Goal: Task Accomplishment & Management: Manage account settings

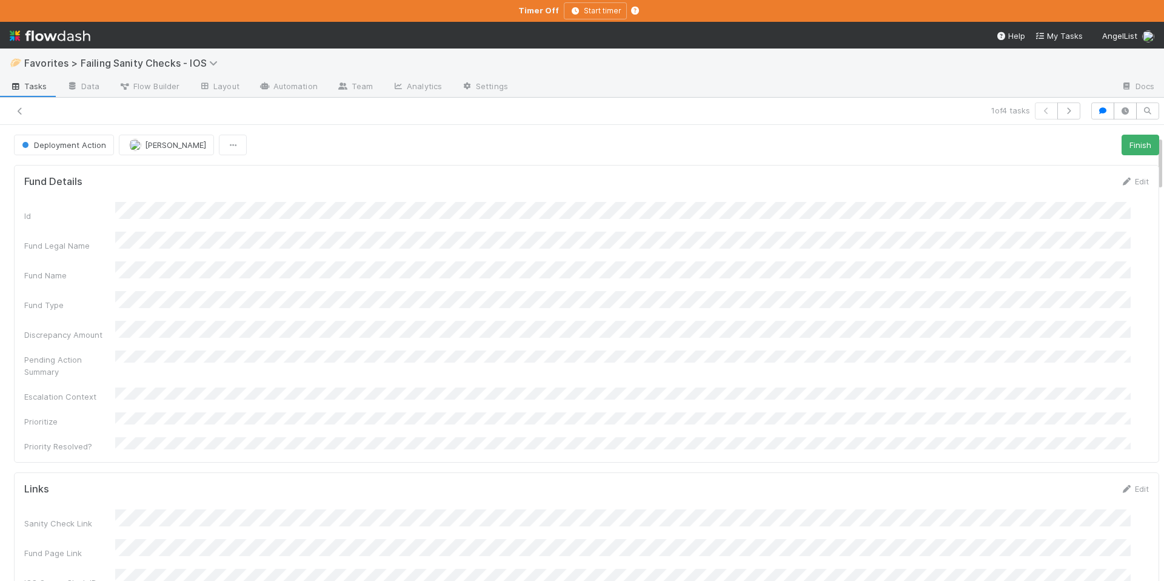
scroll to position [237, 1098]
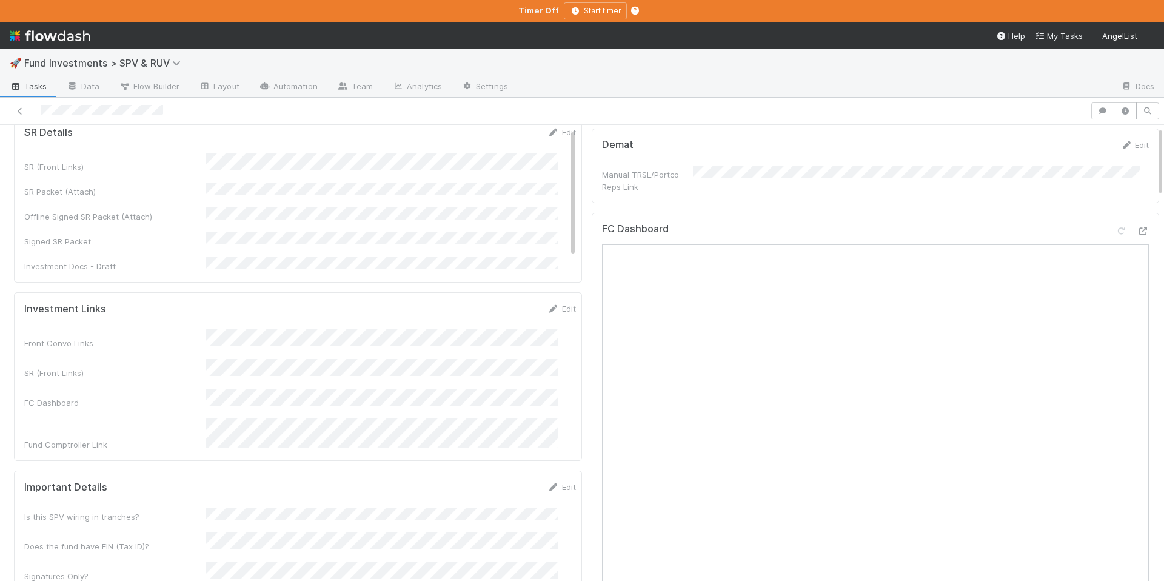
scroll to position [238, 0]
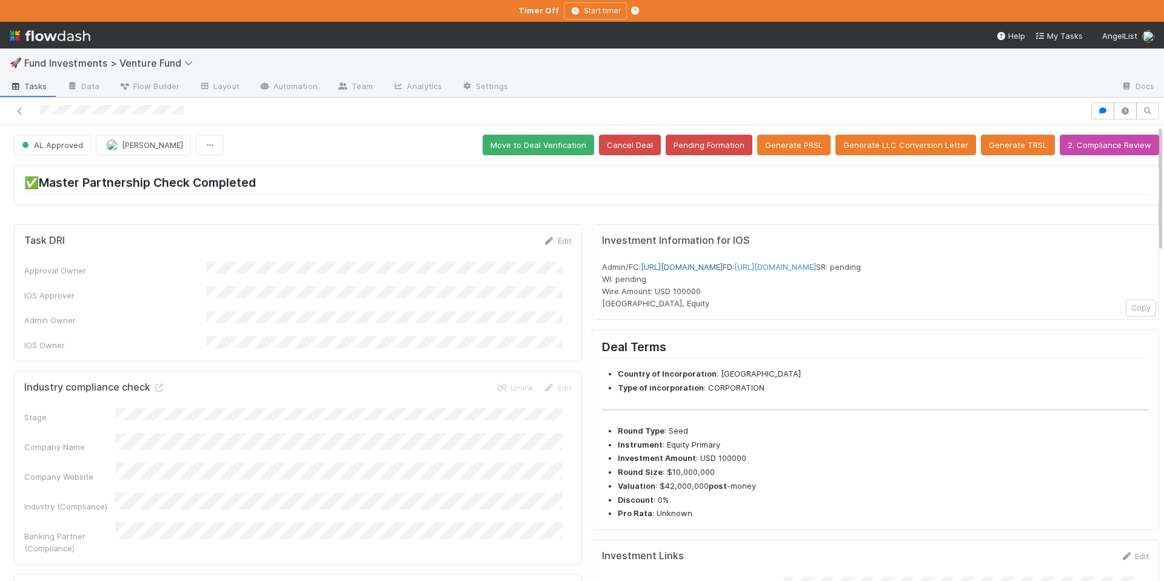
click at [723, 264] on link "https://venture.angellist.com/v/admin/funds/investment/28843" at bounding box center [682, 267] width 82 height 10
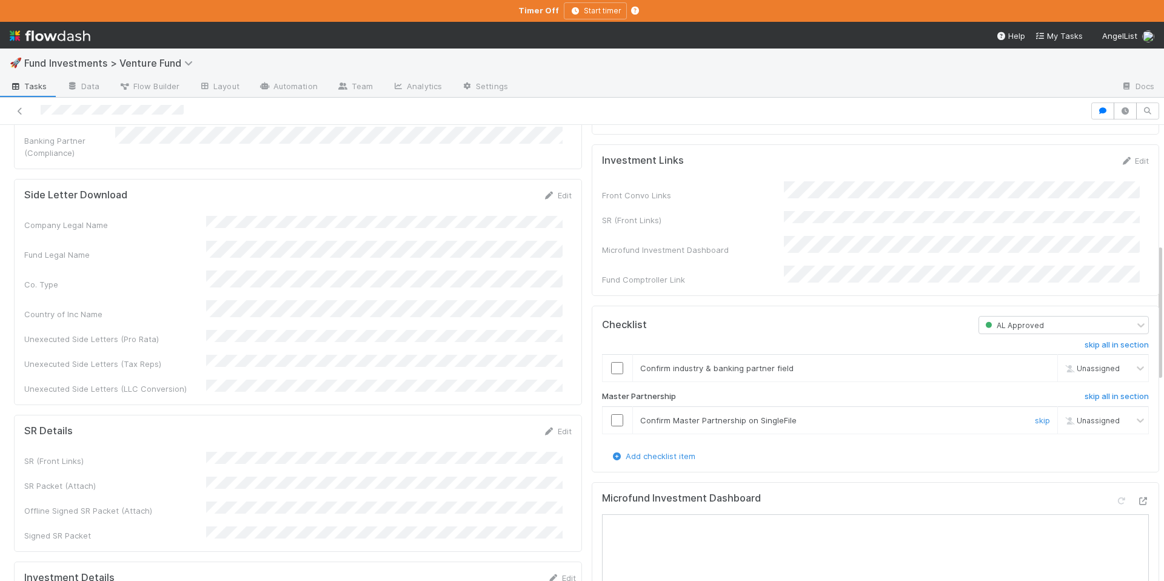
click at [611, 419] on input "checkbox" at bounding box center [617, 420] width 12 height 12
click at [611, 369] on input "checkbox" at bounding box center [617, 368] width 12 height 12
click at [611, 370] on input "checkbox" at bounding box center [617, 368] width 12 height 12
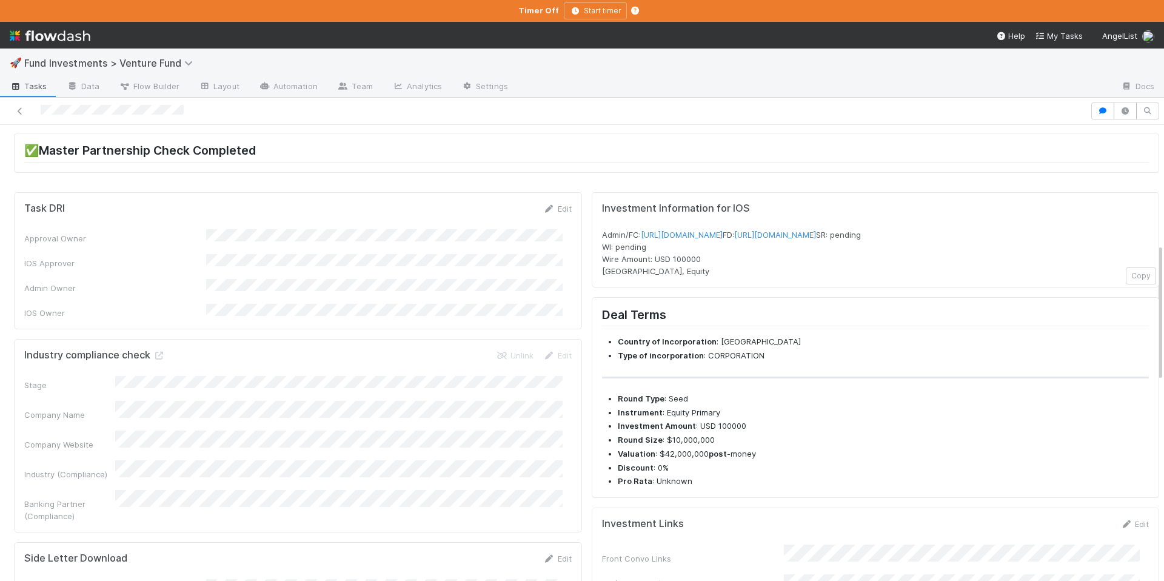
scroll to position [0, 0]
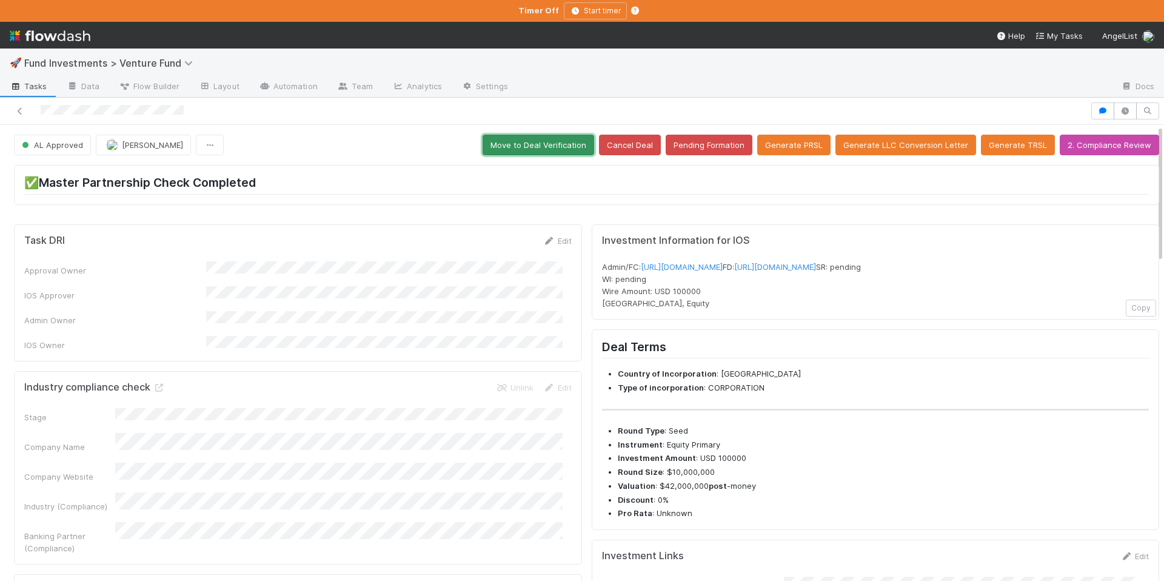
click at [545, 138] on button "Move to Deal Verification" at bounding box center [539, 145] width 112 height 21
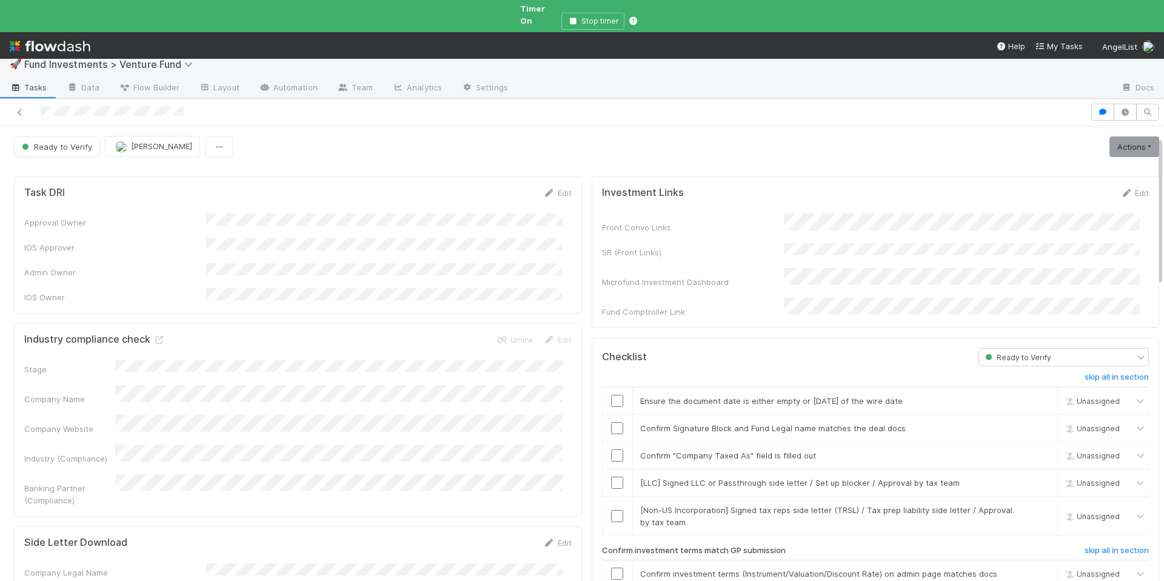
scroll to position [244, 0]
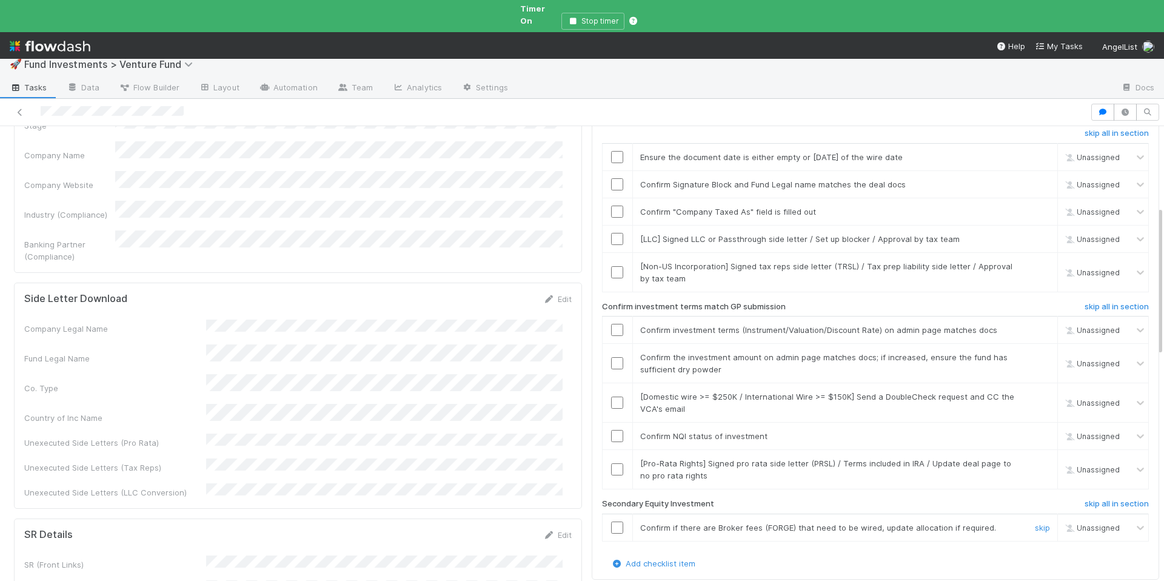
drag, startPoint x: 1024, startPoint y: 507, endPoint x: 992, endPoint y: 364, distance: 146.7
click at [1035, 523] on link "skip" at bounding box center [1042, 528] width 15 height 10
click at [611, 206] on input "checkbox" at bounding box center [617, 212] width 12 height 12
click at [1035, 234] on link "skip" at bounding box center [1042, 239] width 15 height 10
click at [1035, 261] on link "skip" at bounding box center [1042, 266] width 15 height 10
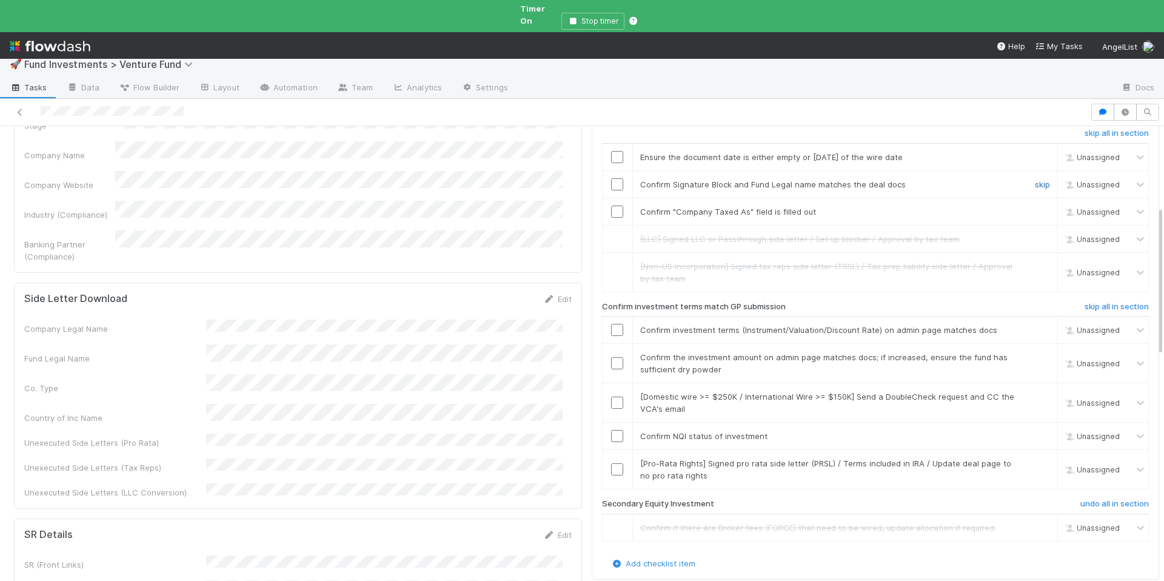
click at [1035, 180] on link "skip" at bounding box center [1042, 185] width 15 height 10
click at [611, 206] on input "checkbox" at bounding box center [617, 212] width 12 height 12
click at [611, 151] on input "checkbox" at bounding box center [617, 157] width 12 height 12
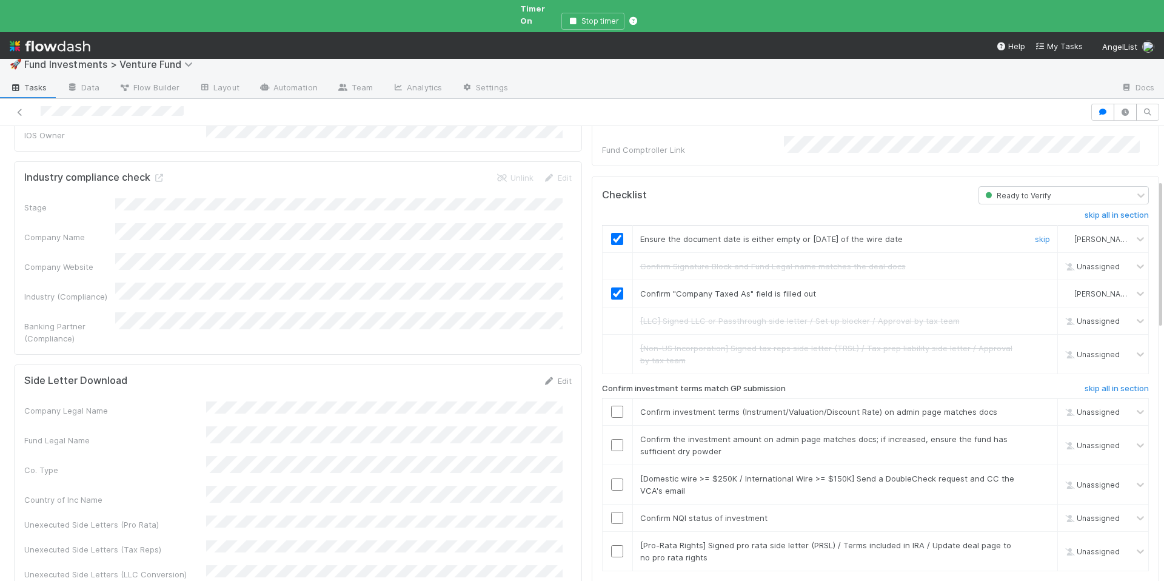
scroll to position [394, 0]
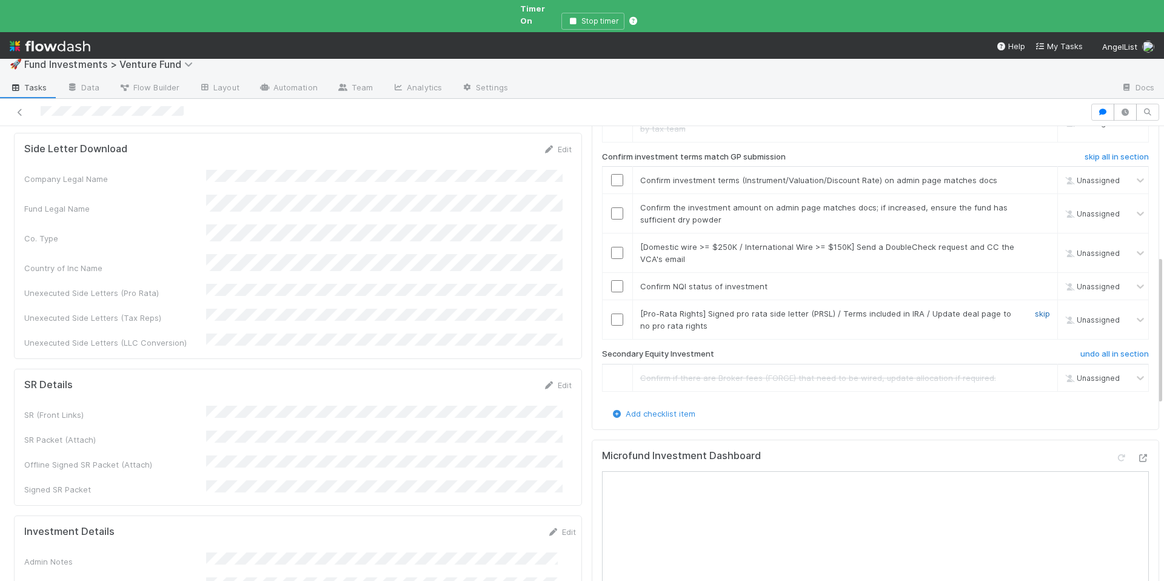
click at [1035, 309] on link "skip" at bounding box center [1042, 314] width 15 height 10
click at [611, 280] on input "checkbox" at bounding box center [617, 286] width 12 height 12
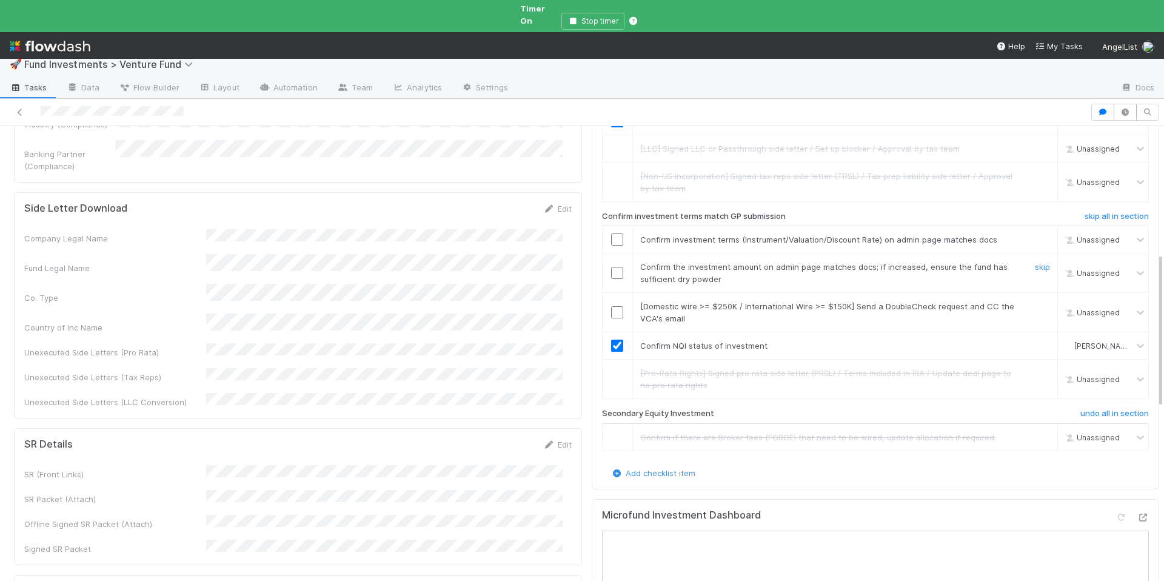
scroll to position [264, 0]
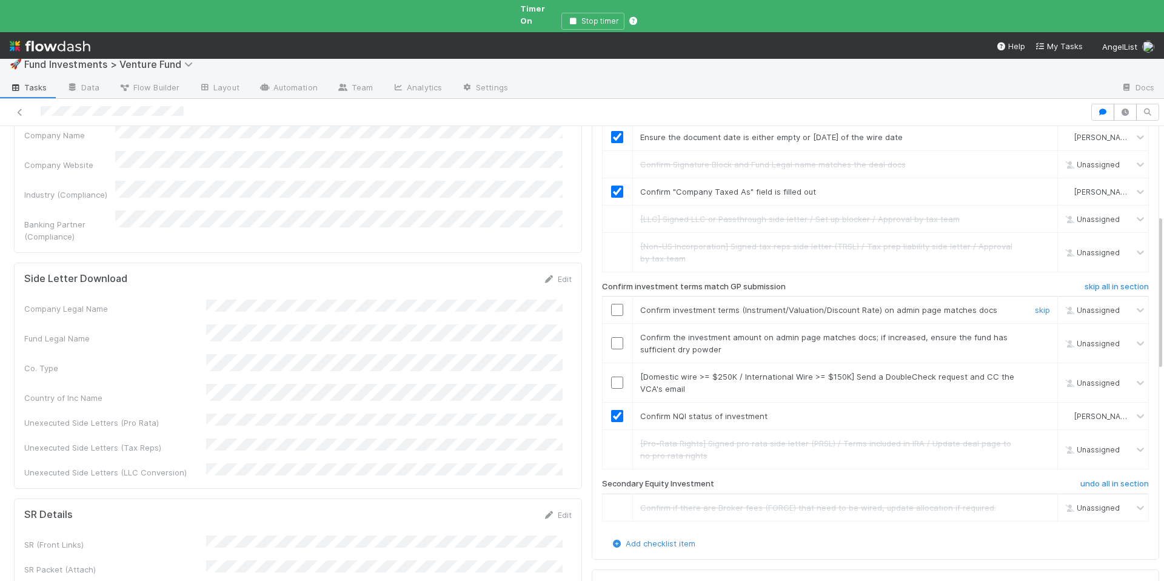
click at [603, 304] on div at bounding box center [618, 310] width 30 height 12
click at [611, 304] on input "checkbox" at bounding box center [617, 310] width 12 height 12
click at [1035, 372] on link "skip" at bounding box center [1042, 377] width 15 height 10
click at [611, 337] on input "checkbox" at bounding box center [617, 343] width 12 height 12
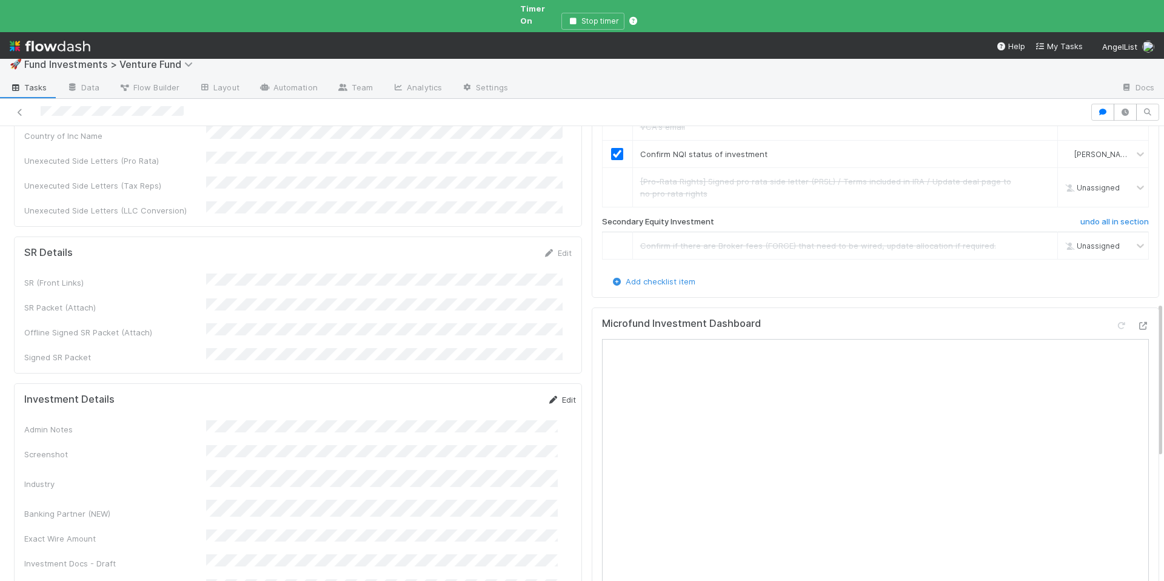
click at [548, 395] on link "Edit" at bounding box center [562, 400] width 29 height 10
click at [494, 394] on button "Save" at bounding box center [511, 404] width 35 height 21
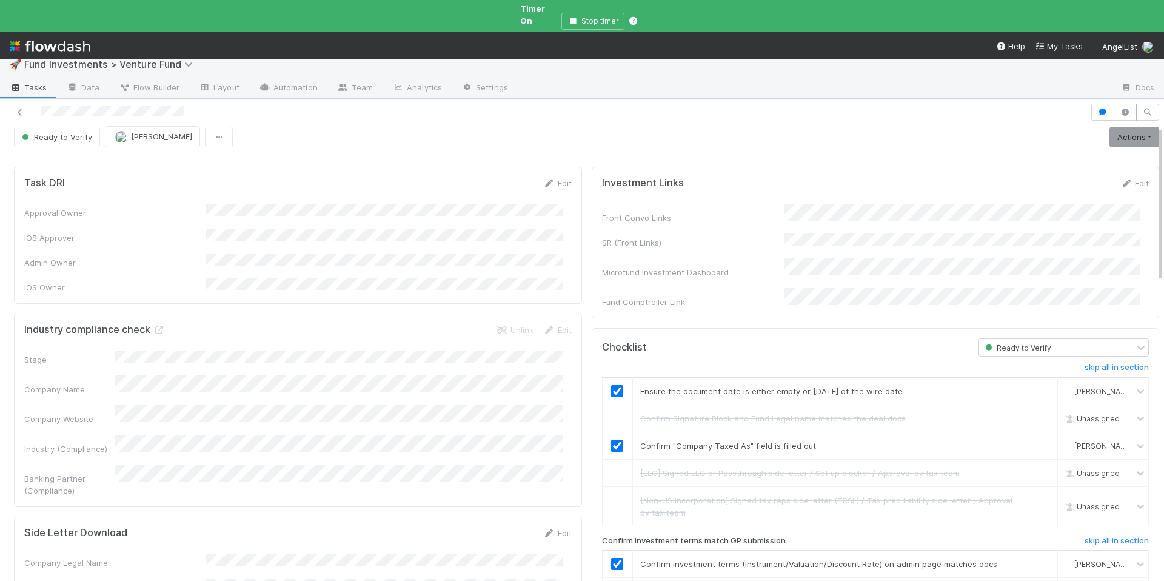
scroll to position [0, 0]
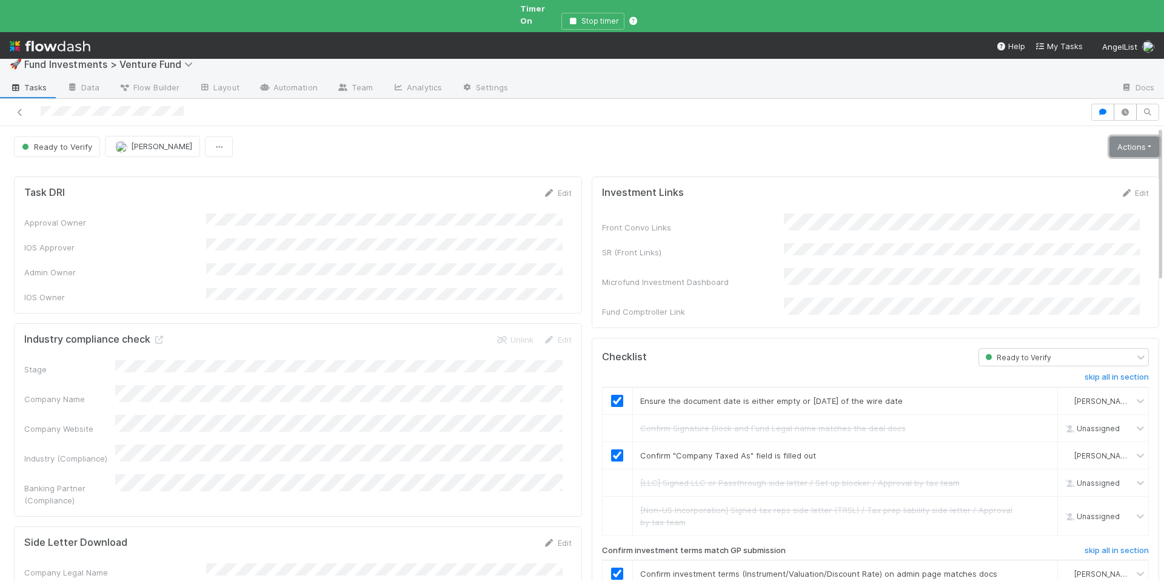
click at [1129, 136] on link "Actions" at bounding box center [1135, 146] width 50 height 21
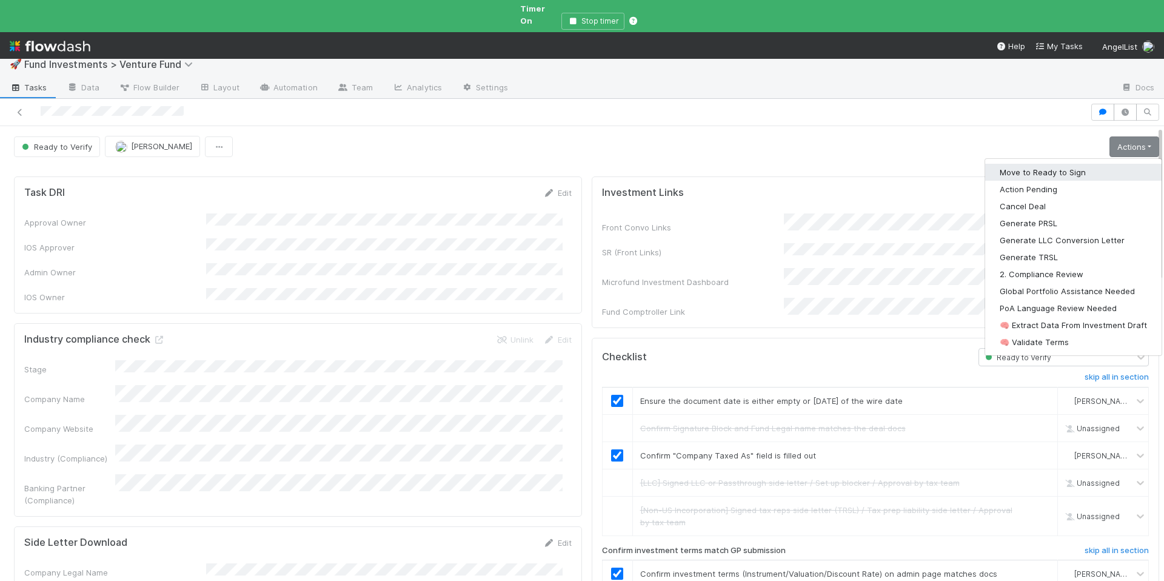
click at [1072, 164] on button "Move to Ready to Sign" at bounding box center [1073, 172] width 176 height 17
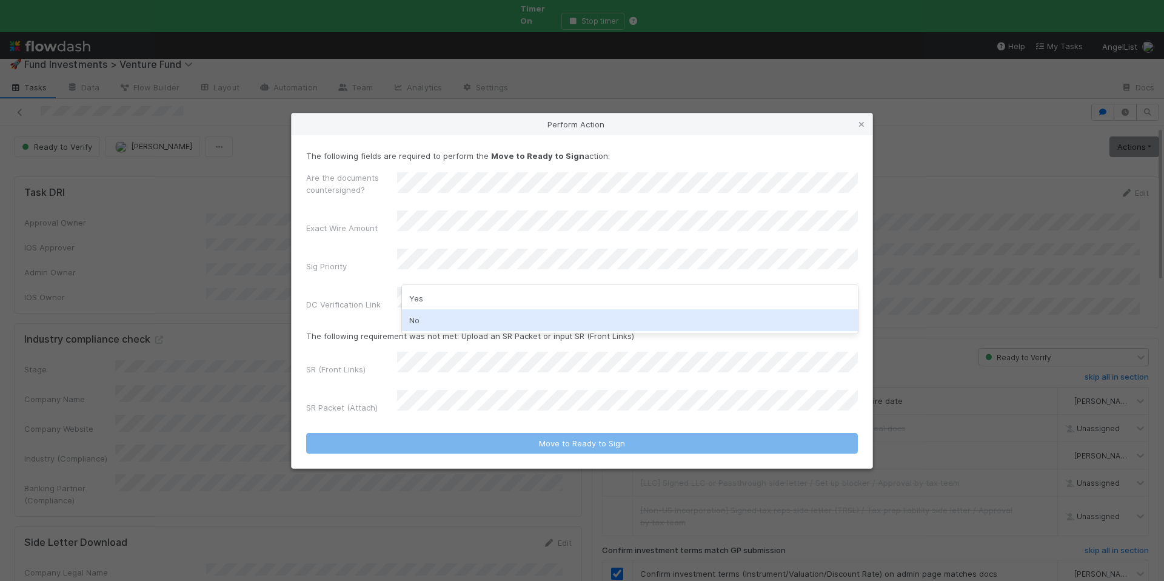
drag, startPoint x: 460, startPoint y: 308, endPoint x: 457, endPoint y: 280, distance: 28.0
click at [460, 307] on div "Yes No" at bounding box center [630, 309] width 456 height 49
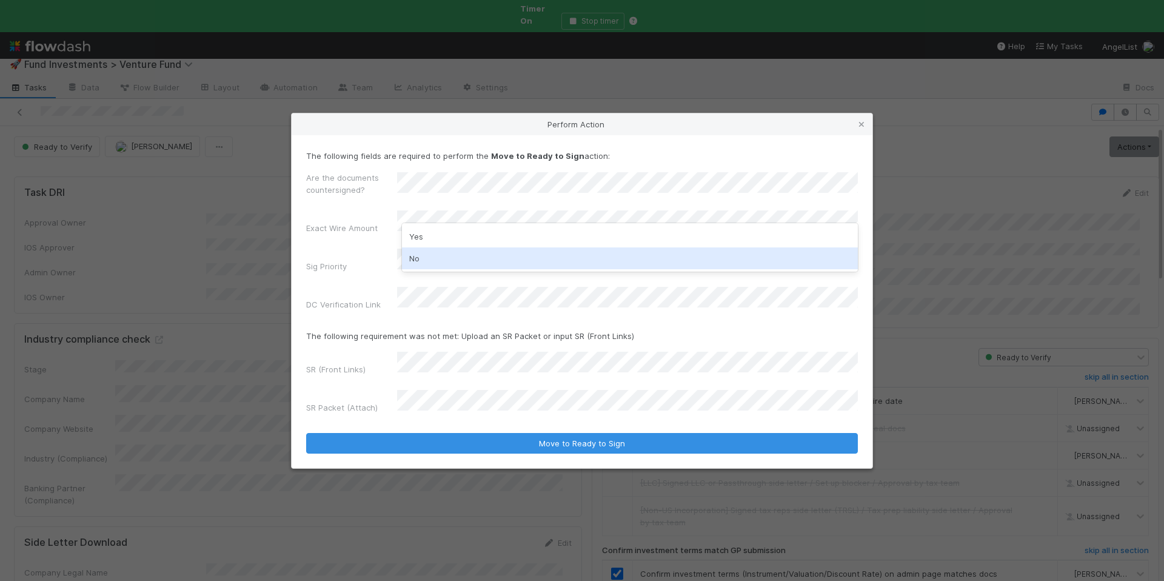
click at [452, 255] on div "No" at bounding box center [630, 258] width 456 height 22
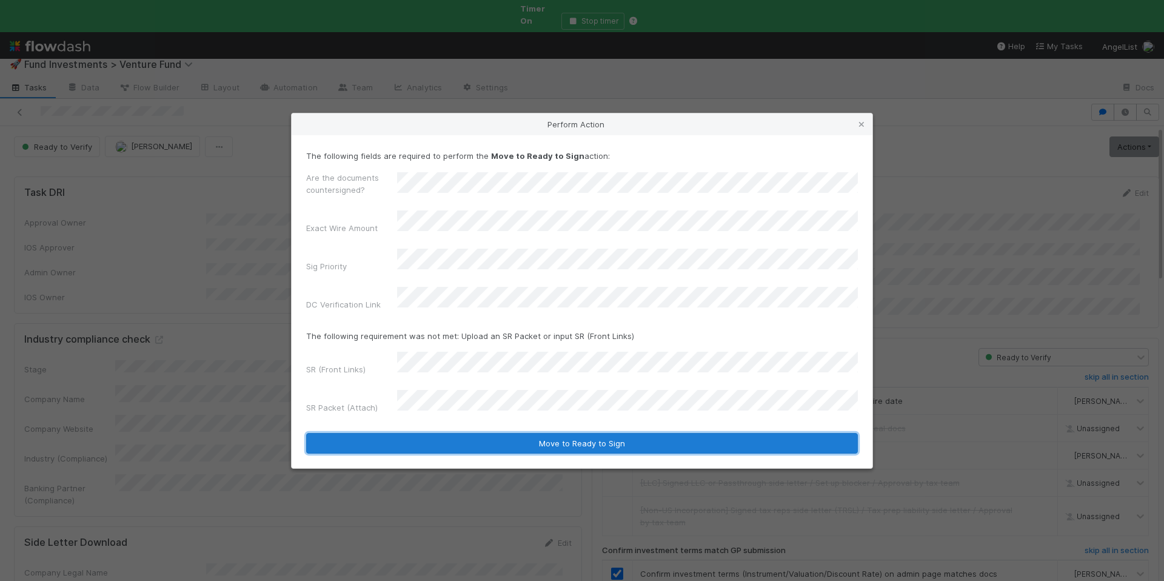
click at [559, 433] on button "Move to Ready to Sign" at bounding box center [582, 443] width 552 height 21
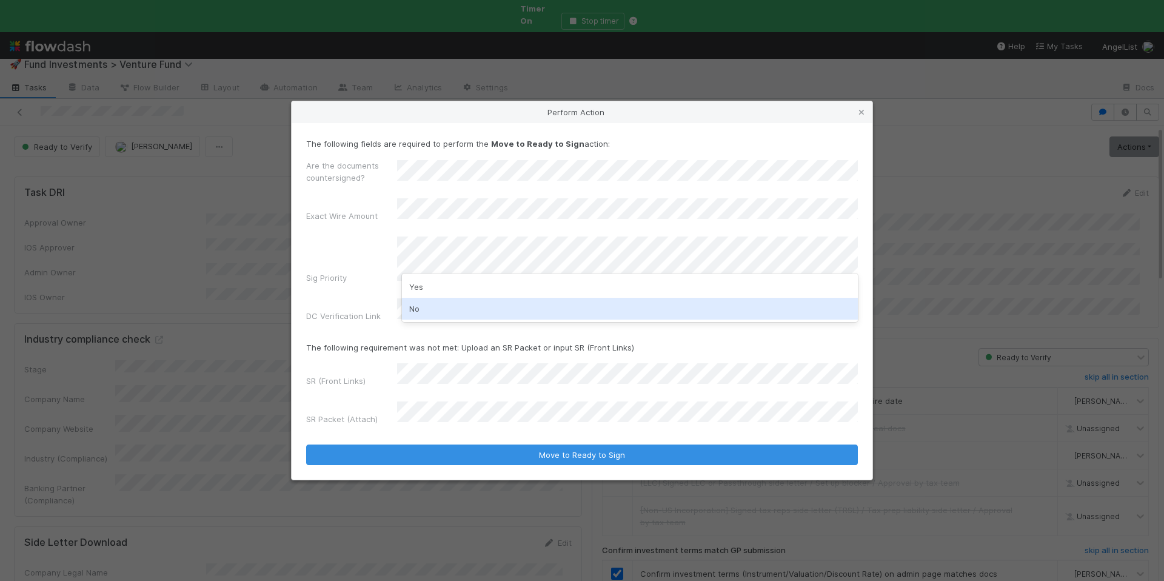
click at [432, 301] on div "No" at bounding box center [630, 309] width 456 height 22
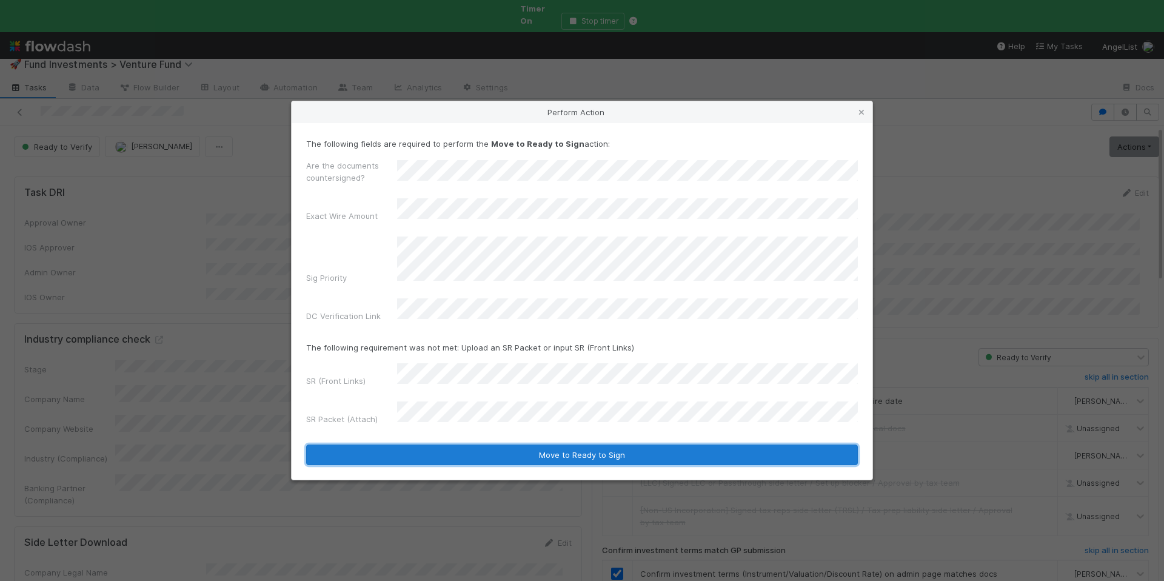
click at [573, 445] on button "Move to Ready to Sign" at bounding box center [582, 455] width 552 height 21
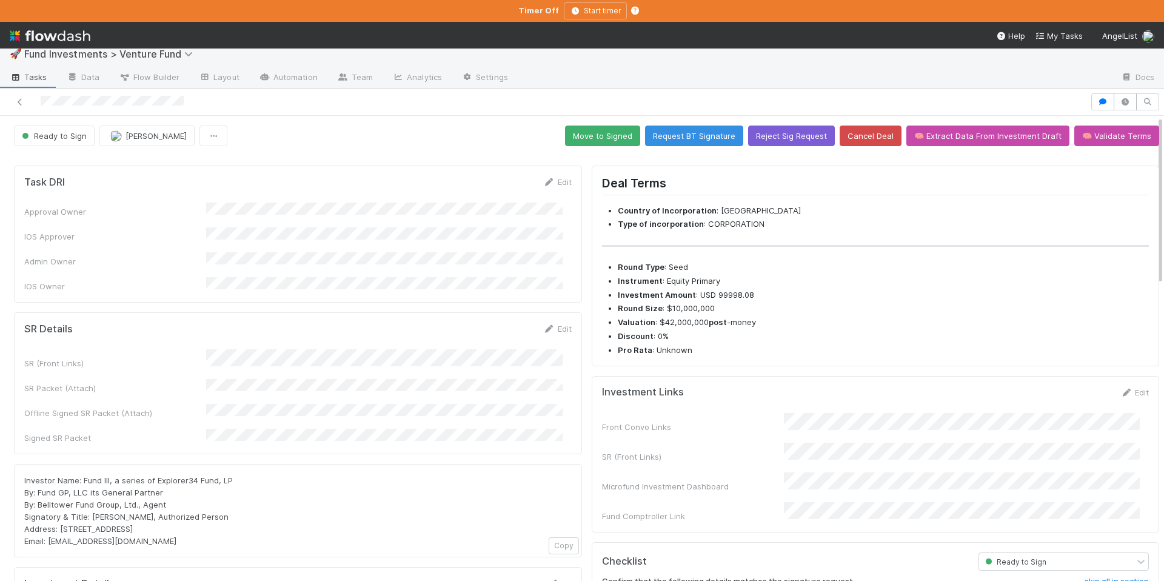
click at [601, 127] on button "Move to Signed" at bounding box center [602, 136] width 75 height 21
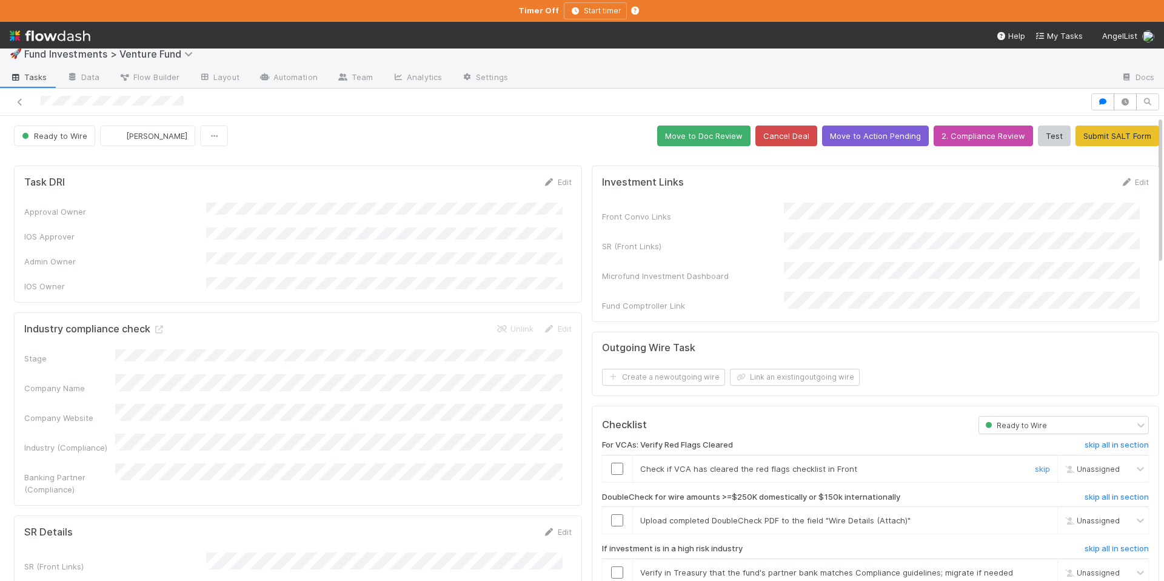
click at [611, 463] on input "checkbox" at bounding box center [617, 469] width 12 height 12
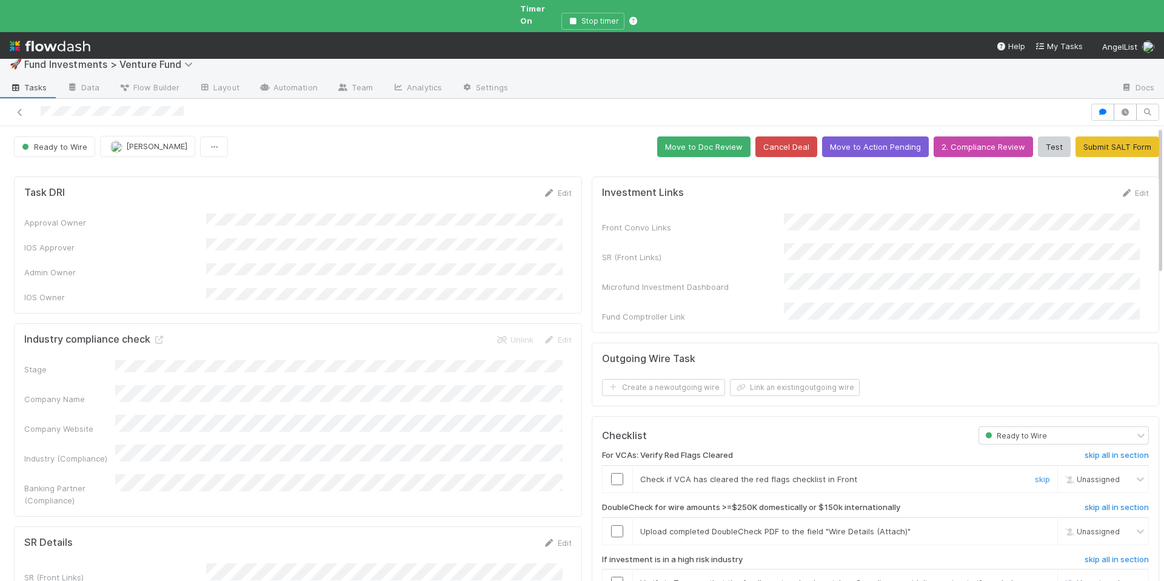
click at [611, 473] on input "checkbox" at bounding box center [617, 479] width 12 height 12
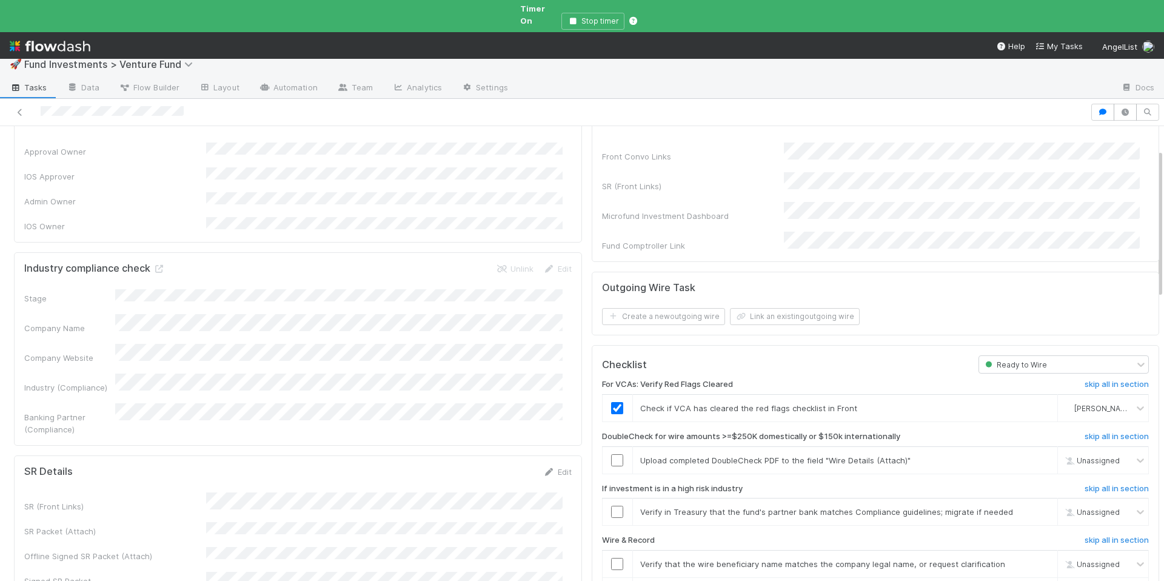
scroll to position [72, 0]
click at [1081, 403] on span "[PERSON_NAME]" at bounding box center [1104, 407] width 59 height 9
type input "cat"
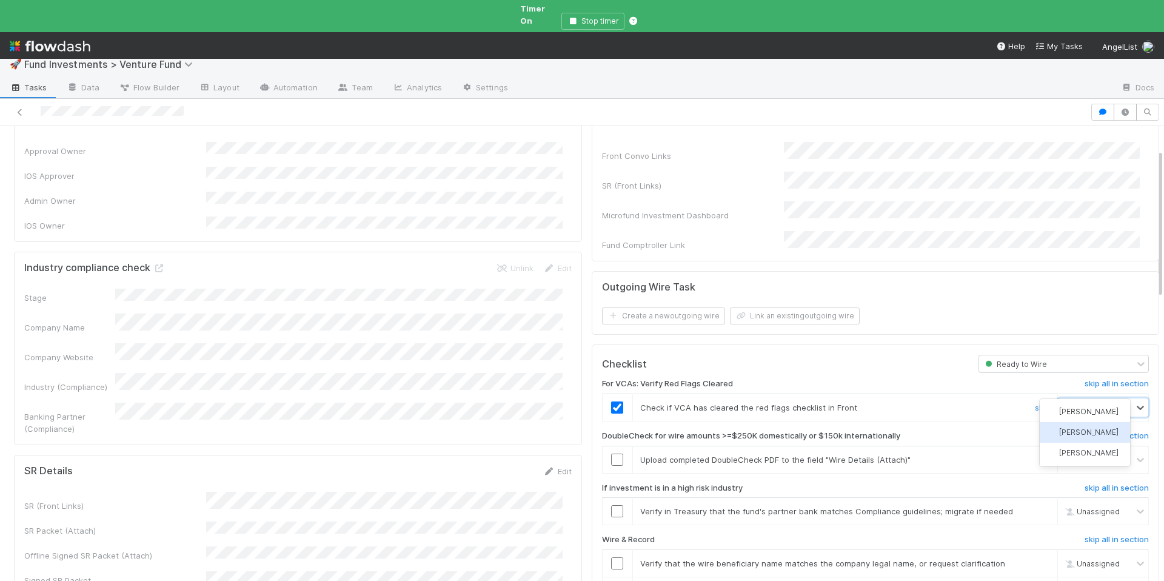
click at [1079, 435] on div "Catherine Nguyen" at bounding box center [1085, 432] width 90 height 21
click at [1023, 454] on div at bounding box center [1041, 460] width 36 height 12
click at [1086, 431] on h6 "skip all in section" at bounding box center [1117, 436] width 64 height 10
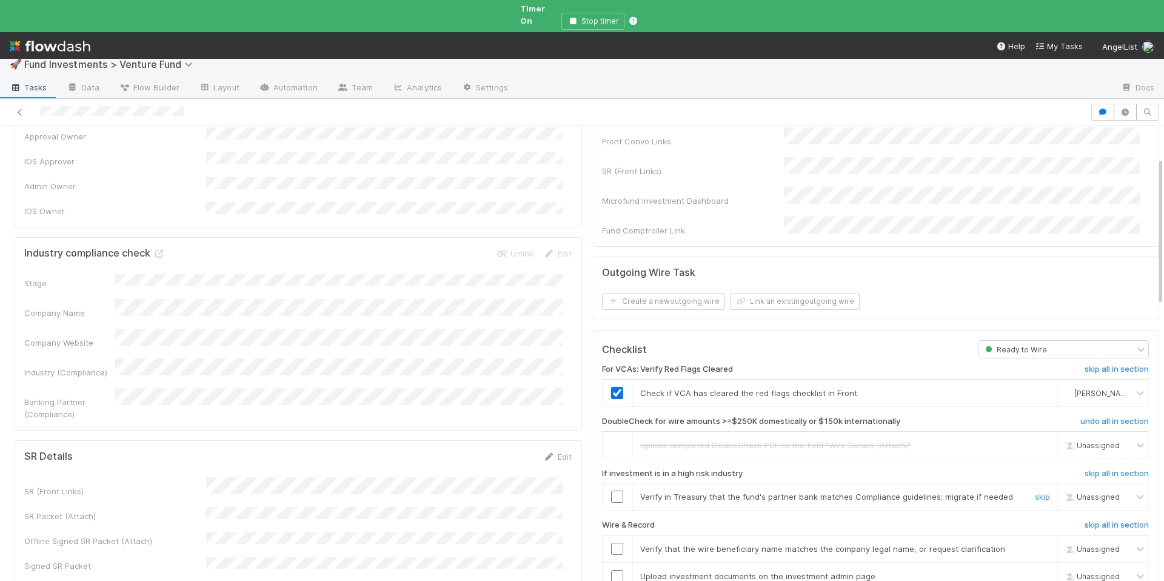
scroll to position [96, 0]
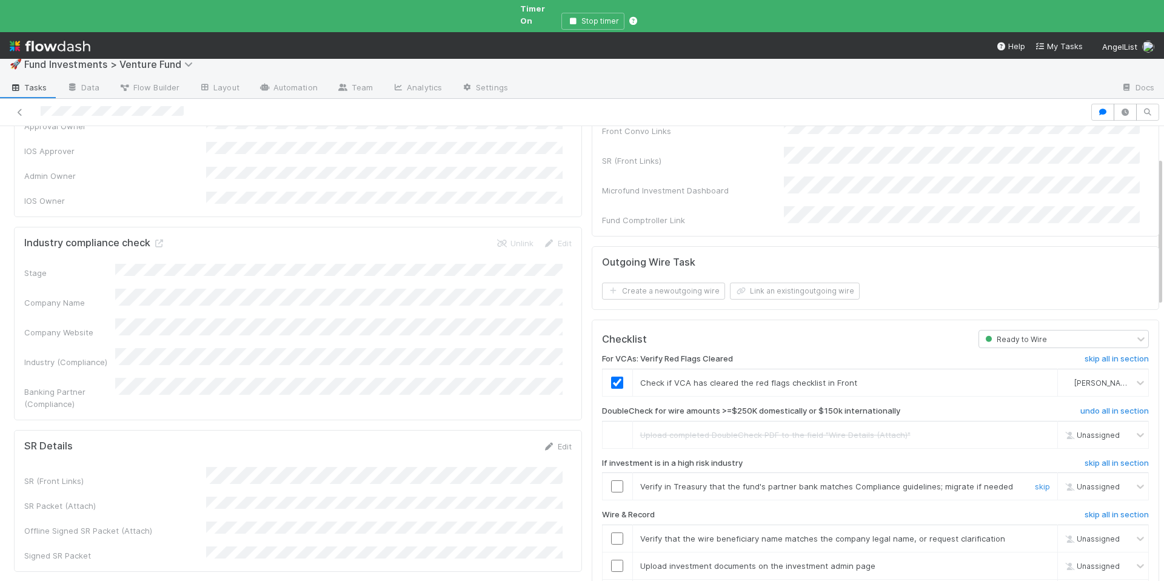
click at [611, 480] on input "checkbox" at bounding box center [617, 486] width 12 height 12
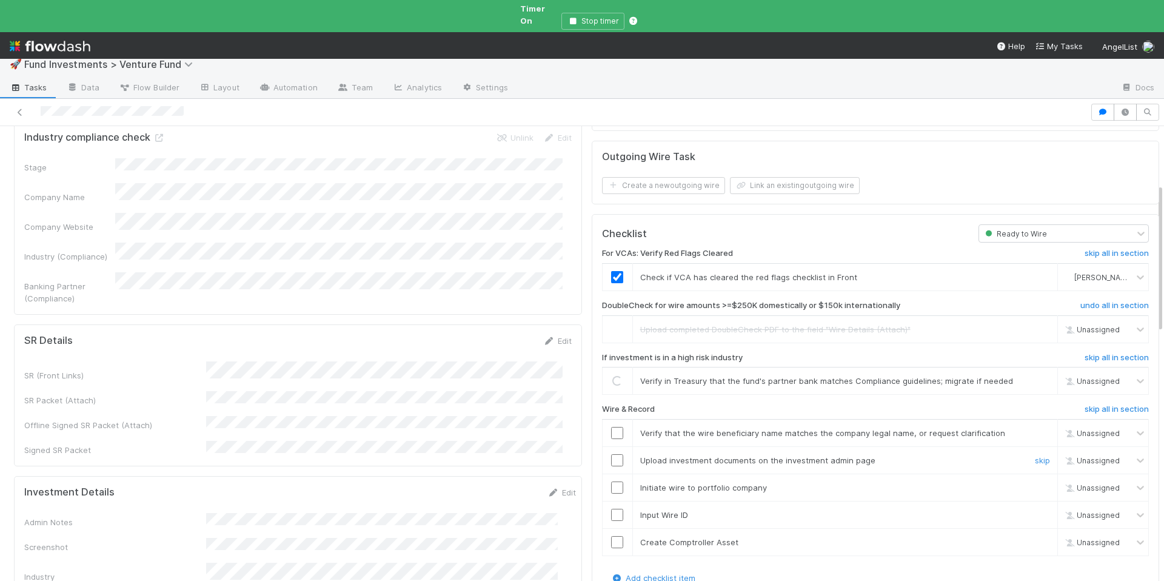
scroll to position [206, 0]
click at [611, 423] on input "checkbox" at bounding box center [617, 429] width 12 height 12
click at [611, 451] on input "checkbox" at bounding box center [617, 457] width 12 height 12
click at [611, 478] on input "checkbox" at bounding box center [617, 484] width 12 height 12
click at [603, 497] on td at bounding box center [617, 510] width 30 height 27
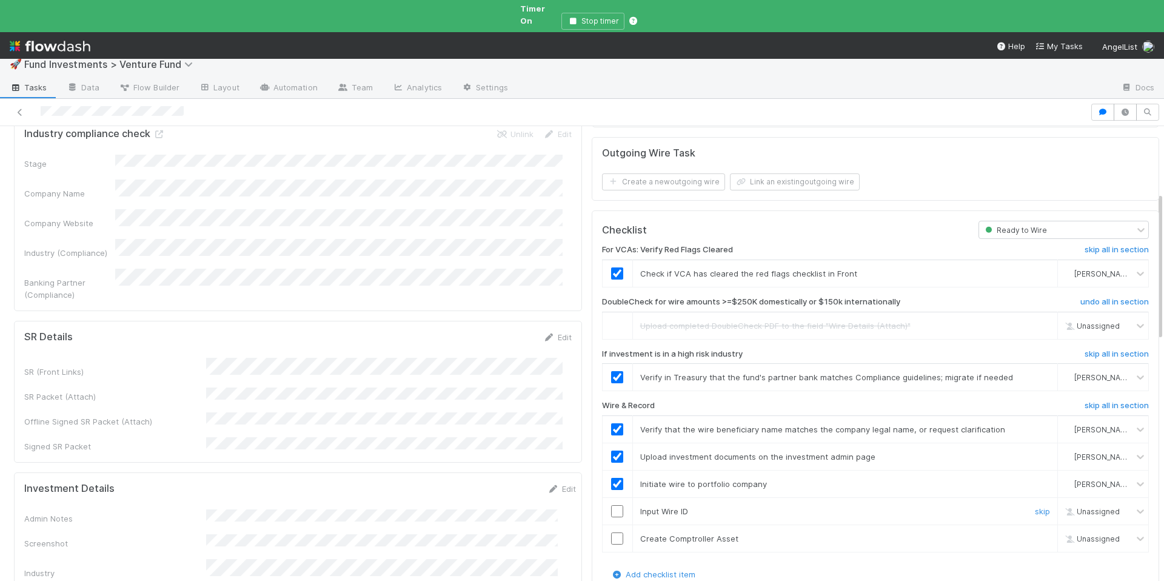
click at [611, 505] on input "checkbox" at bounding box center [617, 511] width 12 height 12
click at [604, 525] on td at bounding box center [617, 538] width 30 height 27
click at [611, 532] on input "checkbox" at bounding box center [617, 538] width 12 height 12
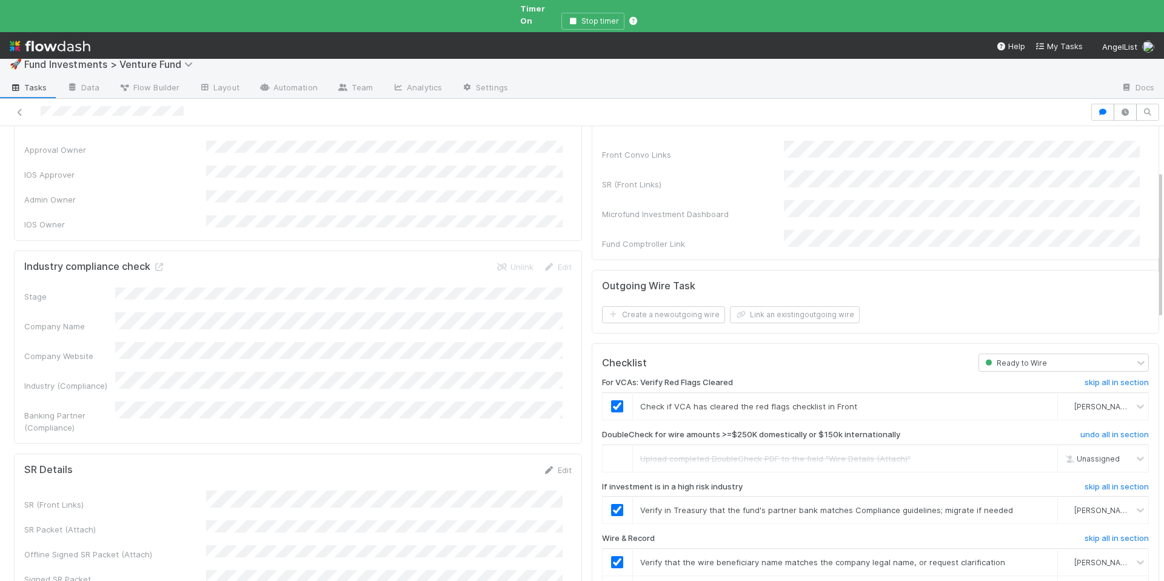
scroll to position [0, 0]
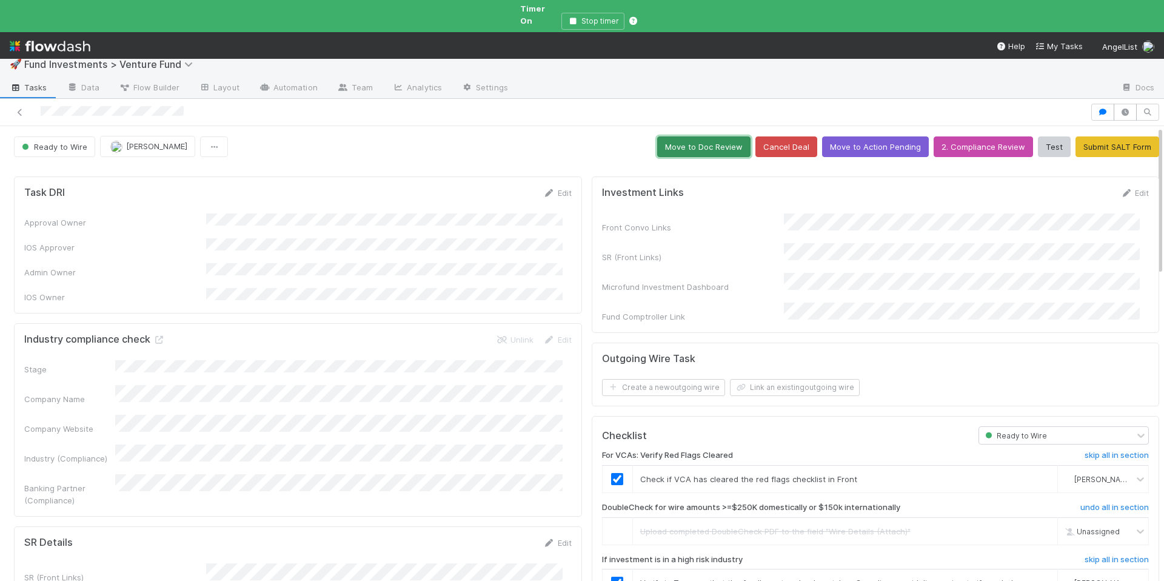
click at [699, 136] on button "Move to Doc Review" at bounding box center [703, 146] width 93 height 21
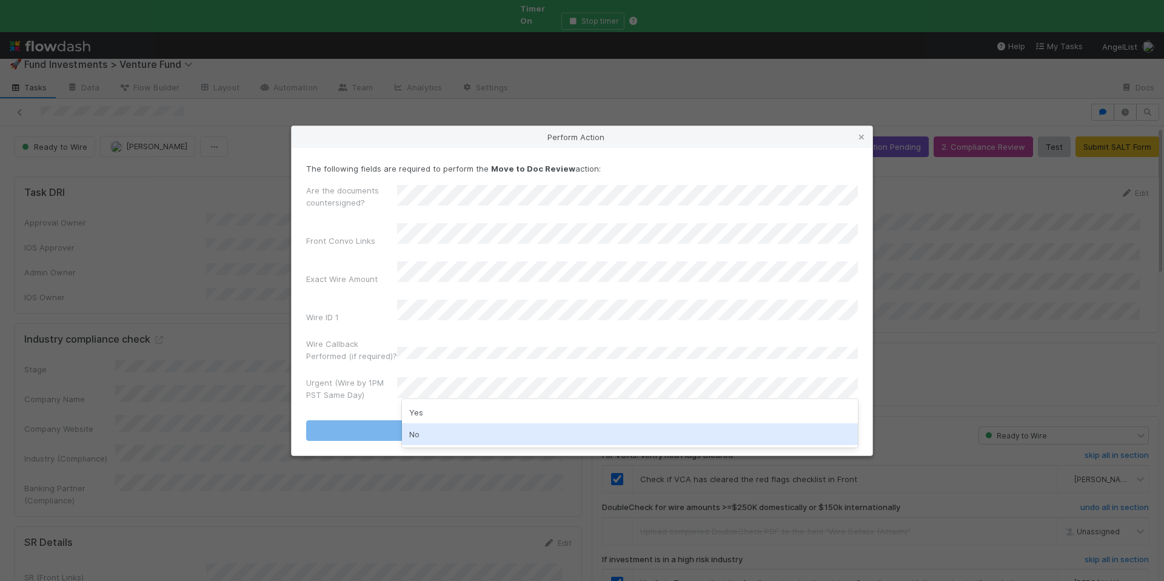
click at [451, 443] on div "No" at bounding box center [630, 434] width 456 height 22
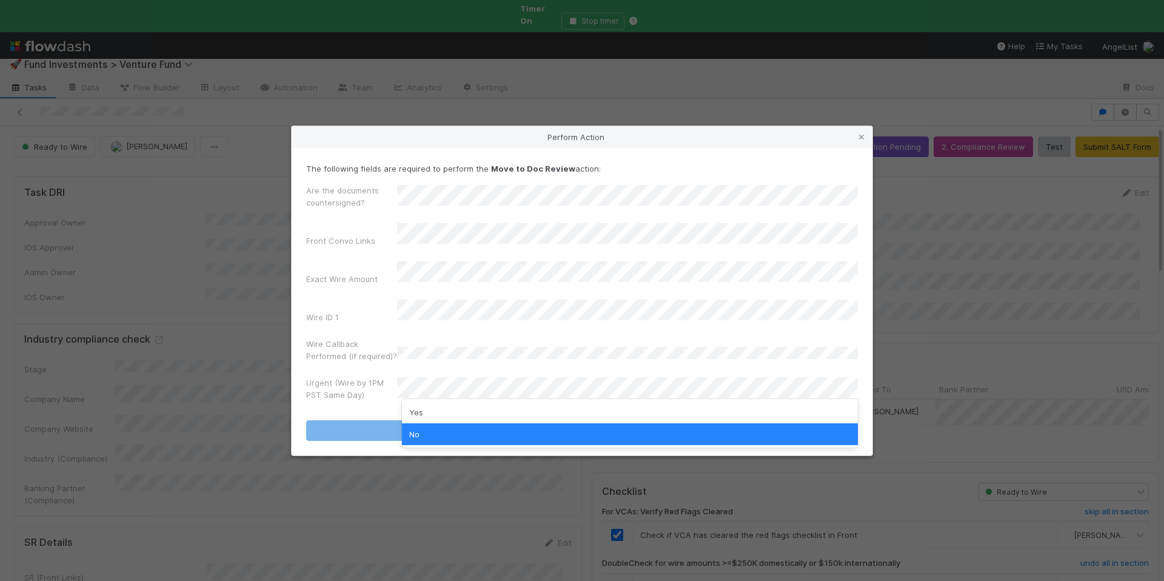
drag, startPoint x: 498, startPoint y: 430, endPoint x: 581, endPoint y: 427, distance: 82.5
click at [499, 430] on div "No" at bounding box center [630, 434] width 456 height 22
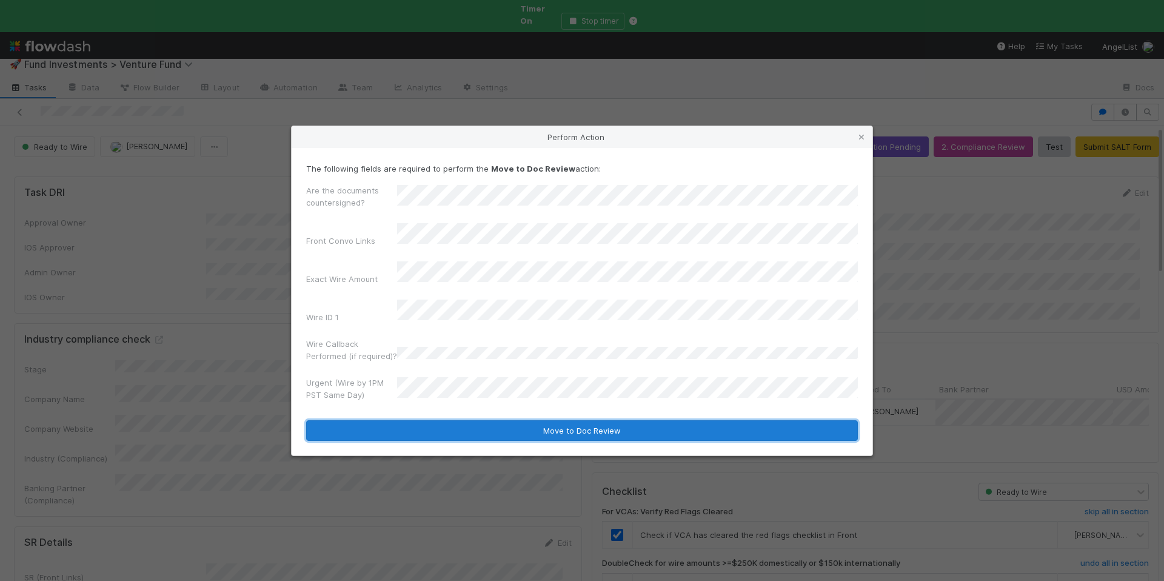
click at [584, 427] on button "Move to Doc Review" at bounding box center [582, 430] width 552 height 21
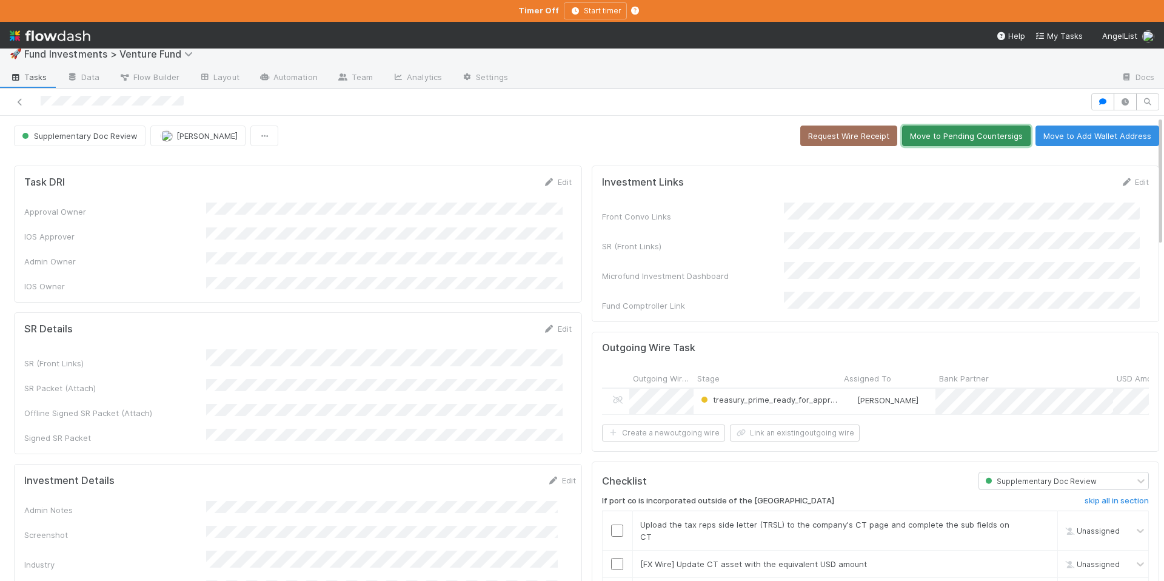
click at [945, 136] on button "Move to Pending Countersigs" at bounding box center [966, 136] width 129 height 21
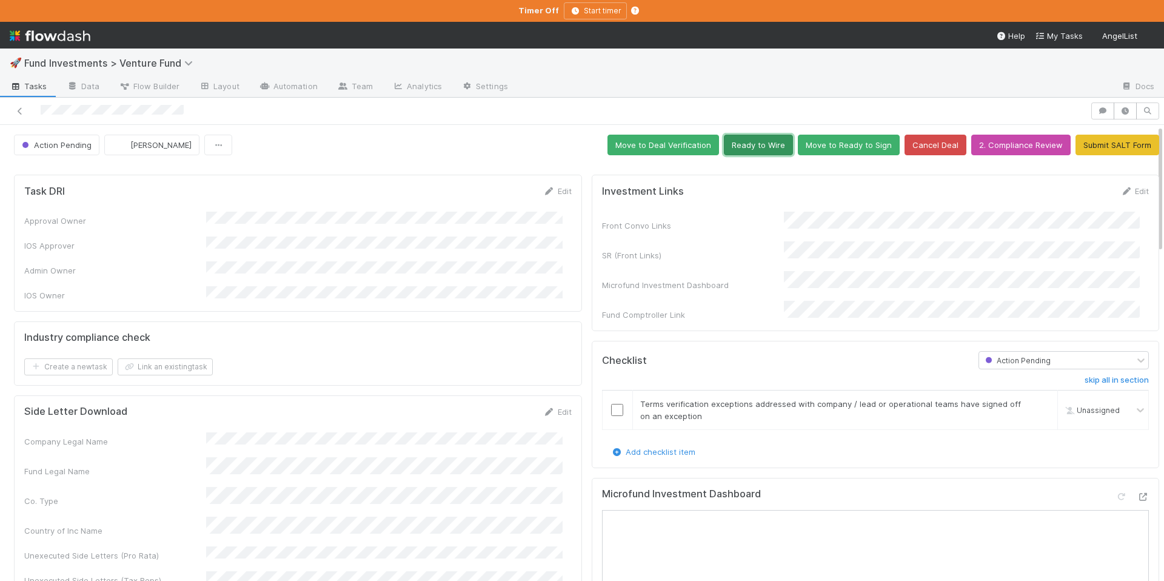
drag, startPoint x: 730, startPoint y: 144, endPoint x: 933, endPoint y: 178, distance: 206.7
click at [730, 144] on button "Ready to Wire" at bounding box center [758, 145] width 69 height 21
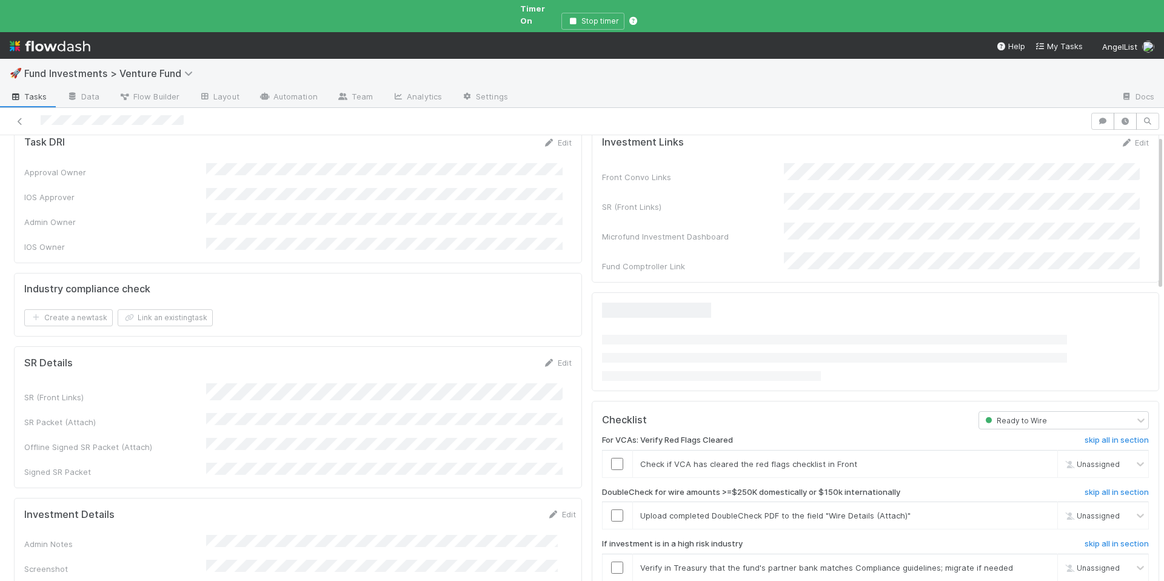
scroll to position [118, 0]
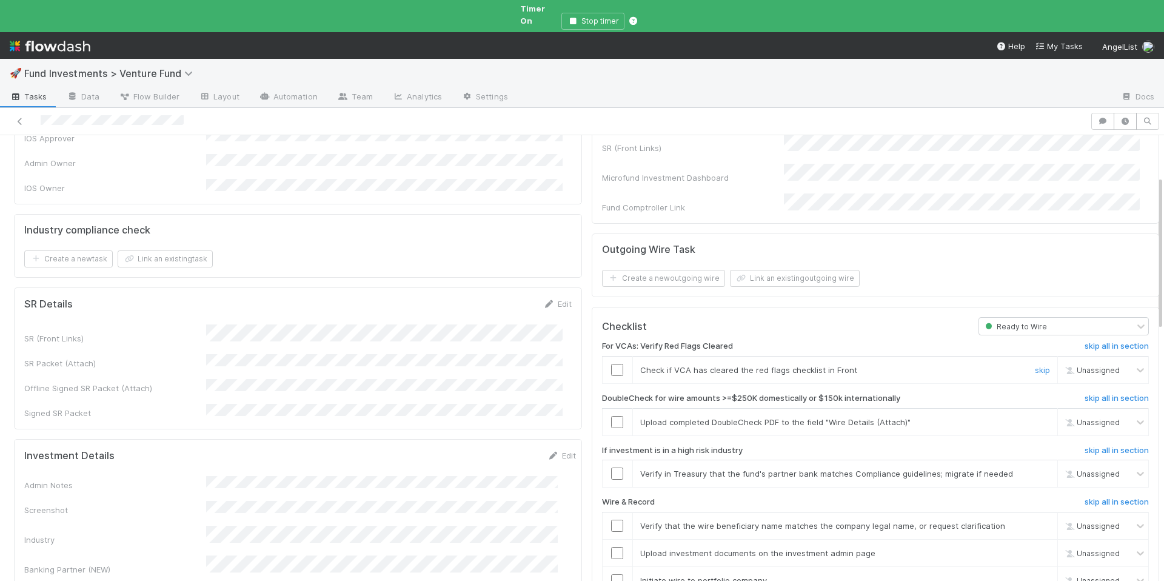
click at [611, 364] on input "checkbox" at bounding box center [617, 370] width 12 height 12
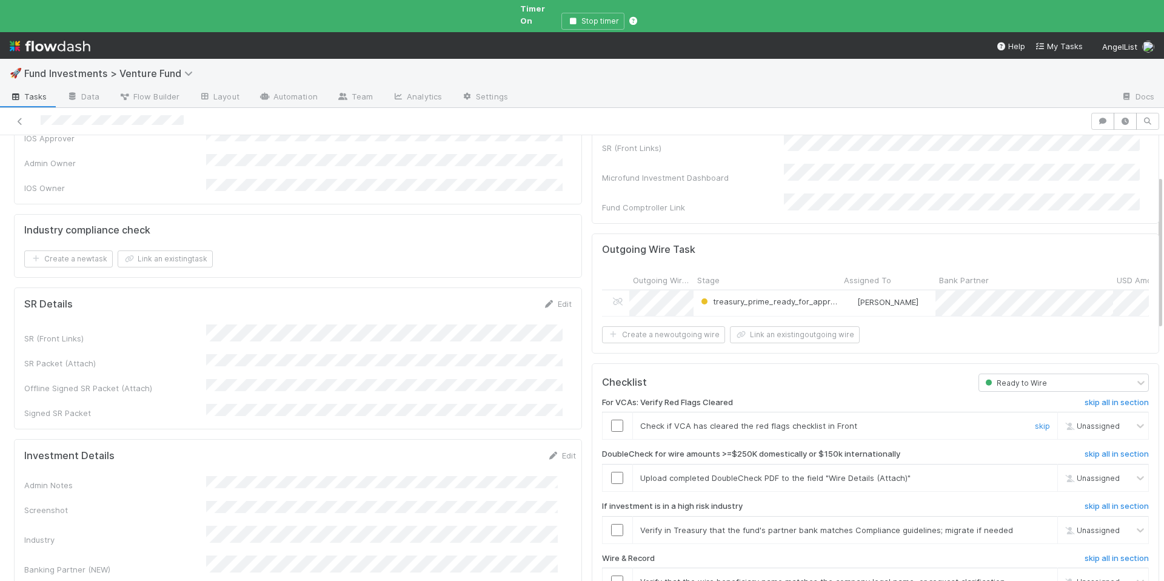
click at [612, 420] on input "checkbox" at bounding box center [617, 426] width 12 height 12
click at [1075, 421] on span "[PERSON_NAME]" at bounding box center [1104, 425] width 59 height 9
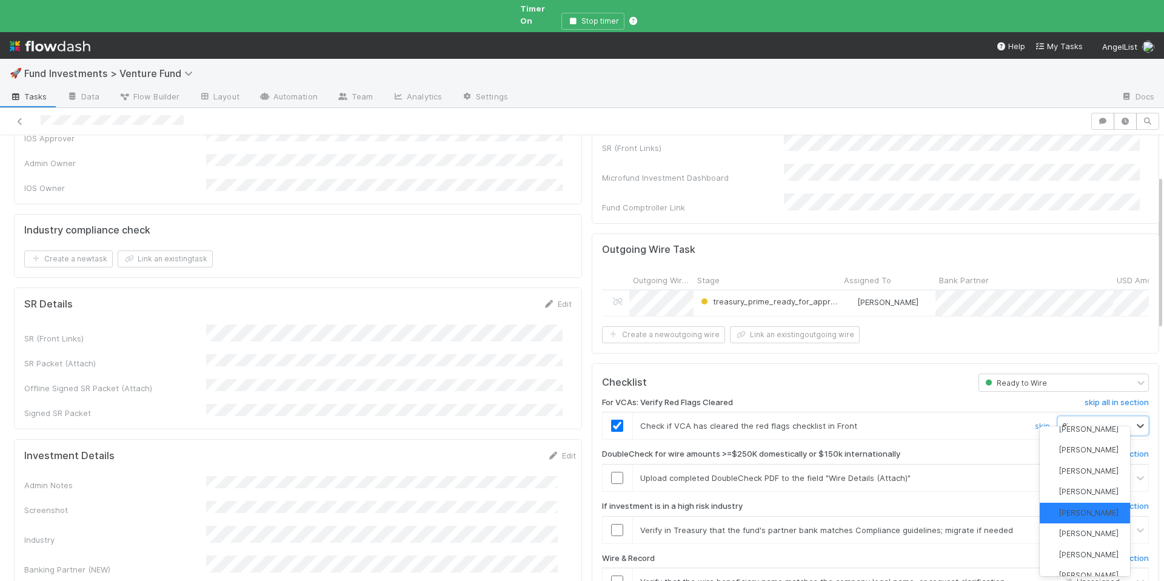
scroll to position [96, 0]
type input "eth"
click at [1088, 474] on div "Ethan Braren" at bounding box center [1085, 481] width 90 height 21
click at [1085, 449] on h6 "skip all in section" at bounding box center [1117, 454] width 64 height 10
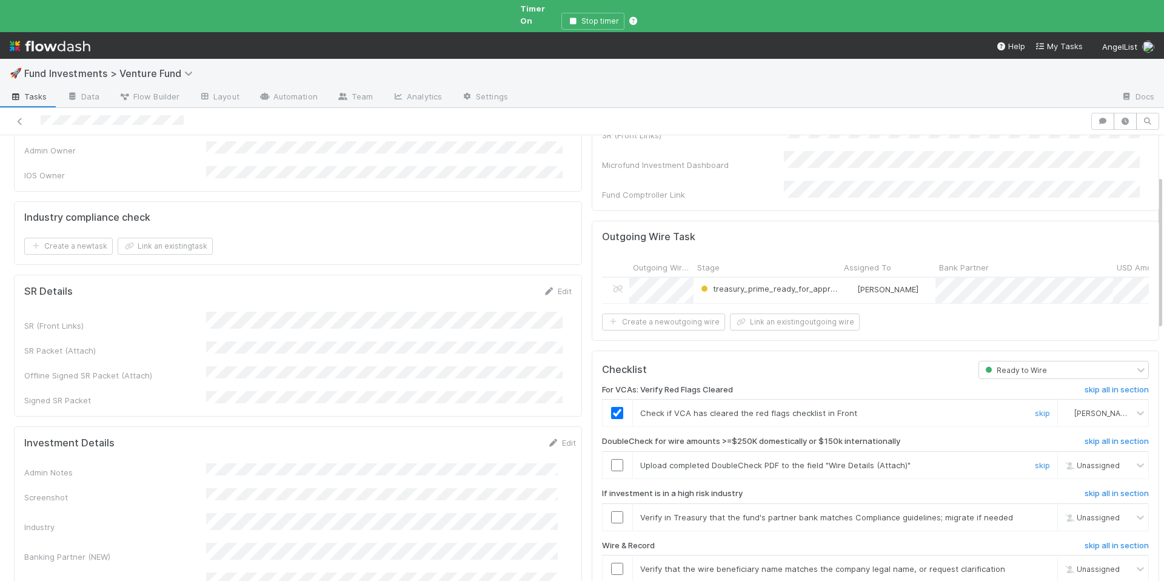
scroll to position [140, 0]
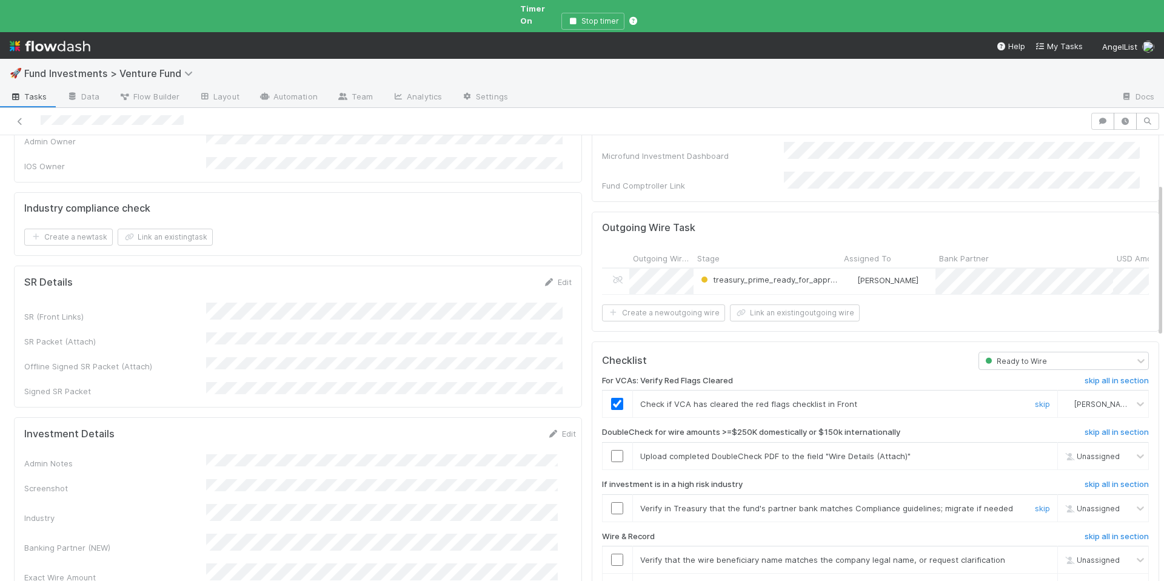
click at [611, 502] on input "checkbox" at bounding box center [617, 508] width 12 height 12
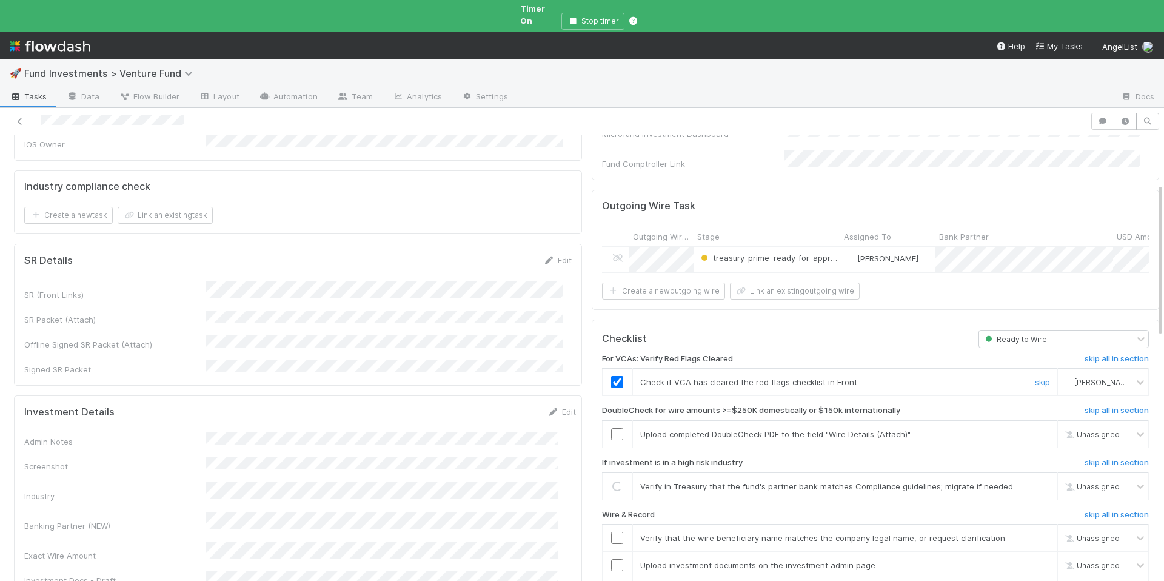
scroll to position [169, 0]
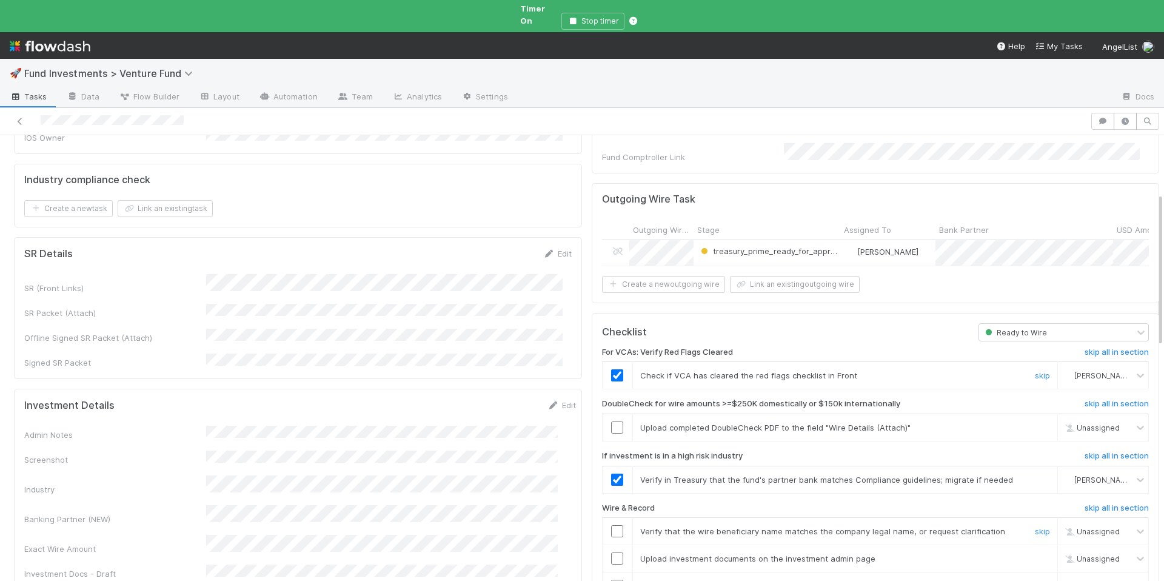
click at [611, 525] on input "checkbox" at bounding box center [617, 531] width 12 height 12
click at [1085, 399] on h6 "skip all in section" at bounding box center [1117, 404] width 64 height 10
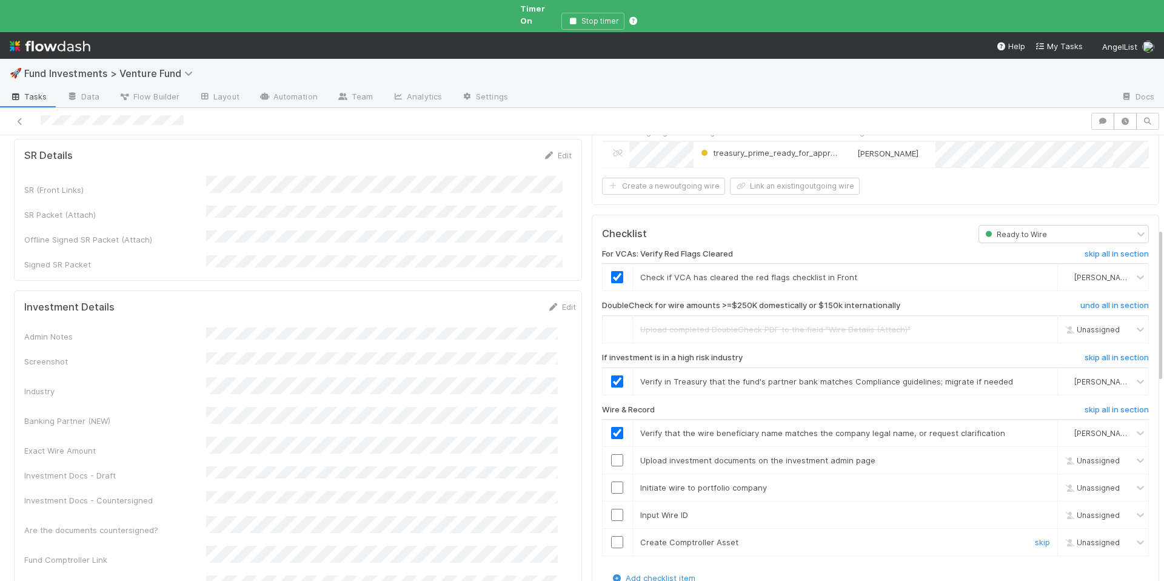
scroll to position [273, 0]
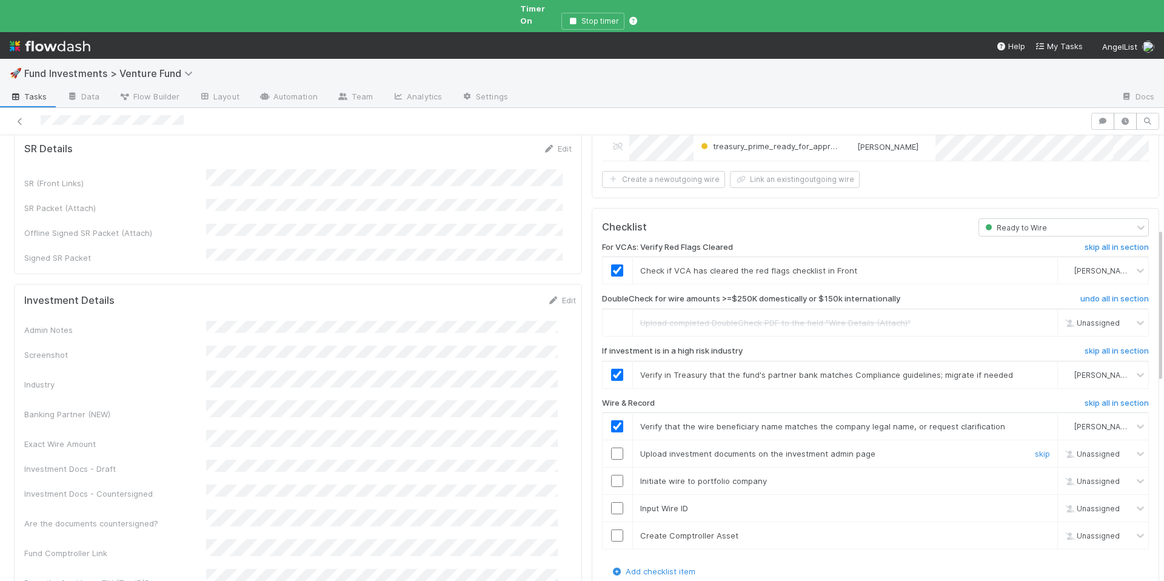
click at [611, 448] on input "checkbox" at bounding box center [617, 454] width 12 height 12
click at [611, 475] on input "checkbox" at bounding box center [617, 481] width 12 height 12
click at [611, 502] on input "checkbox" at bounding box center [617, 508] width 12 height 12
click at [613, 529] on input "checkbox" at bounding box center [617, 535] width 12 height 12
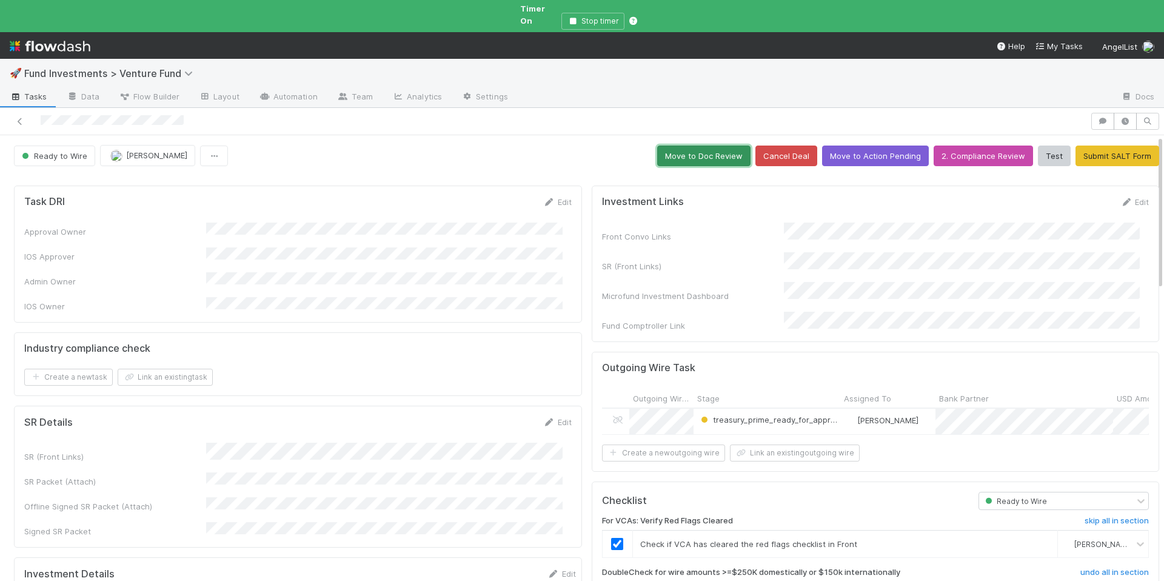
click at [688, 152] on button "Move to Doc Review" at bounding box center [703, 156] width 93 height 21
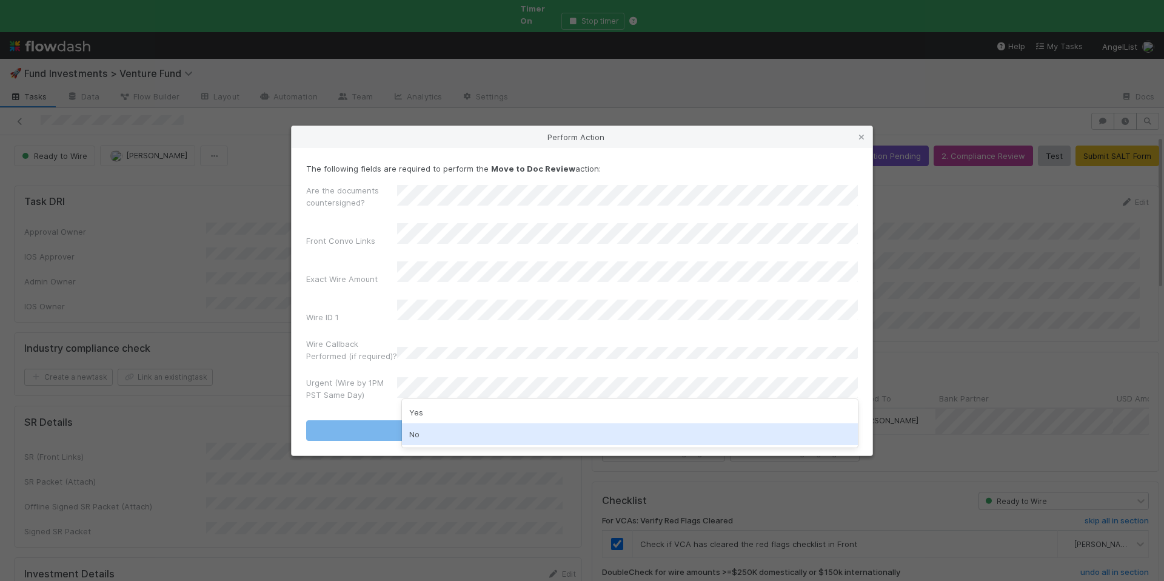
click at [449, 435] on div "No" at bounding box center [630, 434] width 456 height 22
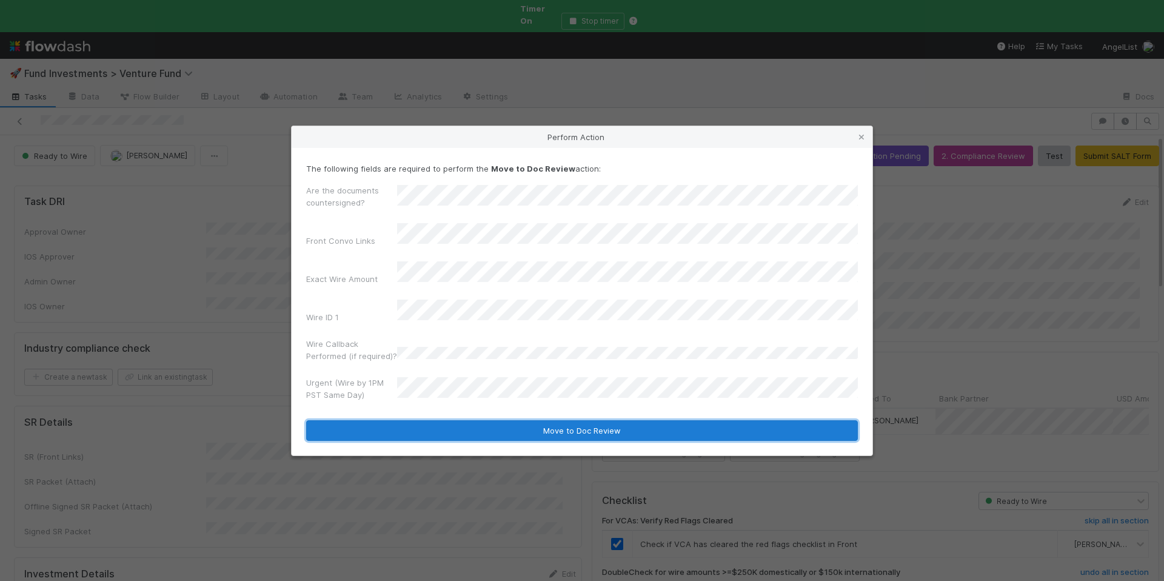
click at [489, 420] on button "Move to Doc Review" at bounding box center [582, 430] width 552 height 21
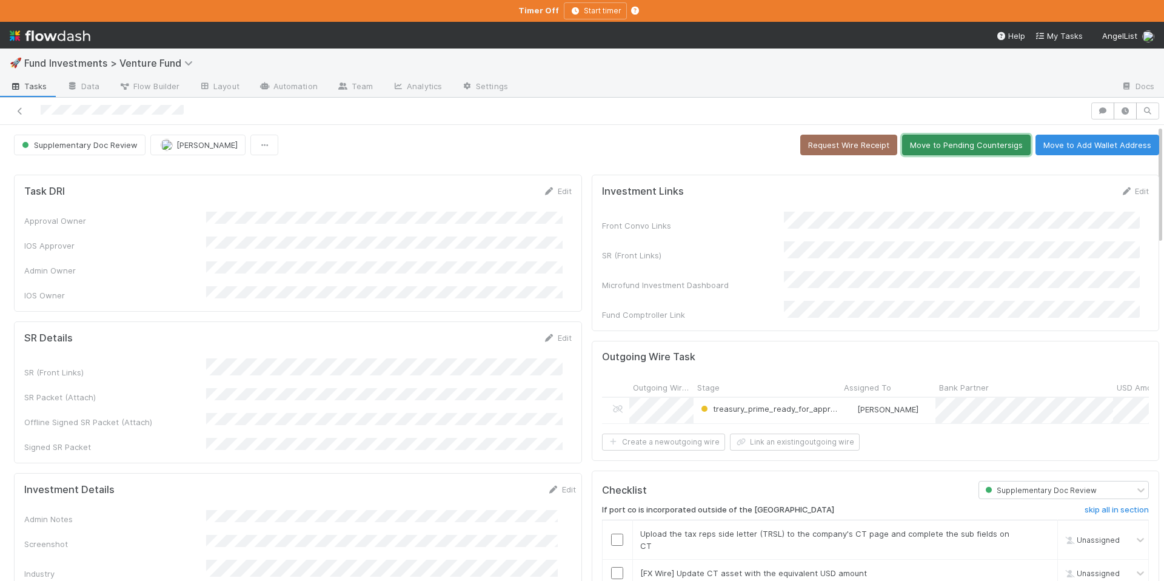
drag, startPoint x: 975, startPoint y: 146, endPoint x: 960, endPoint y: 131, distance: 21.4
click at [975, 146] on button "Move to Pending Countersigs" at bounding box center [966, 145] width 129 height 21
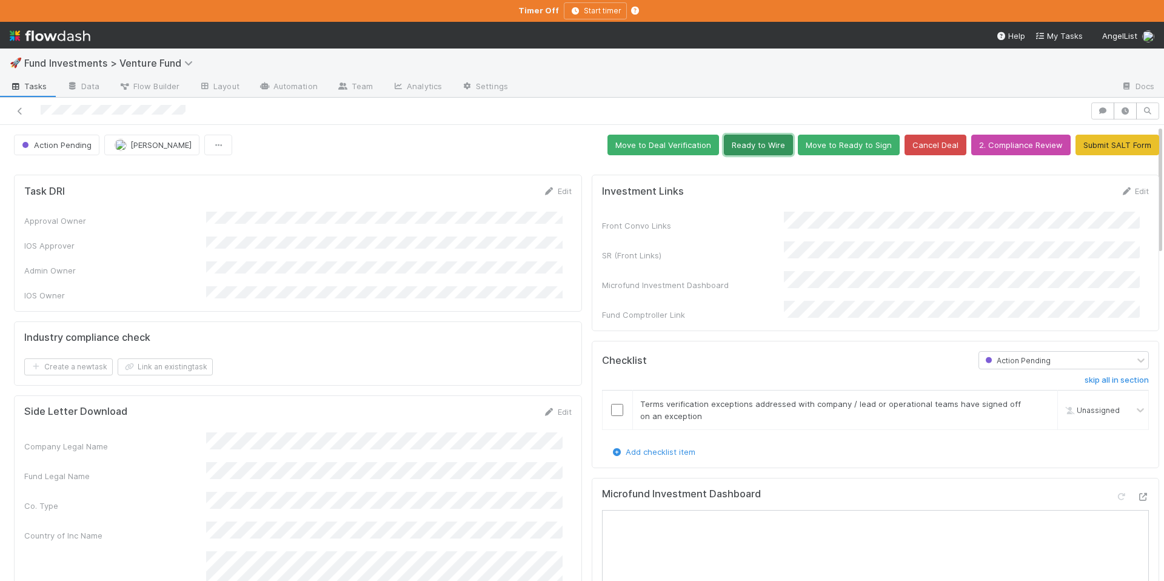
click at [748, 150] on button "Ready to Wire" at bounding box center [758, 145] width 69 height 21
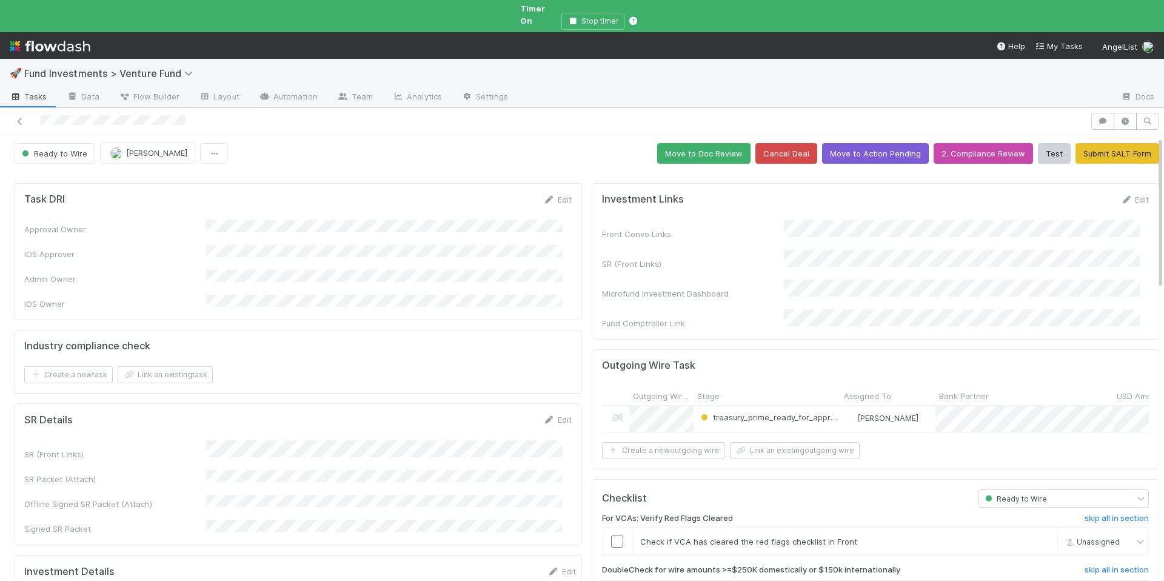
scroll to position [219, 0]
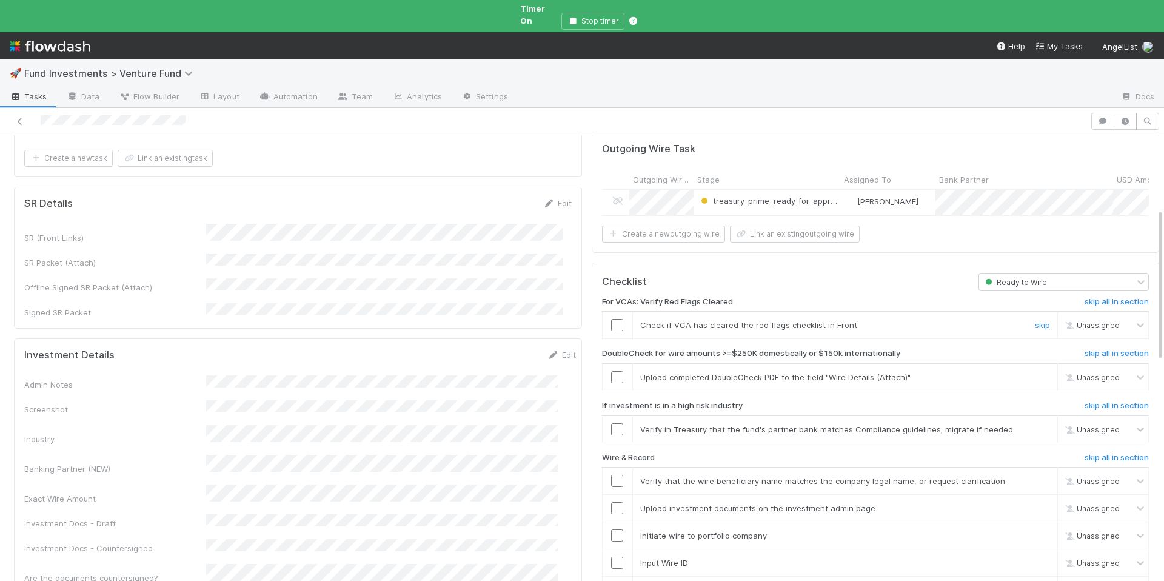
click at [611, 319] on input "checkbox" at bounding box center [617, 325] width 12 height 12
click at [1088, 321] on span "[PERSON_NAME]" at bounding box center [1104, 325] width 59 height 9
type input "arc"
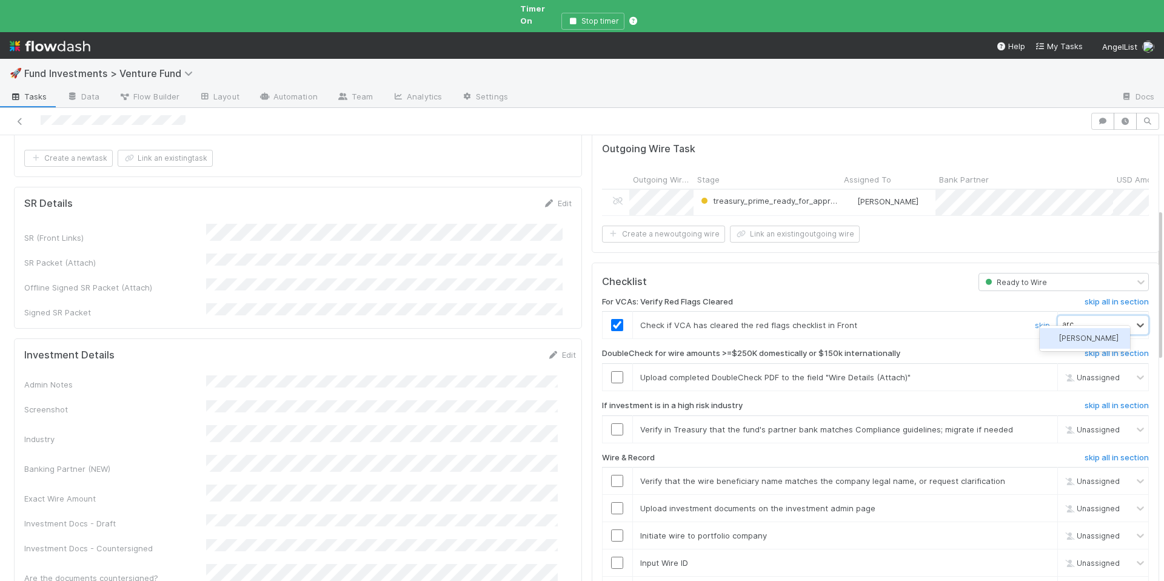
click at [1079, 336] on span "Archit Dhar" at bounding box center [1088, 338] width 59 height 9
click at [1035, 372] on link "skip" at bounding box center [1042, 377] width 15 height 10
drag, startPoint x: 604, startPoint y: 417, endPoint x: 606, endPoint y: 438, distance: 20.7
click at [611, 423] on input "checkbox" at bounding box center [617, 429] width 12 height 12
click at [611, 475] on input "checkbox" at bounding box center [617, 481] width 12 height 12
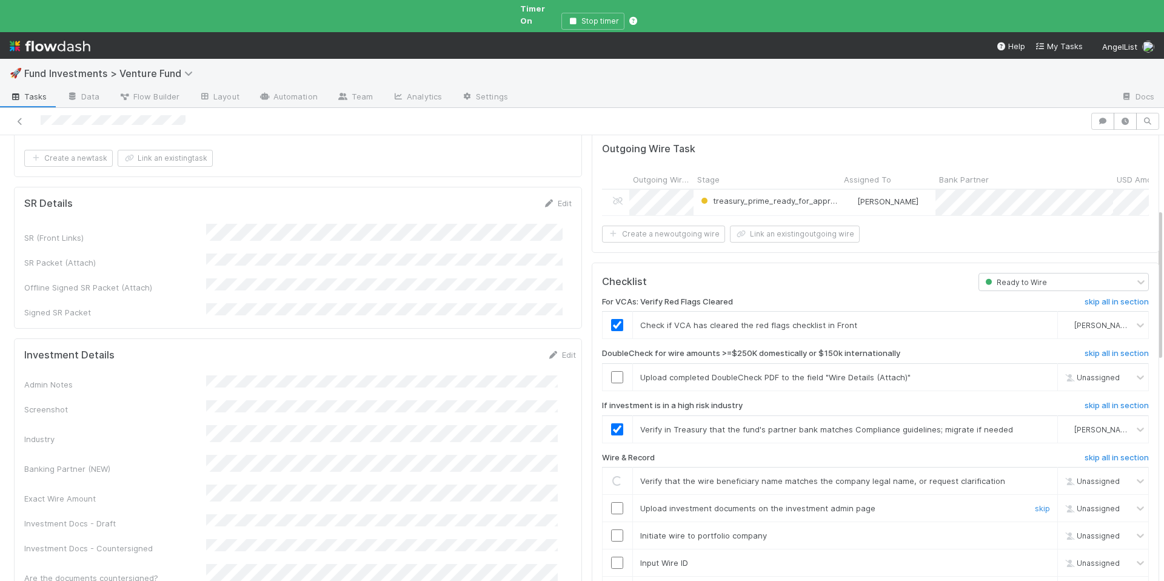
click at [611, 502] on input "checkbox" at bounding box center [617, 508] width 12 height 12
click at [611, 522] on td at bounding box center [617, 535] width 30 height 27
click at [609, 528] on td at bounding box center [617, 535] width 30 height 27
drag, startPoint x: 608, startPoint y: 517, endPoint x: 604, endPoint y: 553, distance: 36.6
click at [611, 529] on input "checkbox" at bounding box center [617, 535] width 12 height 12
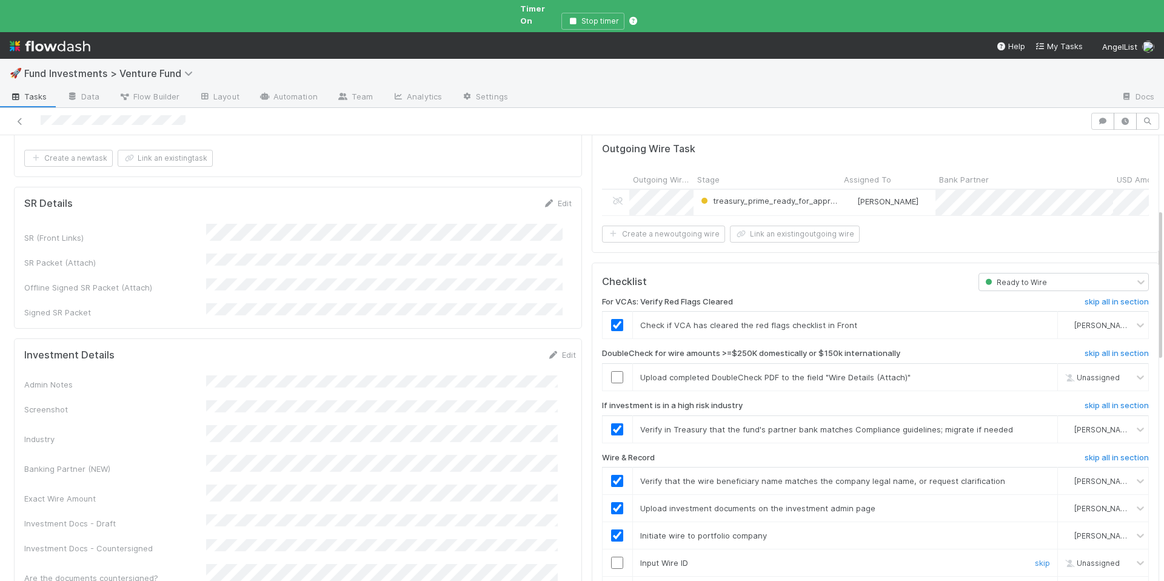
click at [611, 557] on input "checkbox" at bounding box center [617, 563] width 12 height 12
click at [611, 580] on input "checkbox" at bounding box center [617, 590] width 12 height 12
click at [1035, 370] on link "skip" at bounding box center [1042, 375] width 15 height 10
checkbox input "true"
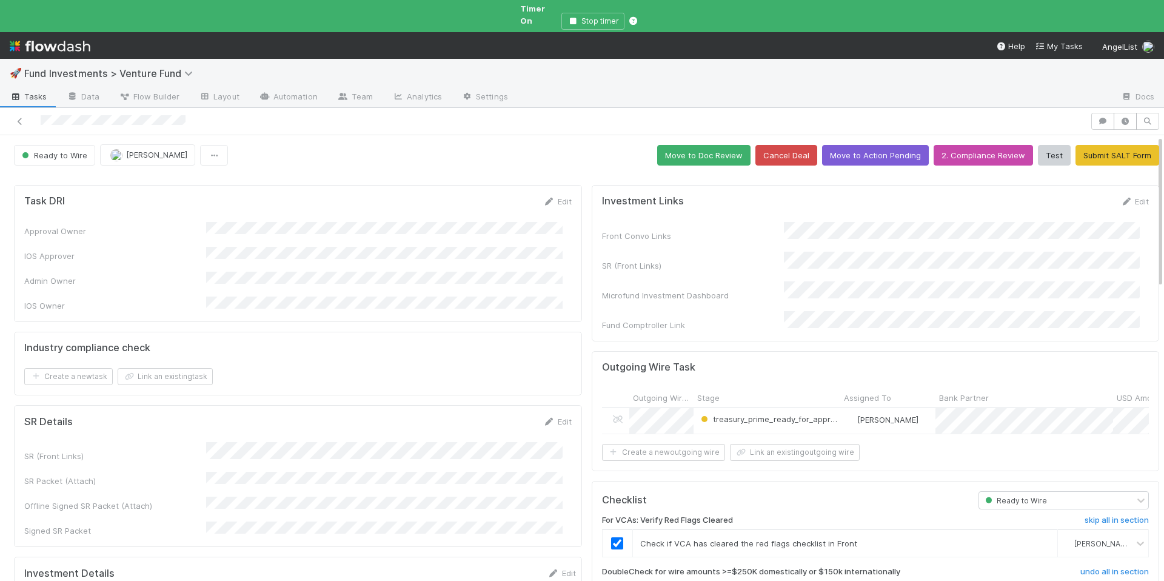
scroll to position [0, 0]
click at [713, 146] on button "Move to Doc Review" at bounding box center [703, 156] width 93 height 21
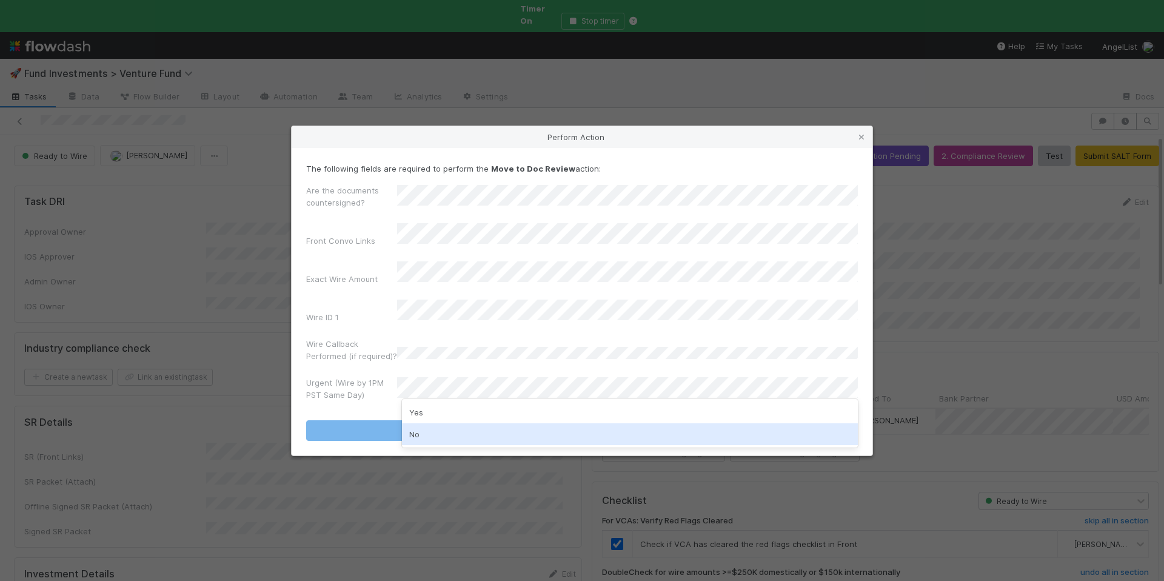
click at [428, 429] on div "No" at bounding box center [630, 434] width 456 height 22
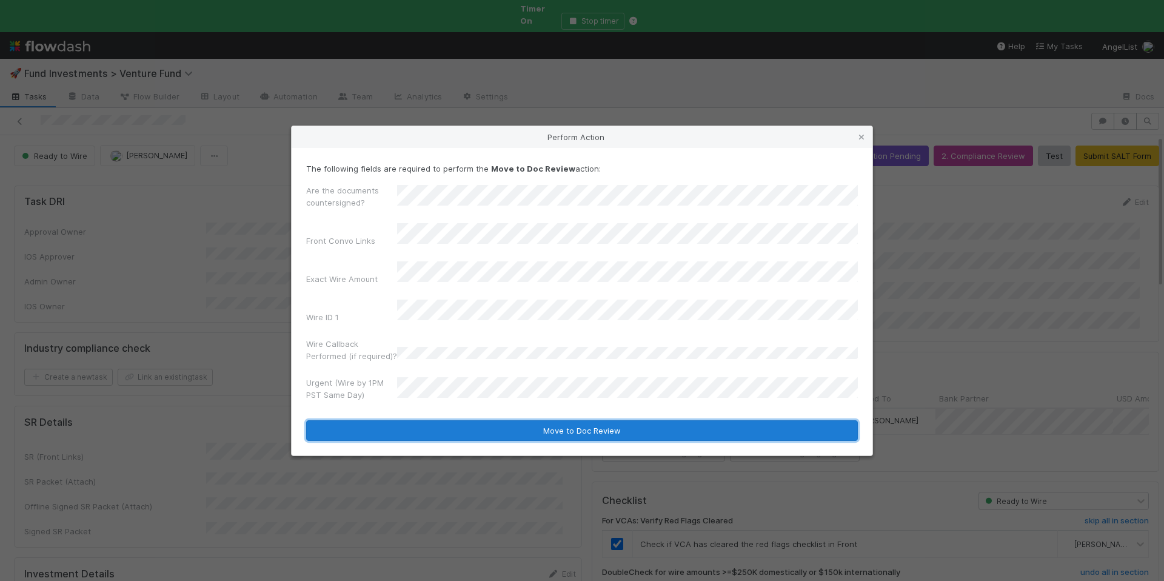
click at [474, 420] on button "Move to Doc Review" at bounding box center [582, 430] width 552 height 21
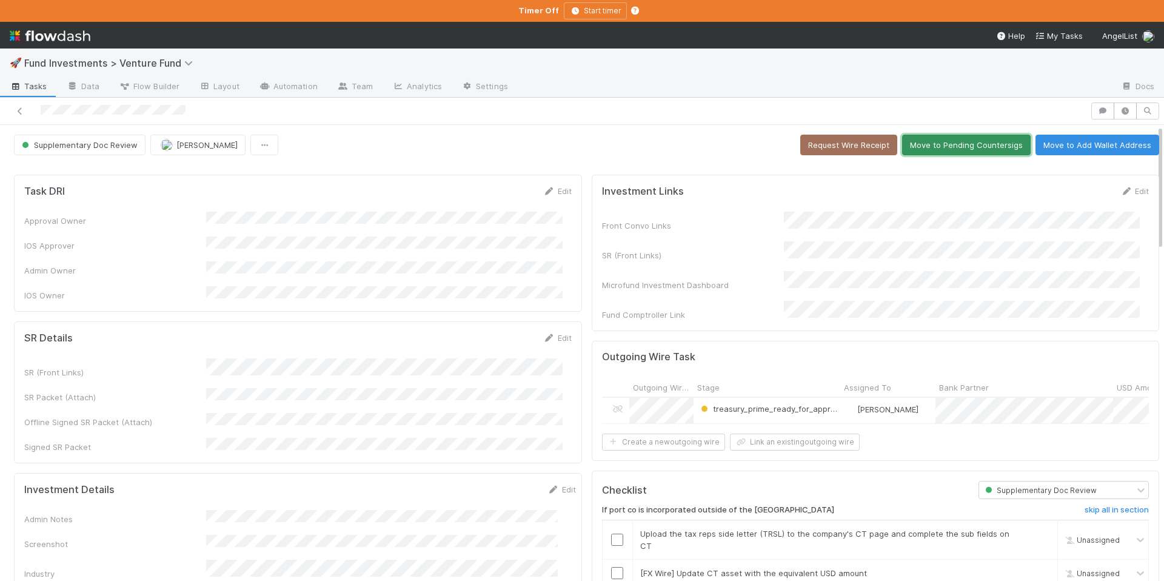
click at [908, 147] on button "Move to Pending Countersigs" at bounding box center [966, 145] width 129 height 21
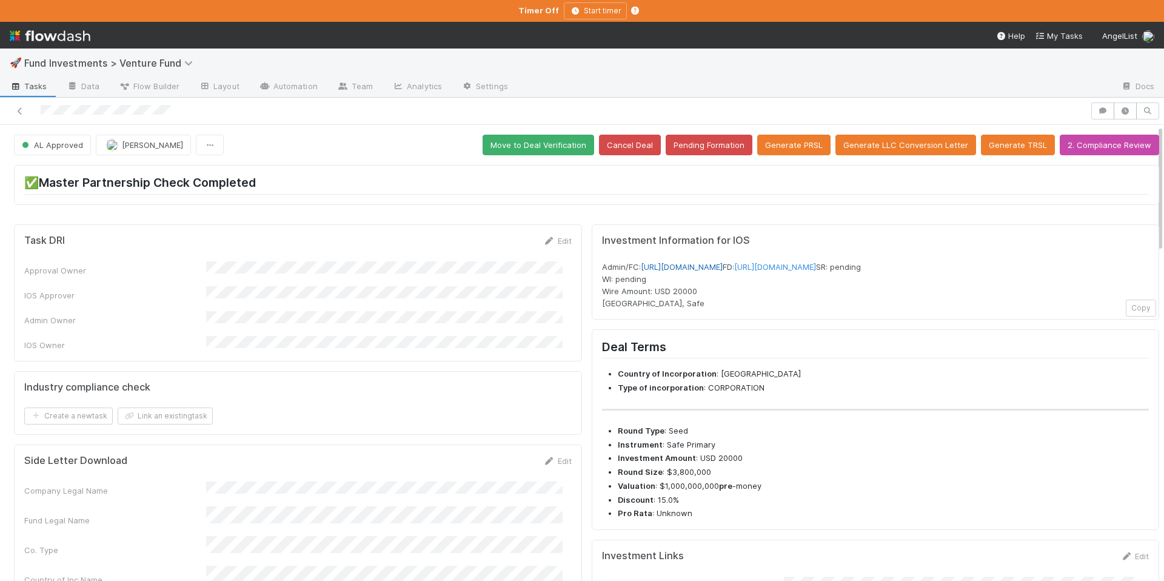
click at [723, 268] on link "[URL][DOMAIN_NAME]" at bounding box center [682, 267] width 82 height 10
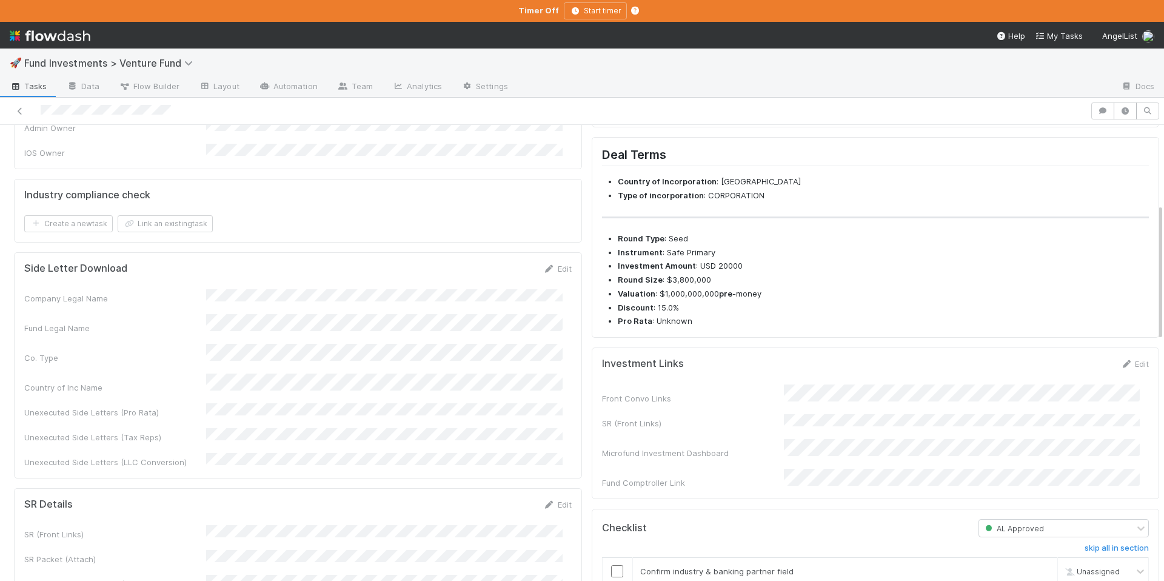
scroll to position [578, 0]
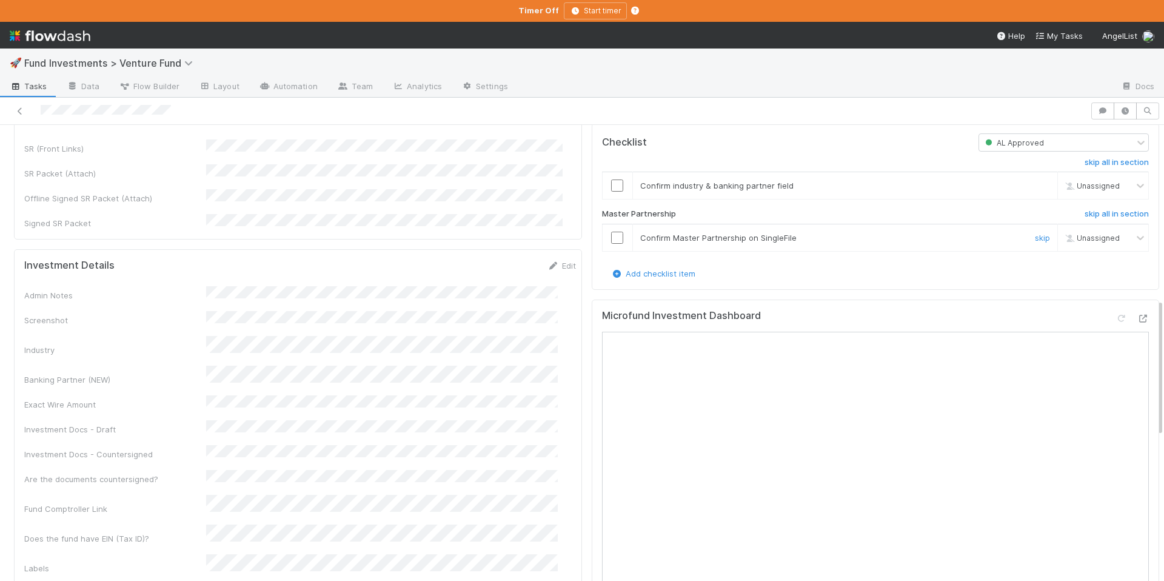
click at [611, 244] on input "checkbox" at bounding box center [617, 238] width 12 height 12
click at [611, 192] on input "checkbox" at bounding box center [617, 186] width 12 height 12
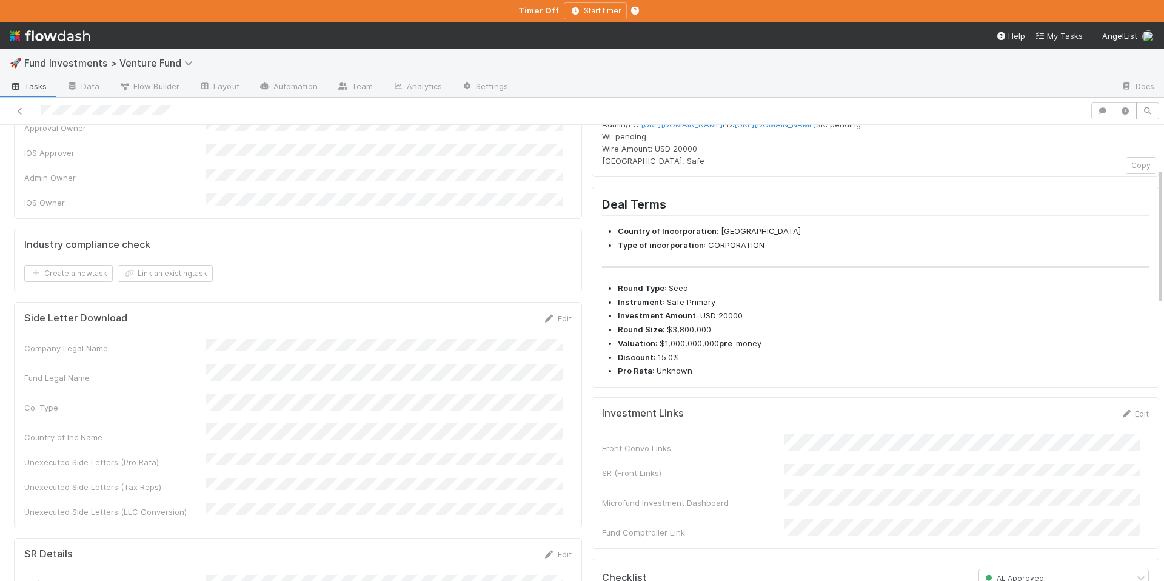
scroll to position [0, 0]
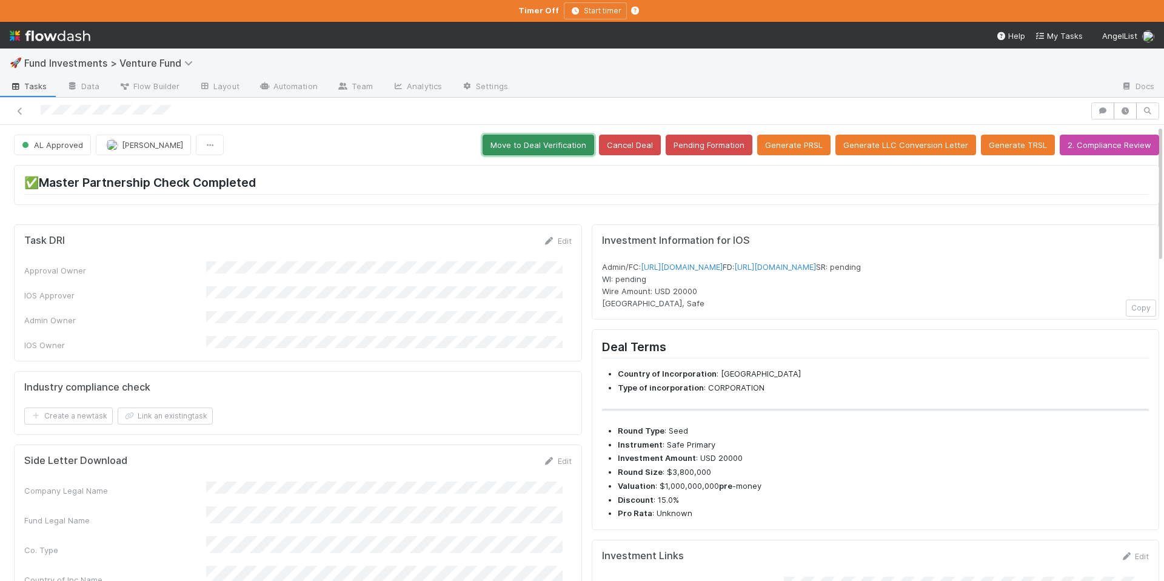
click at [545, 144] on button "Move to Deal Verification" at bounding box center [539, 145] width 112 height 21
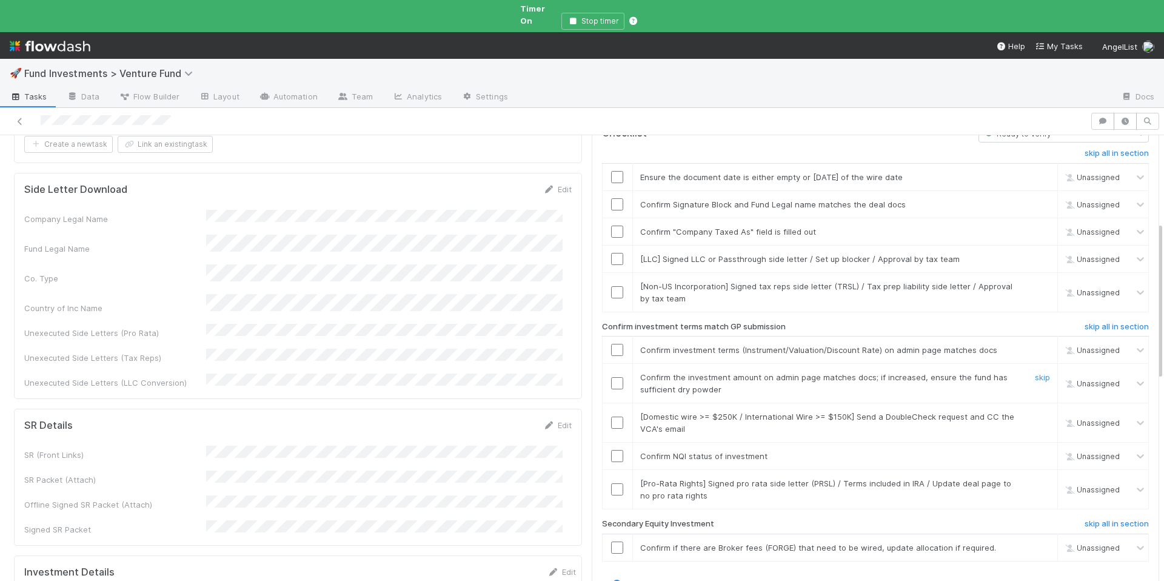
scroll to position [248, 0]
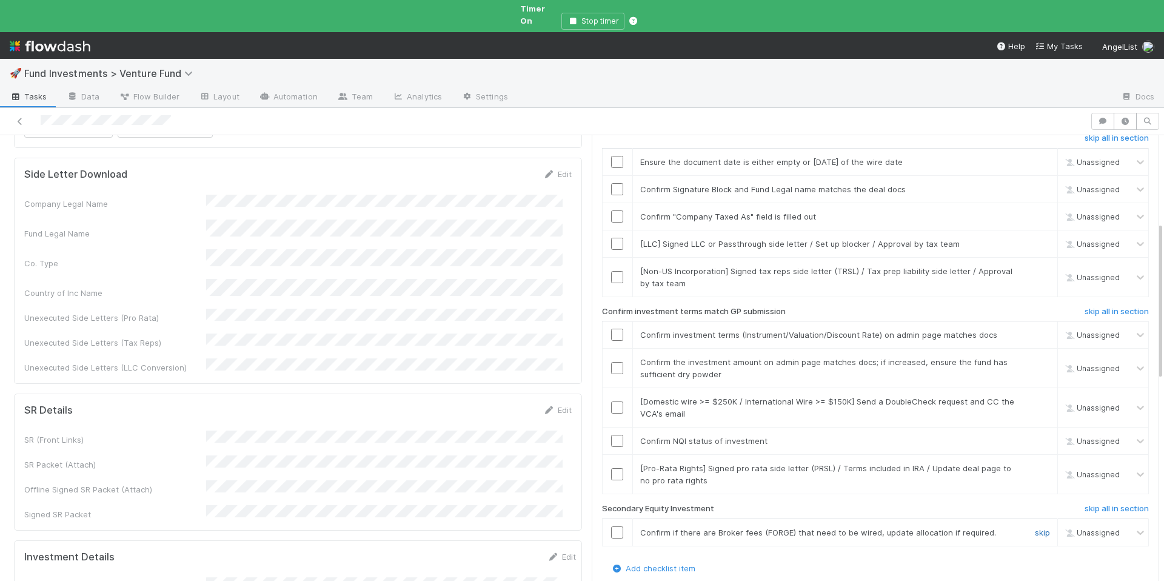
click at [1035, 528] on link "skip" at bounding box center [1042, 533] width 15 height 10
click at [1024, 265] on div "skip" at bounding box center [1041, 277] width 36 height 24
click at [1035, 266] on link "skip" at bounding box center [1042, 271] width 15 height 10
click at [1035, 239] on link "skip" at bounding box center [1042, 244] width 15 height 10
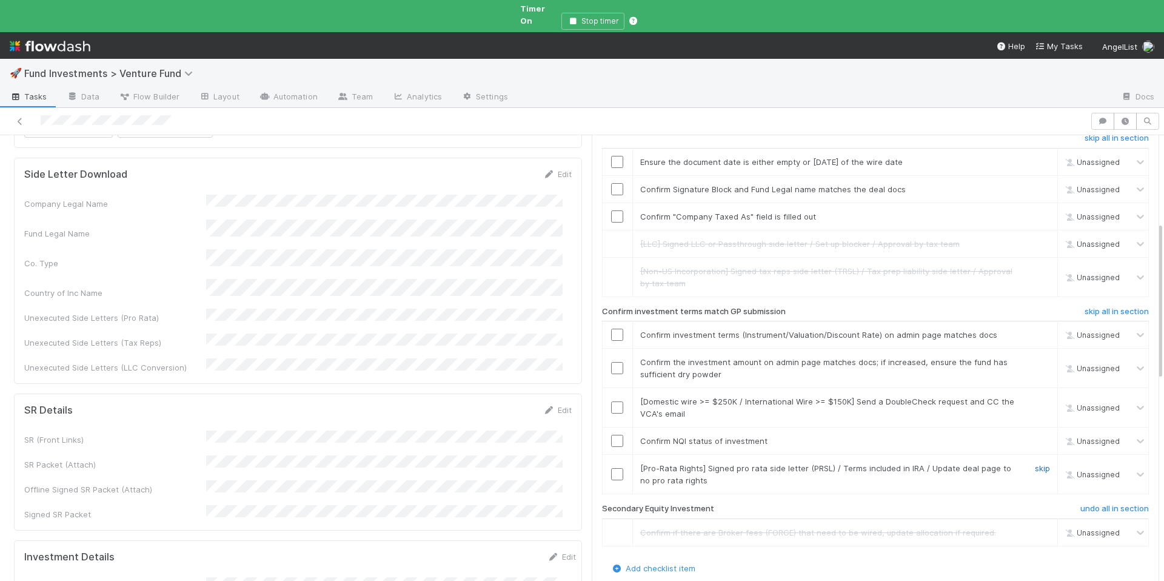
click at [1035, 463] on link "skip" at bounding box center [1042, 468] width 15 height 10
click at [611, 435] on input "checkbox" at bounding box center [617, 441] width 12 height 12
click at [1035, 397] on link "skip" at bounding box center [1042, 402] width 15 height 10
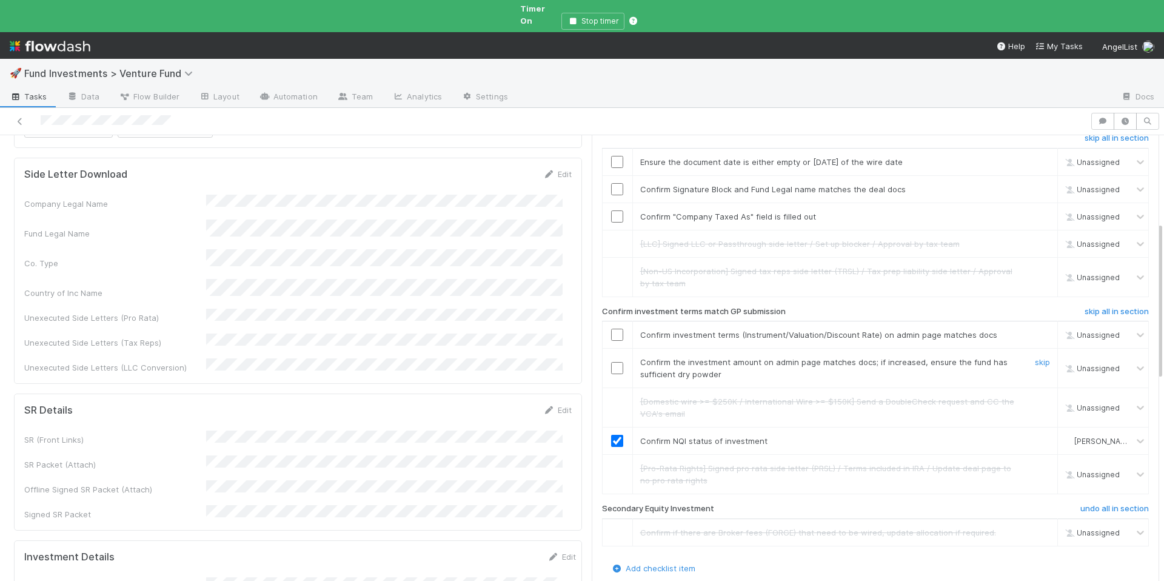
click at [611, 362] on input "checkbox" at bounding box center [617, 368] width 12 height 12
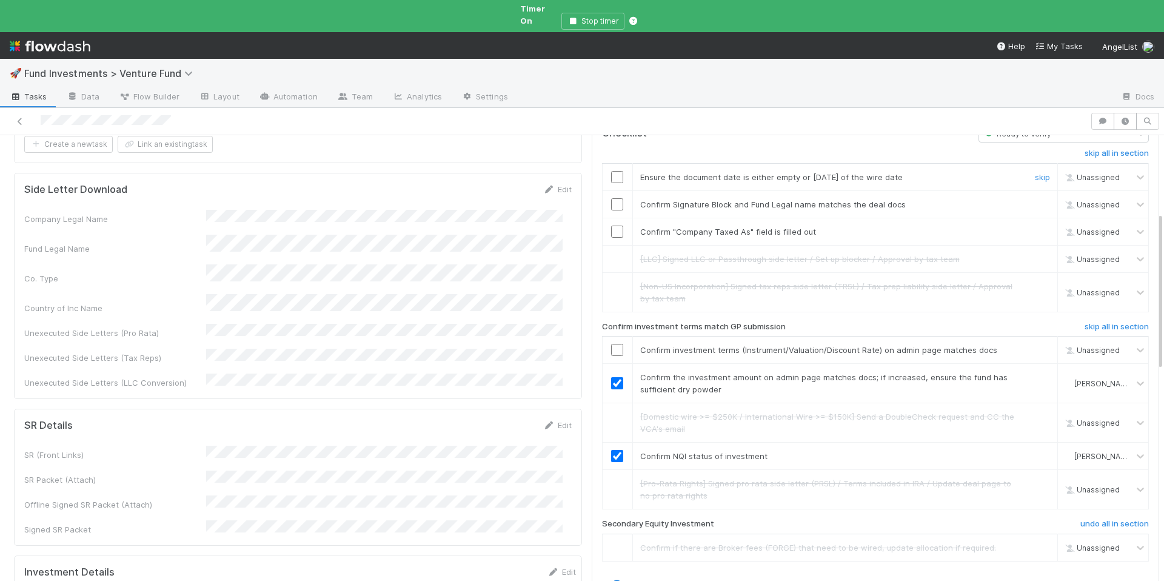
scroll to position [219, 0]
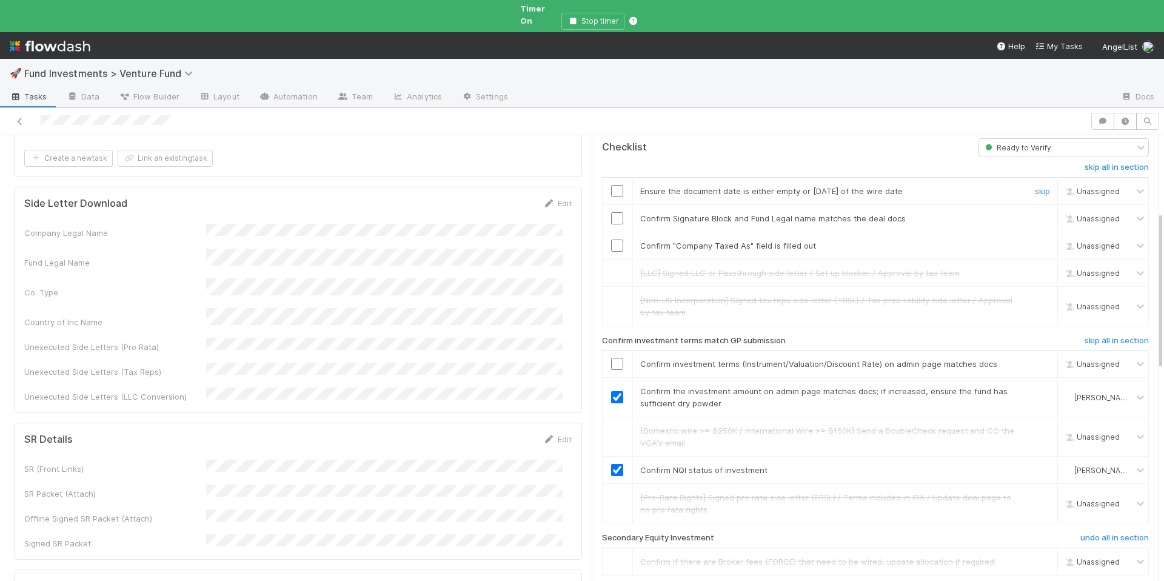
click at [612, 185] on input "checkbox" at bounding box center [617, 191] width 12 height 12
click at [611, 212] on input "checkbox" at bounding box center [617, 218] width 12 height 12
click at [611, 240] on input "checkbox" at bounding box center [617, 246] width 12 height 12
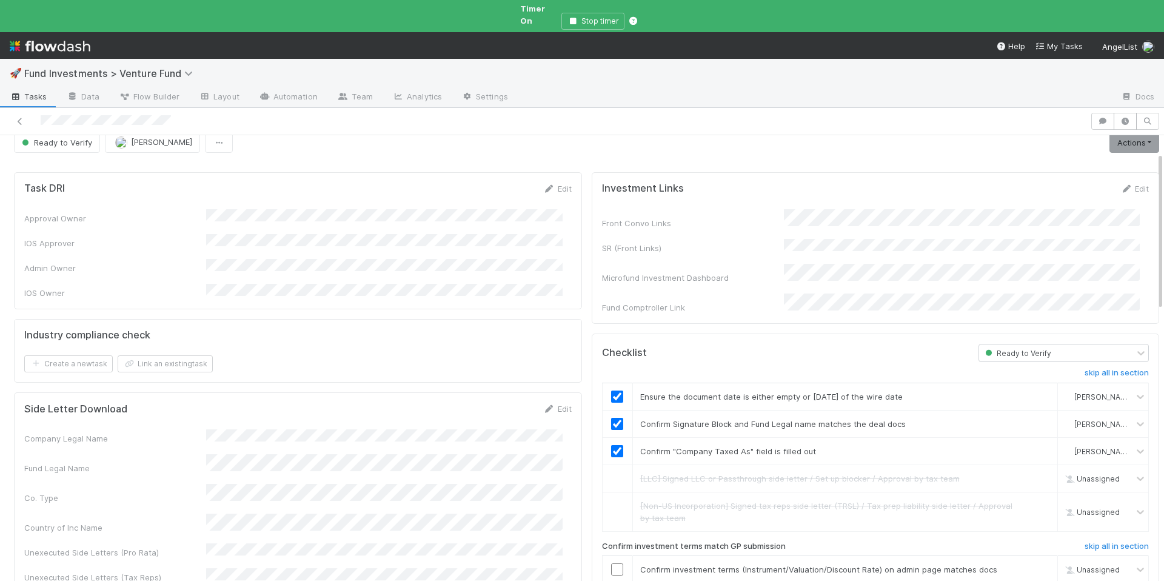
scroll to position [0, 0]
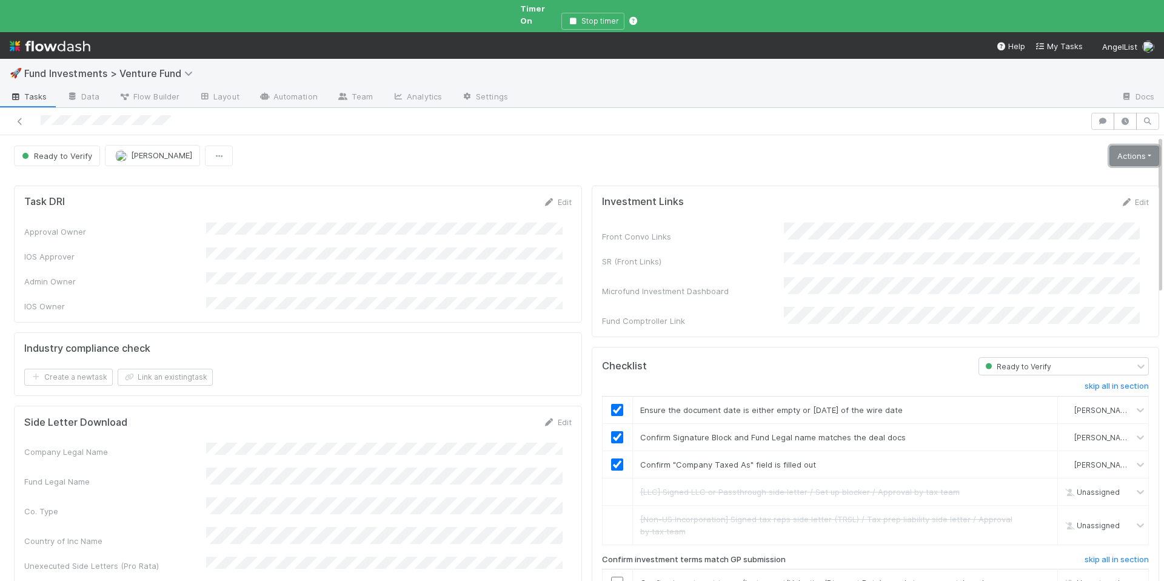
click at [1118, 146] on link "Actions" at bounding box center [1135, 156] width 50 height 21
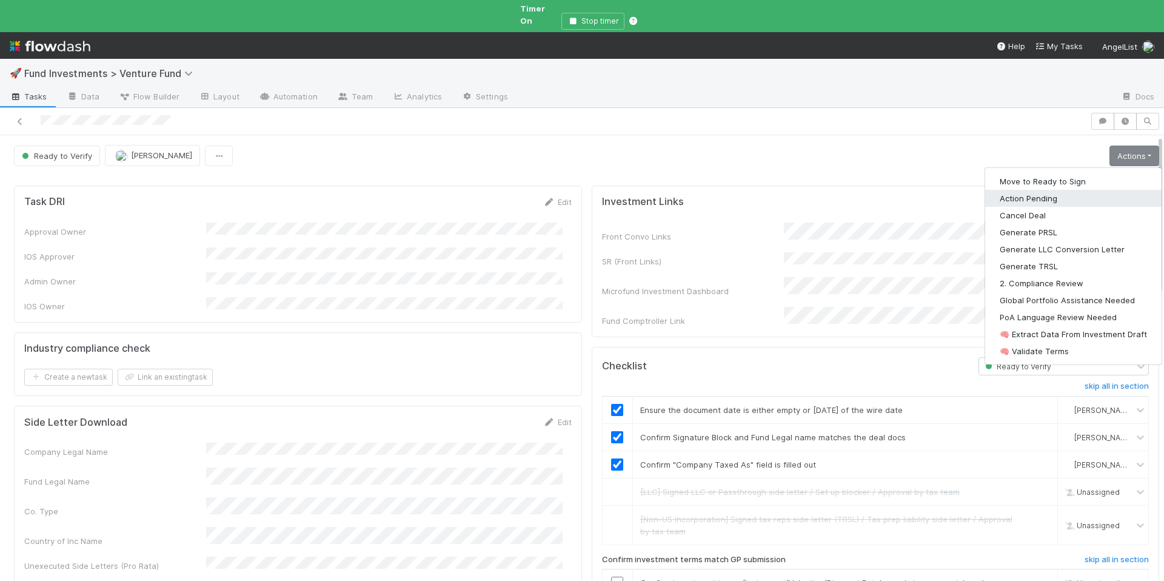
click at [1033, 193] on button "Action Pending" at bounding box center [1073, 198] width 176 height 17
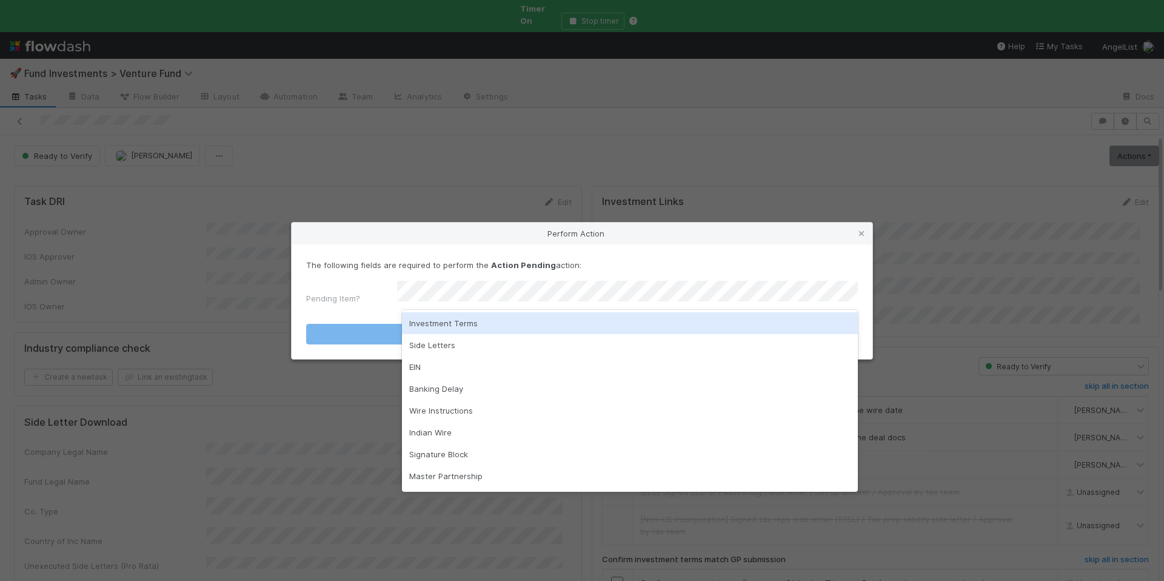
drag, startPoint x: 479, startPoint y: 329, endPoint x: 503, endPoint y: 329, distance: 23.7
click at [479, 329] on div "Investment Terms" at bounding box center [630, 323] width 456 height 22
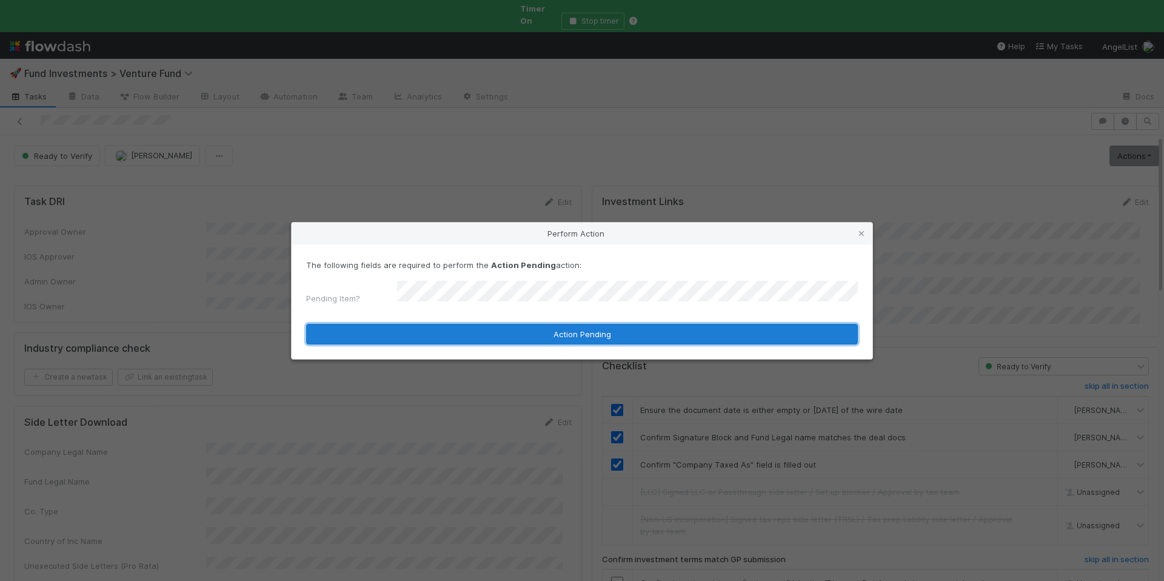
click at [503, 329] on button "Action Pending" at bounding box center [582, 334] width 552 height 21
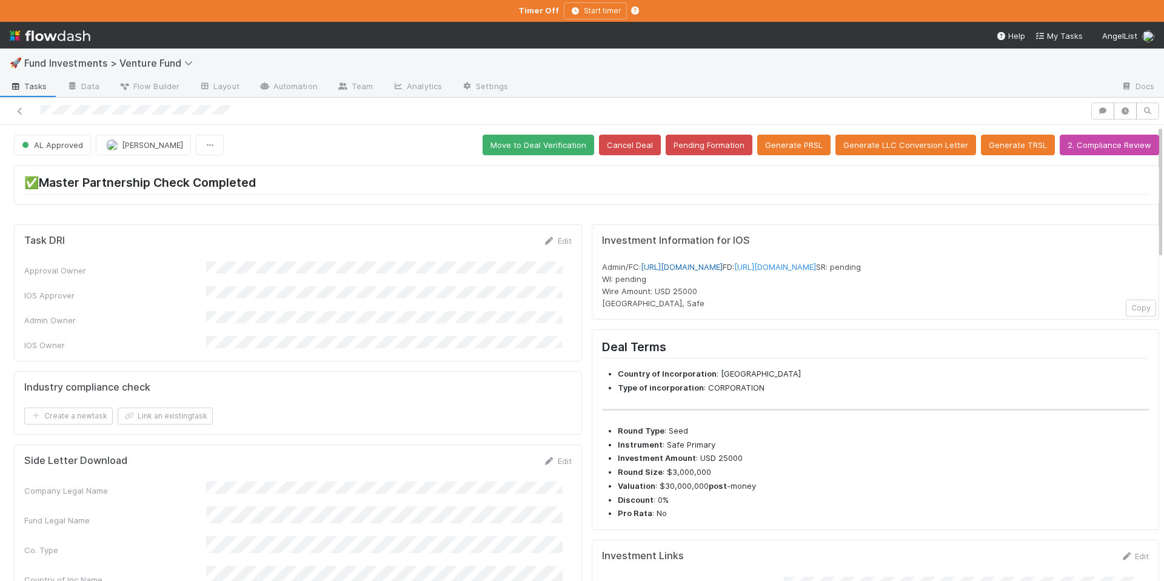
click at [723, 267] on link "[URL][DOMAIN_NAME]" at bounding box center [682, 267] width 82 height 10
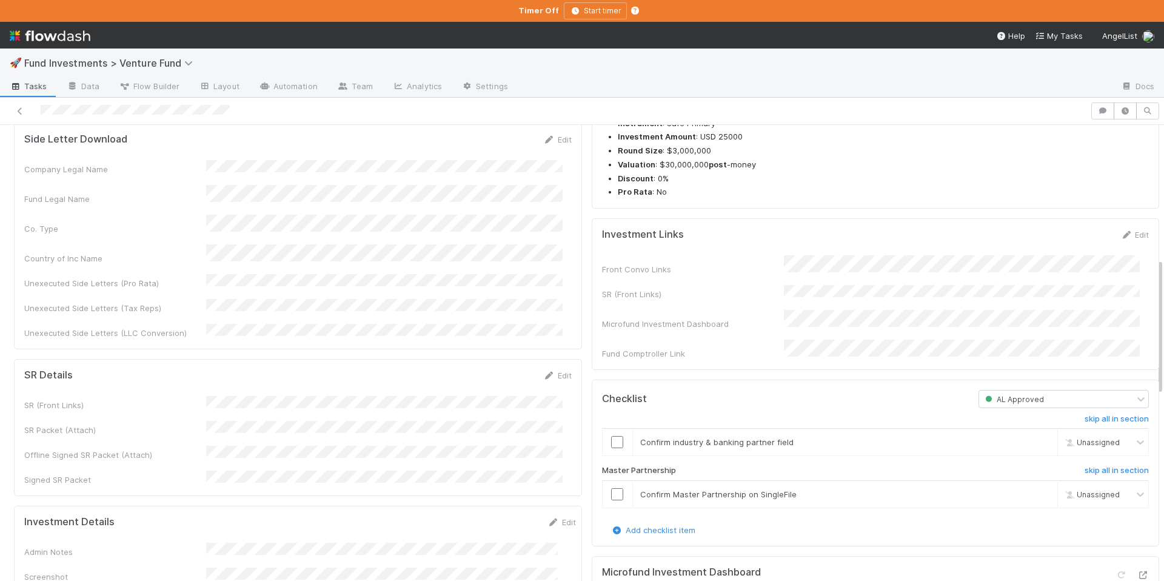
scroll to position [442, 0]
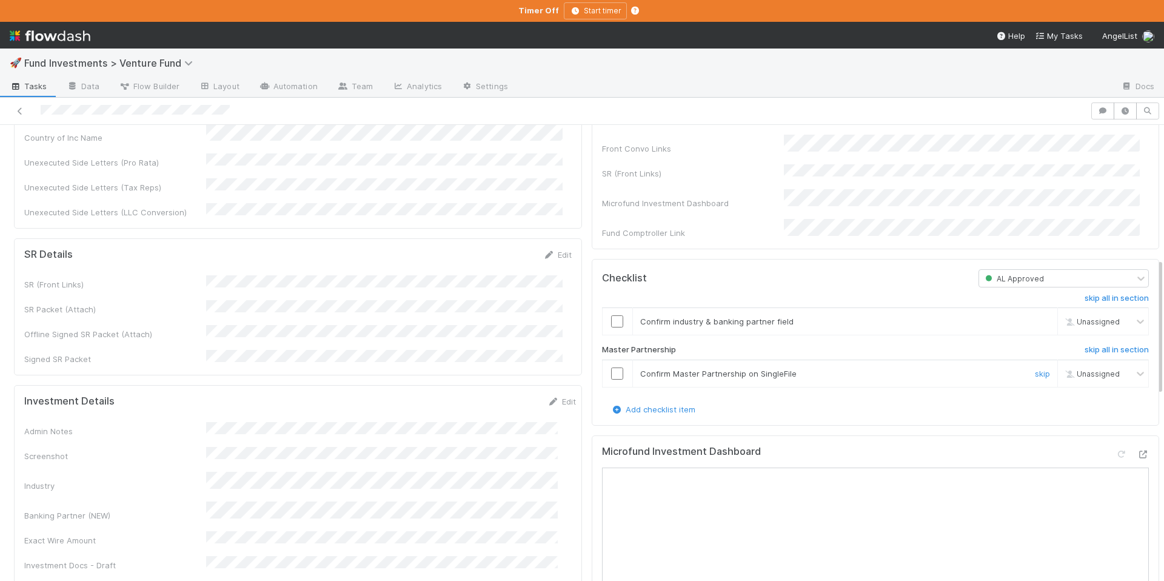
click at [611, 380] on input "checkbox" at bounding box center [617, 373] width 12 height 12
click at [612, 327] on input "checkbox" at bounding box center [617, 321] width 12 height 12
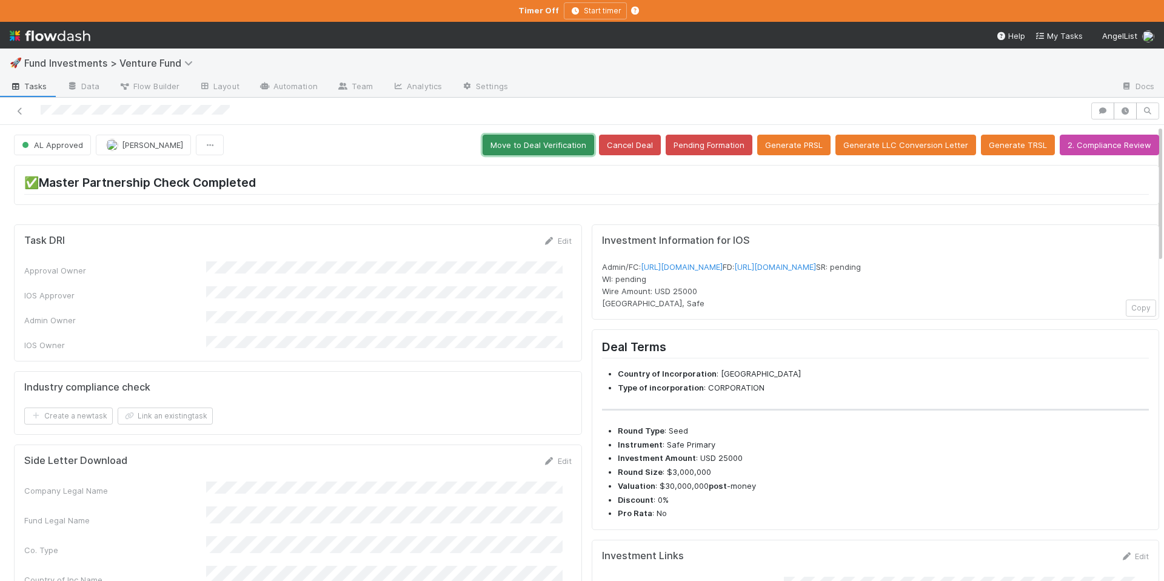
click at [545, 139] on button "Move to Deal Verification" at bounding box center [539, 145] width 112 height 21
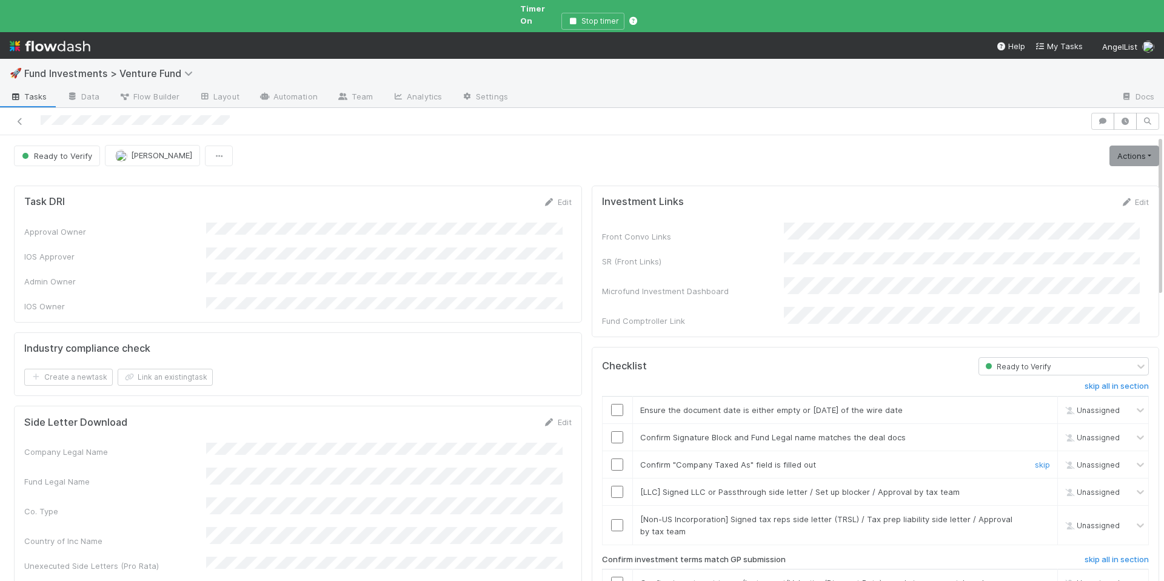
click at [611, 458] on input "checkbox" at bounding box center [617, 464] width 12 height 12
drag, startPoint x: 1024, startPoint y: 472, endPoint x: 1025, endPoint y: 482, distance: 10.4
click at [1035, 487] on link "skip" at bounding box center [1042, 492] width 15 height 10
click at [1035, 514] on link "skip" at bounding box center [1042, 519] width 15 height 10
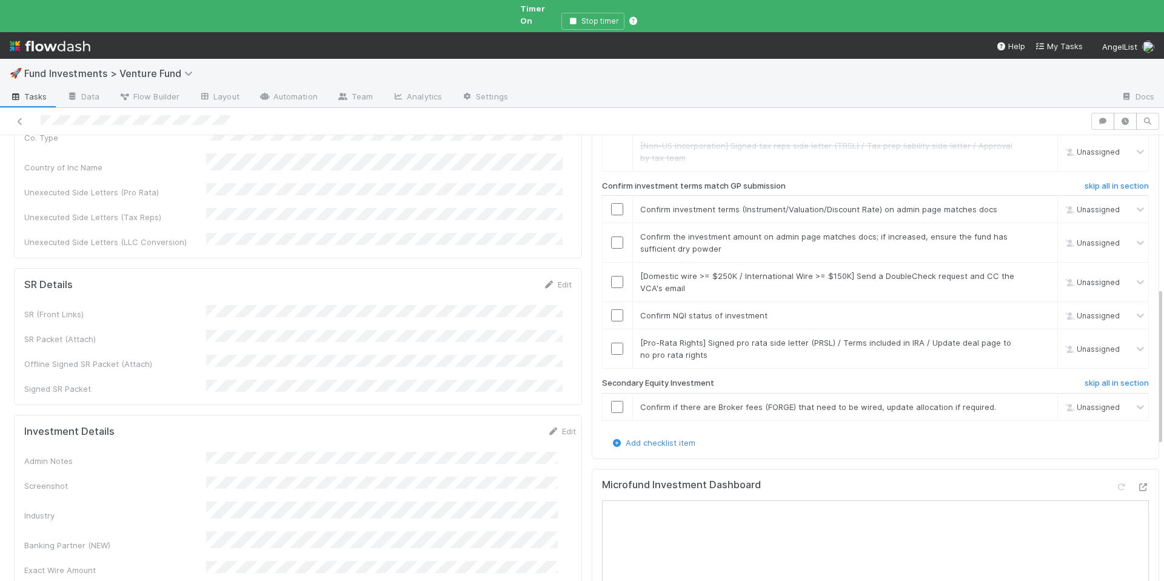
scroll to position [437, 0]
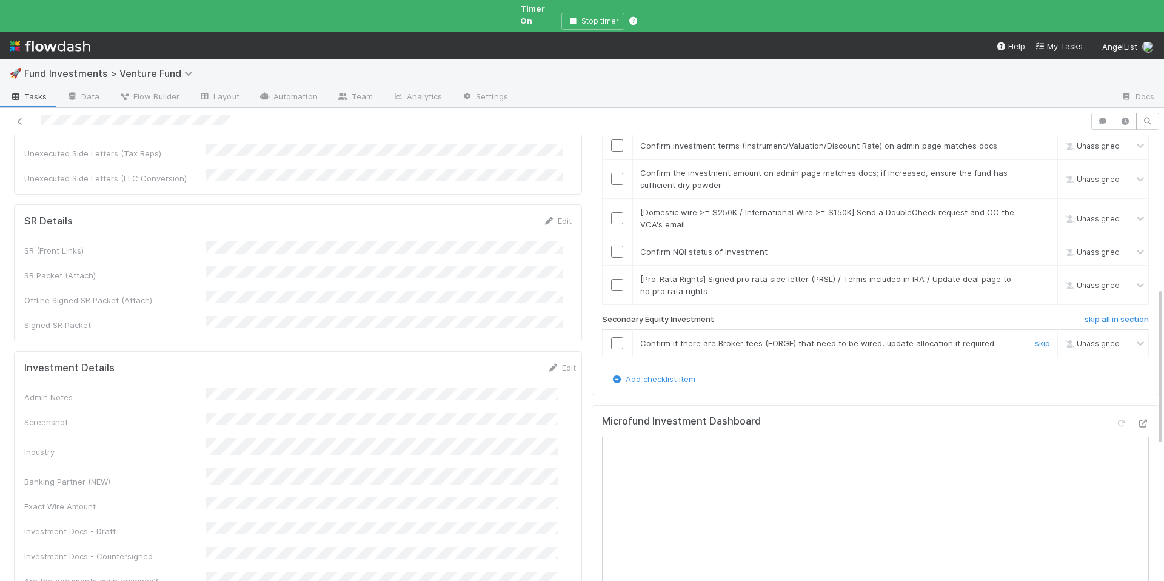
click at [1025, 329] on td "Confirm if there are Broker fees (FORGE) that need to be wired, update allocati…" at bounding box center [846, 342] width 426 height 27
click at [1035, 338] on link "skip" at bounding box center [1042, 343] width 15 height 10
click at [1035, 274] on link "skip" at bounding box center [1042, 279] width 15 height 10
drag, startPoint x: 612, startPoint y: 229, endPoint x: 619, endPoint y: 230, distance: 6.8
click at [612, 246] on input "checkbox" at bounding box center [617, 252] width 12 height 12
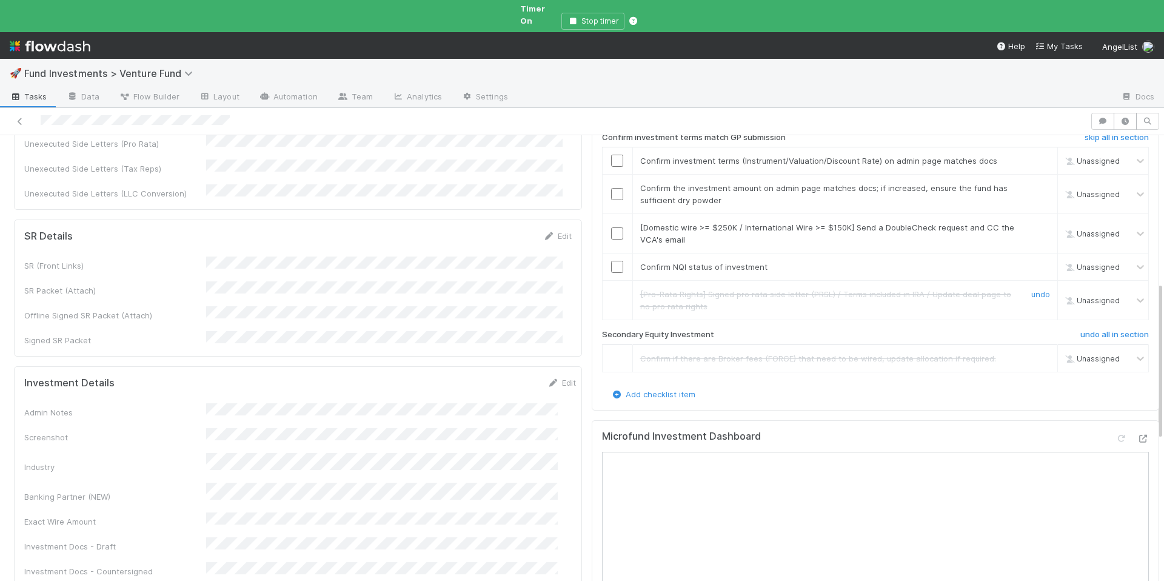
scroll to position [421, 0]
click at [611, 261] on input "checkbox" at bounding box center [617, 267] width 12 height 12
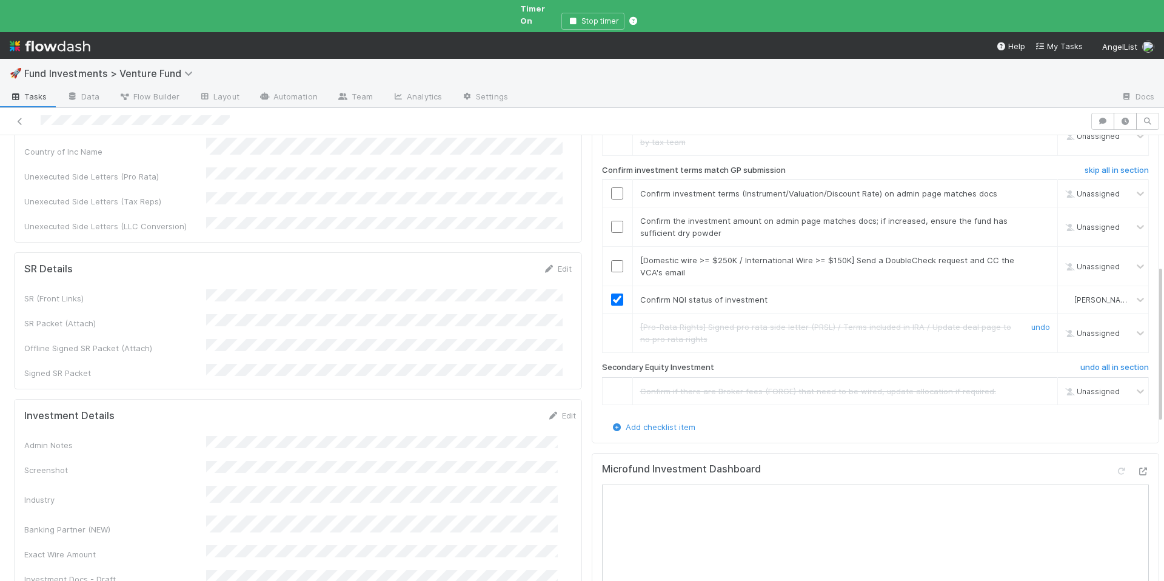
scroll to position [310, 0]
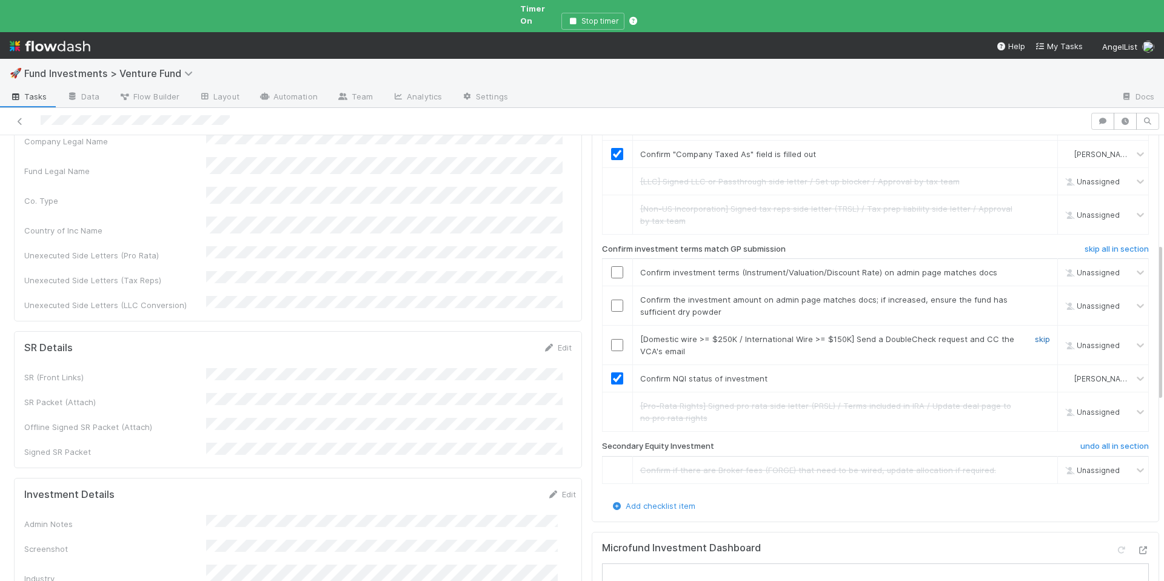
click at [1035, 334] on link "skip" at bounding box center [1042, 339] width 15 height 10
click at [611, 300] on input "checkbox" at bounding box center [617, 306] width 12 height 12
click at [617, 266] on div at bounding box center [618, 272] width 30 height 12
click at [611, 266] on input "checkbox" at bounding box center [617, 272] width 12 height 12
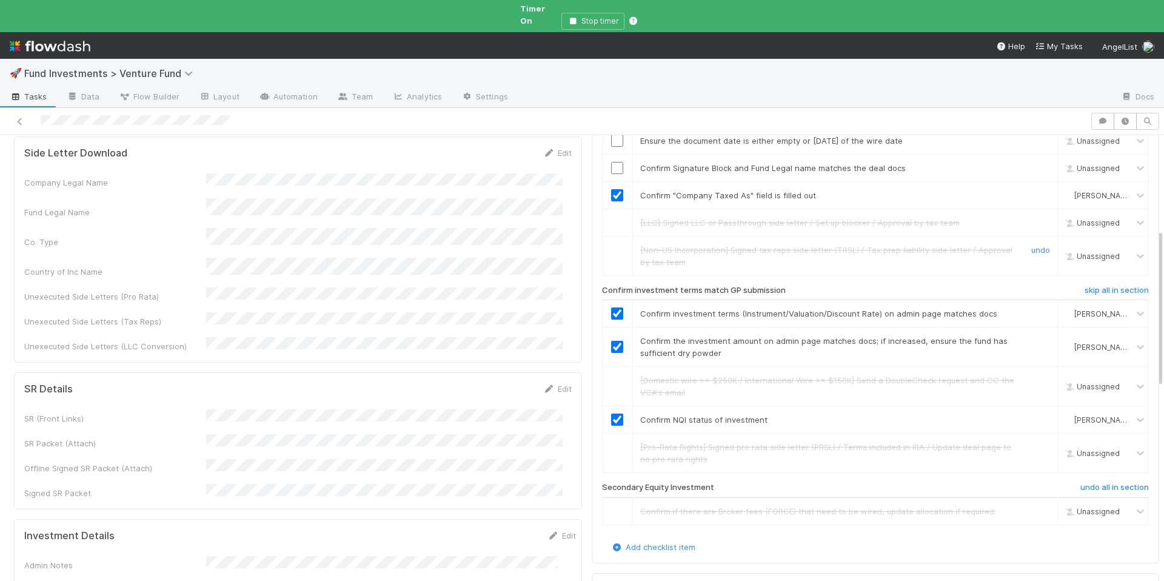
scroll to position [246, 0]
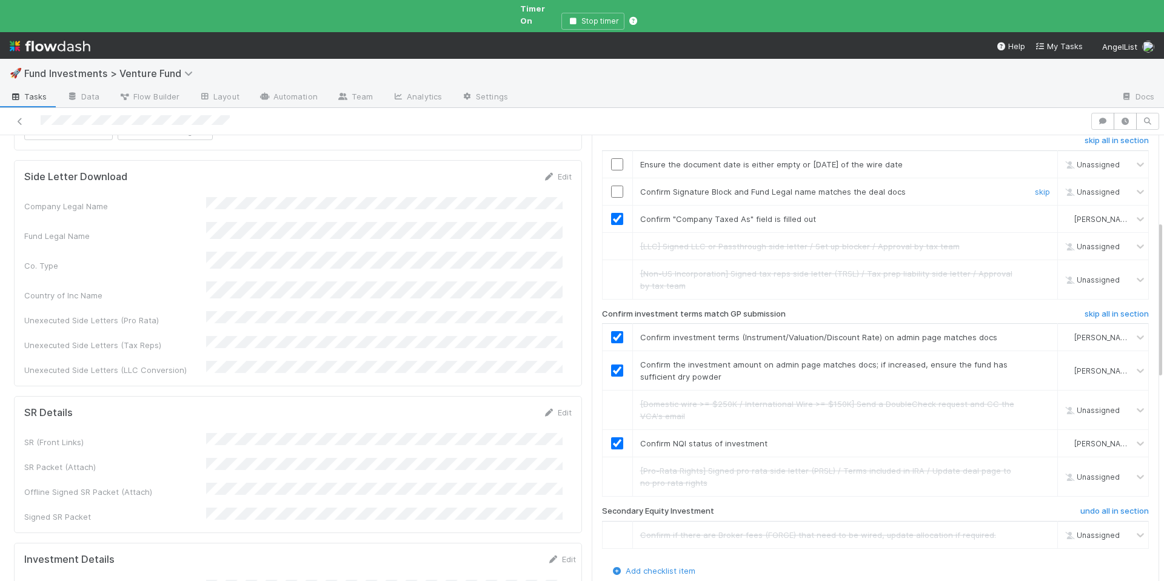
click at [611, 186] on input "checkbox" at bounding box center [617, 192] width 12 height 12
click at [611, 161] on input "checkbox" at bounding box center [617, 167] width 12 height 12
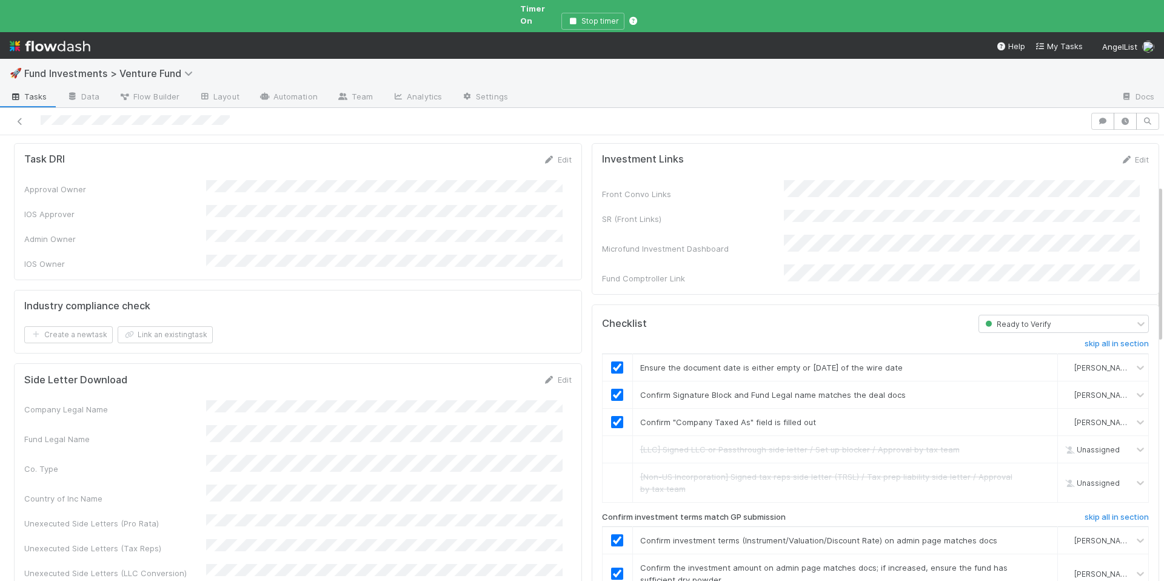
scroll to position [0, 0]
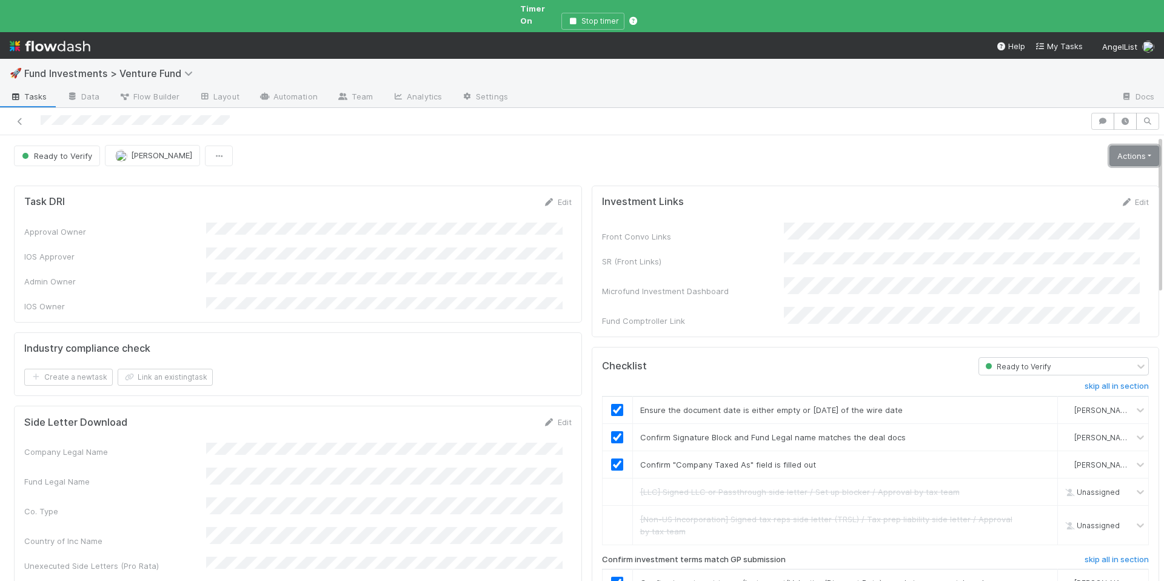
click at [1112, 146] on link "Actions" at bounding box center [1135, 156] width 50 height 21
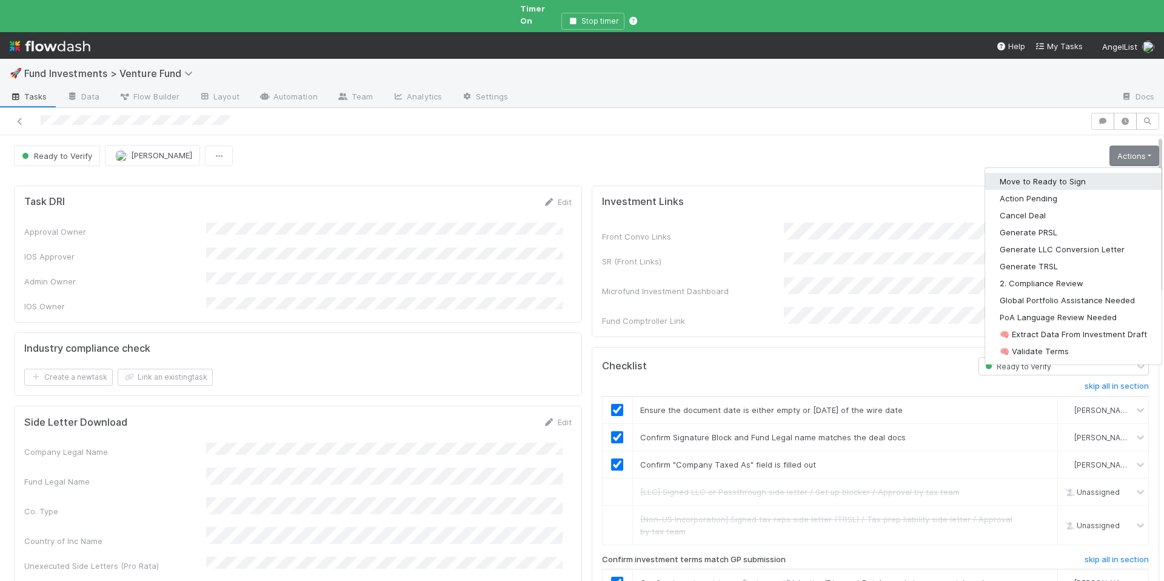
click at [1072, 173] on button "Move to Ready to Sign" at bounding box center [1073, 181] width 176 height 17
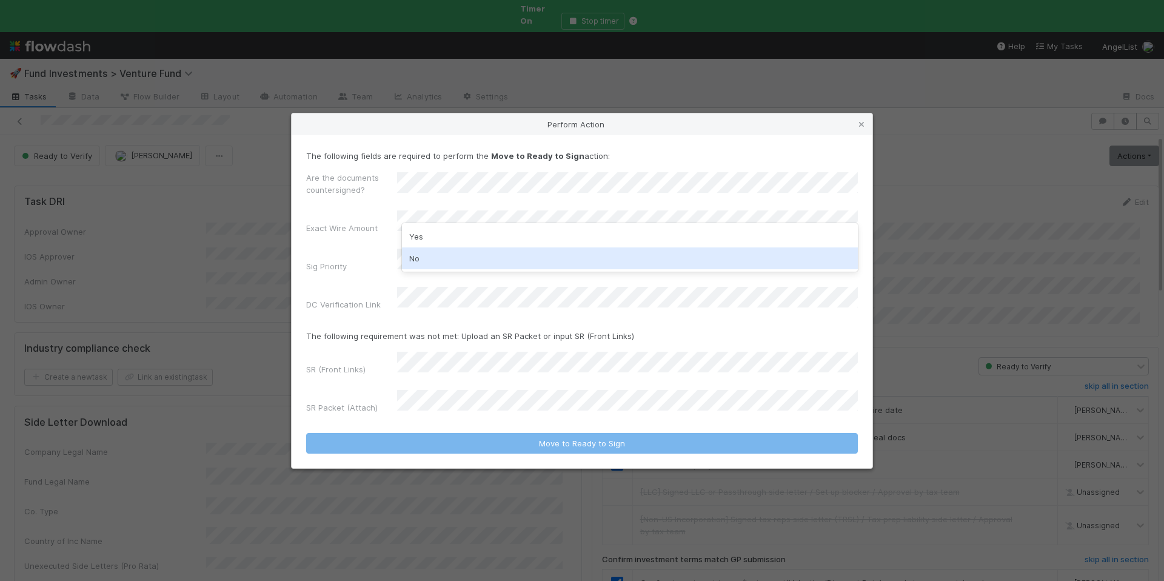
click at [458, 247] on div "No" at bounding box center [630, 258] width 456 height 22
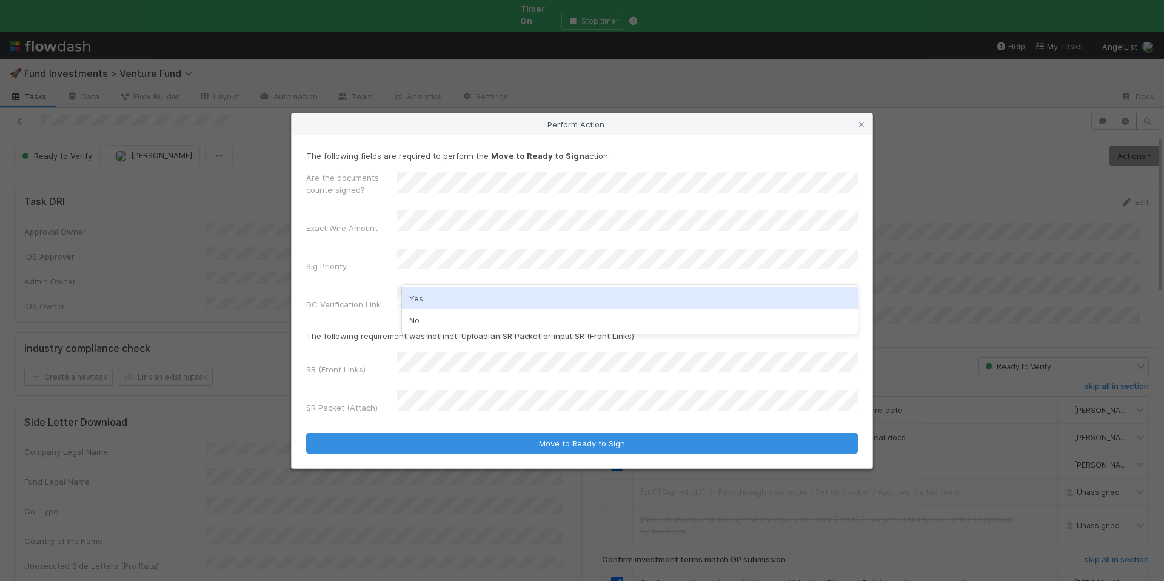
click at [450, 295] on div "Yes" at bounding box center [630, 298] width 456 height 22
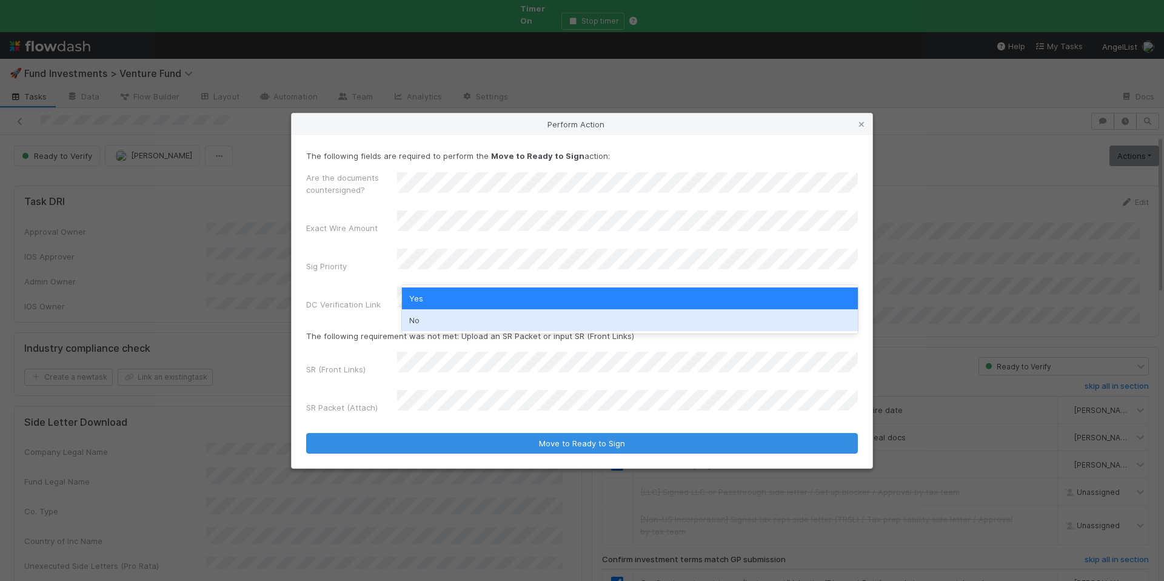
drag, startPoint x: 435, startPoint y: 323, endPoint x: 434, endPoint y: 310, distance: 12.2
click at [434, 322] on div "No" at bounding box center [630, 320] width 456 height 22
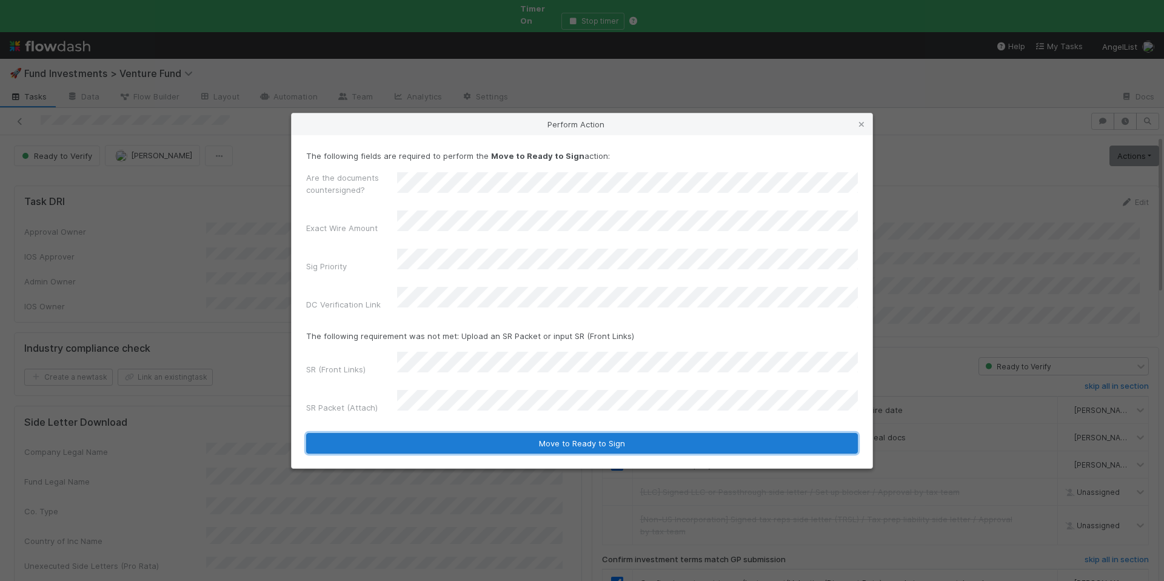
click at [626, 433] on button "Move to Ready to Sign" at bounding box center [582, 443] width 552 height 21
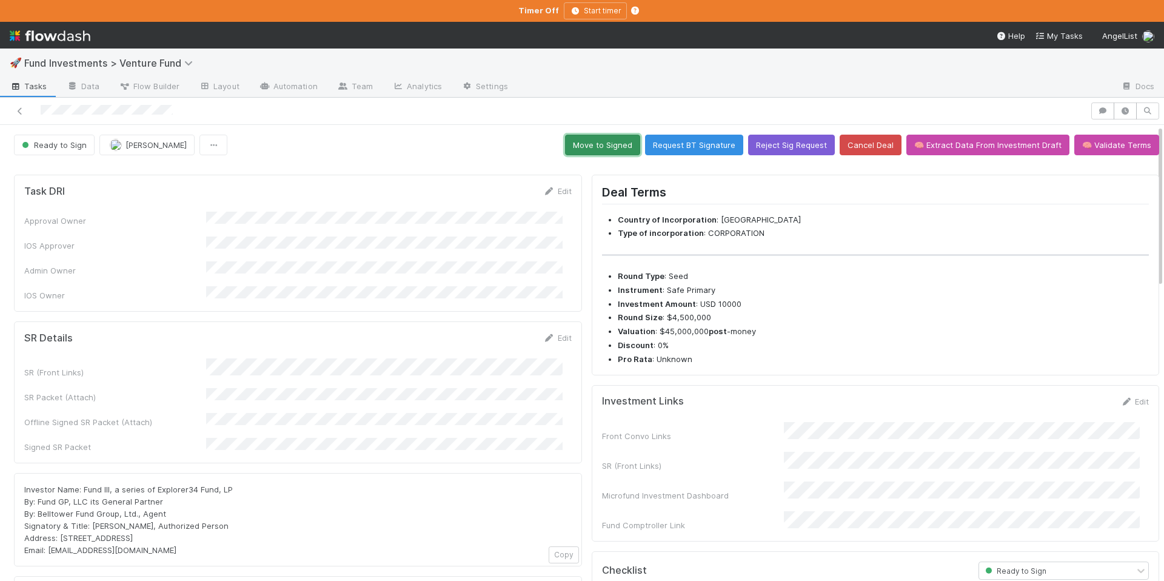
click at [590, 142] on button "Move to Signed" at bounding box center [602, 145] width 75 height 21
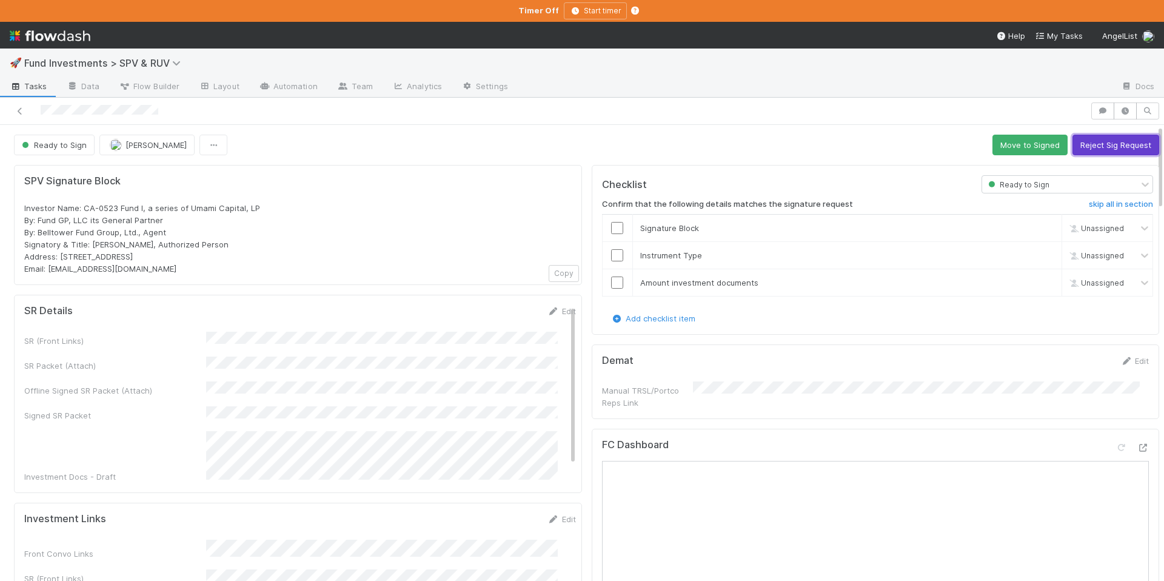
click at [1115, 144] on button "Reject Sig Request" at bounding box center [1116, 145] width 87 height 21
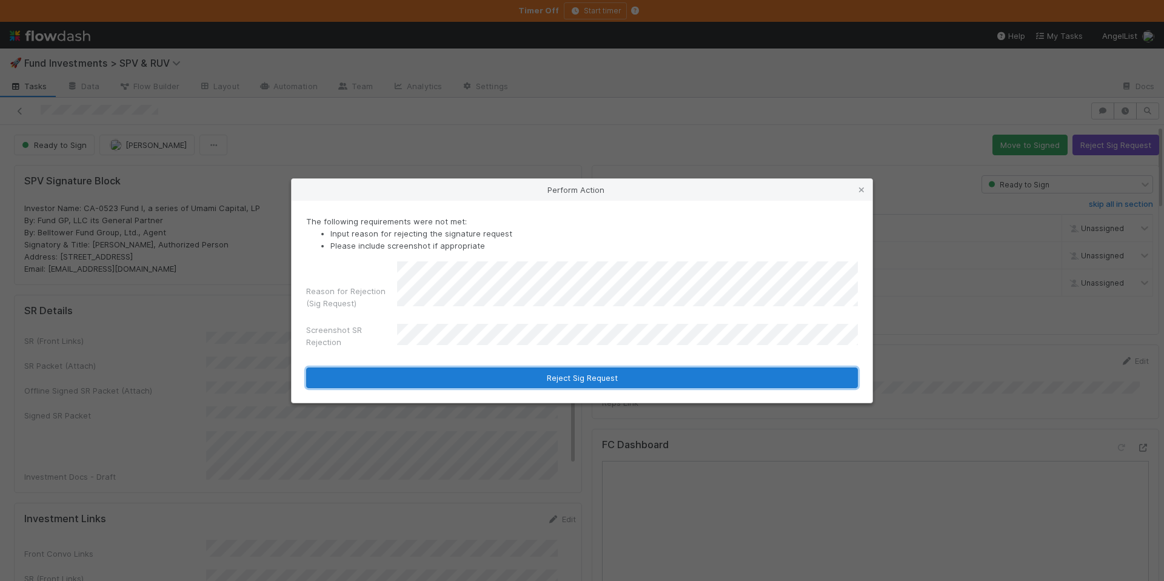
click at [617, 374] on button "Reject Sig Request" at bounding box center [582, 377] width 552 height 21
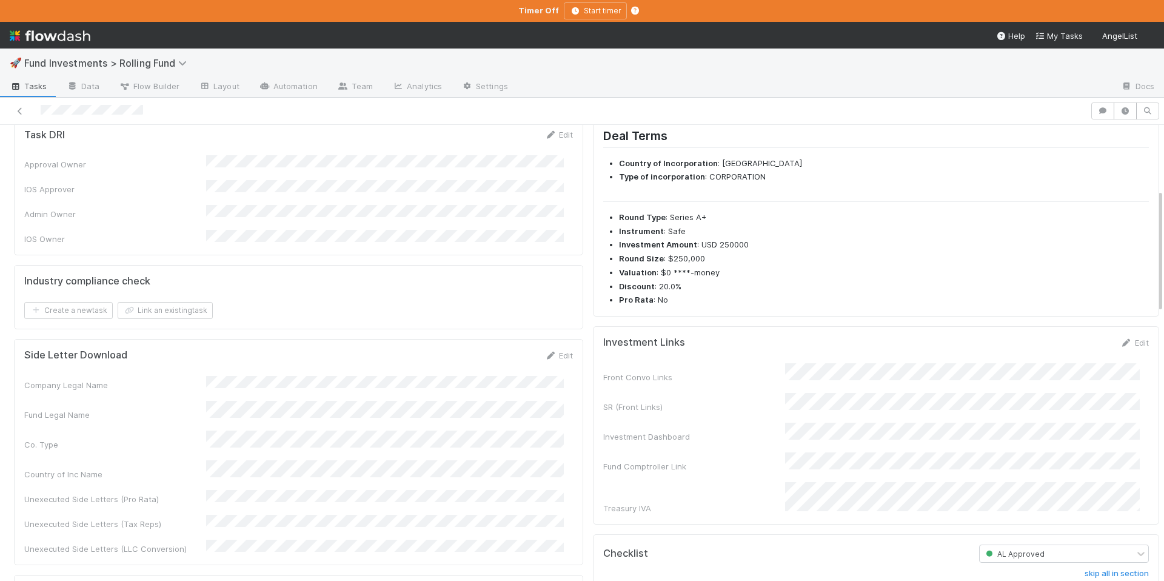
scroll to position [391, 0]
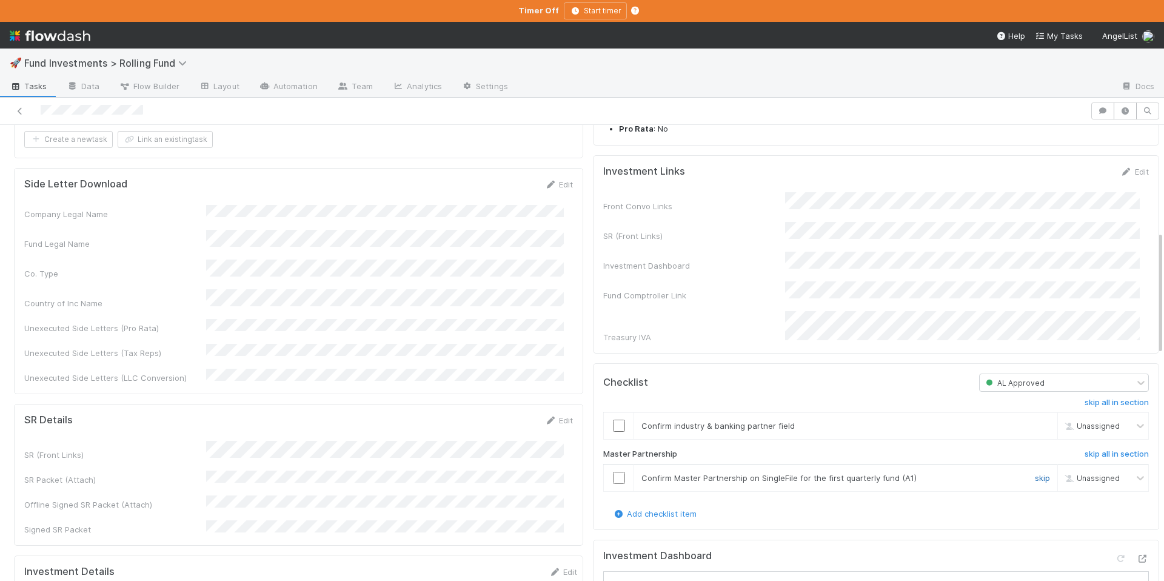
click at [1035, 473] on link "skip" at bounding box center [1042, 478] width 15 height 10
click at [613, 420] on input "checkbox" at bounding box center [619, 426] width 12 height 12
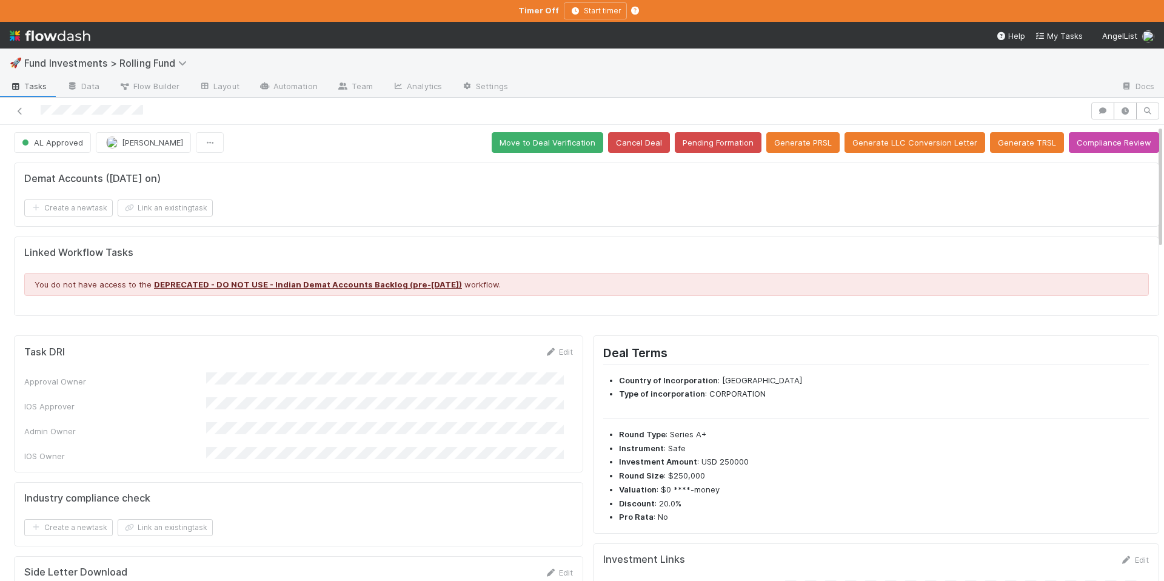
scroll to position [0, 0]
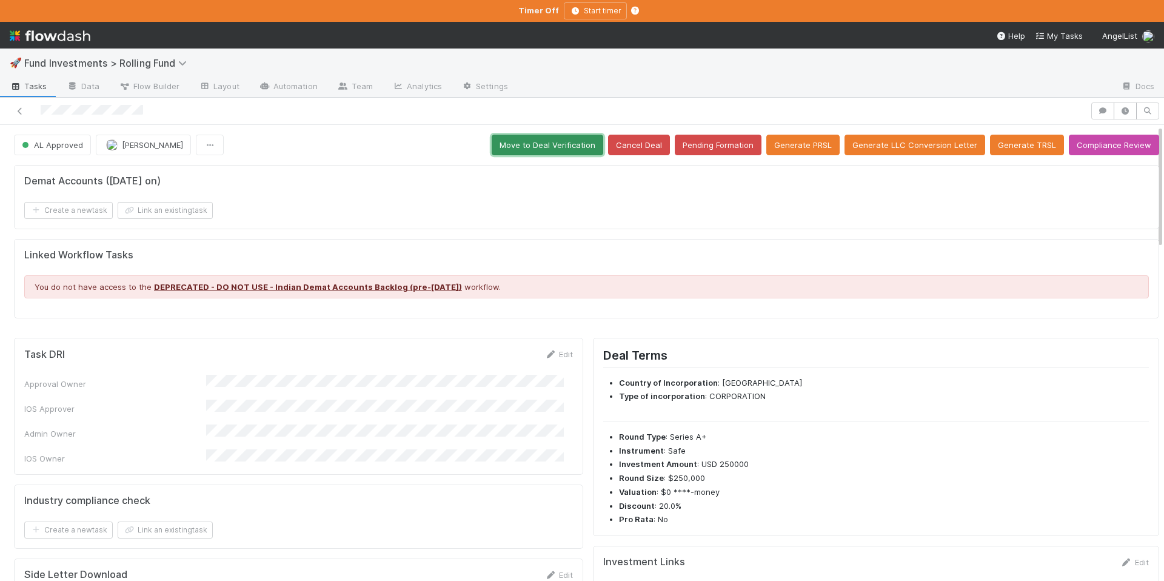
click at [574, 144] on button "Move to Deal Verification" at bounding box center [548, 145] width 112 height 21
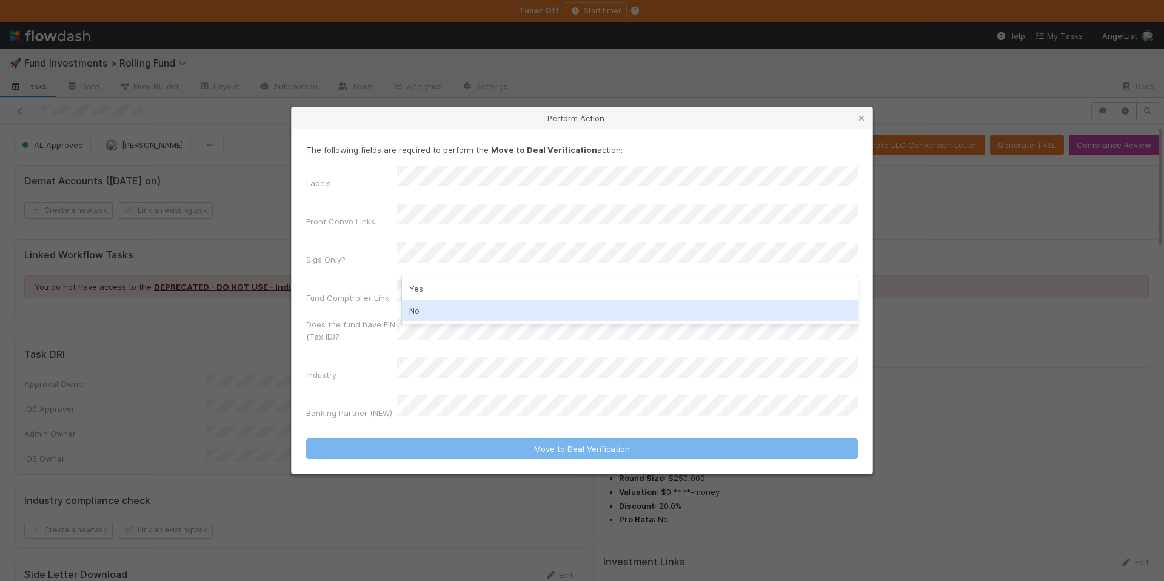
drag, startPoint x: 459, startPoint y: 319, endPoint x: 459, endPoint y: 277, distance: 42.4
click at [459, 319] on div "No" at bounding box center [630, 311] width 456 height 22
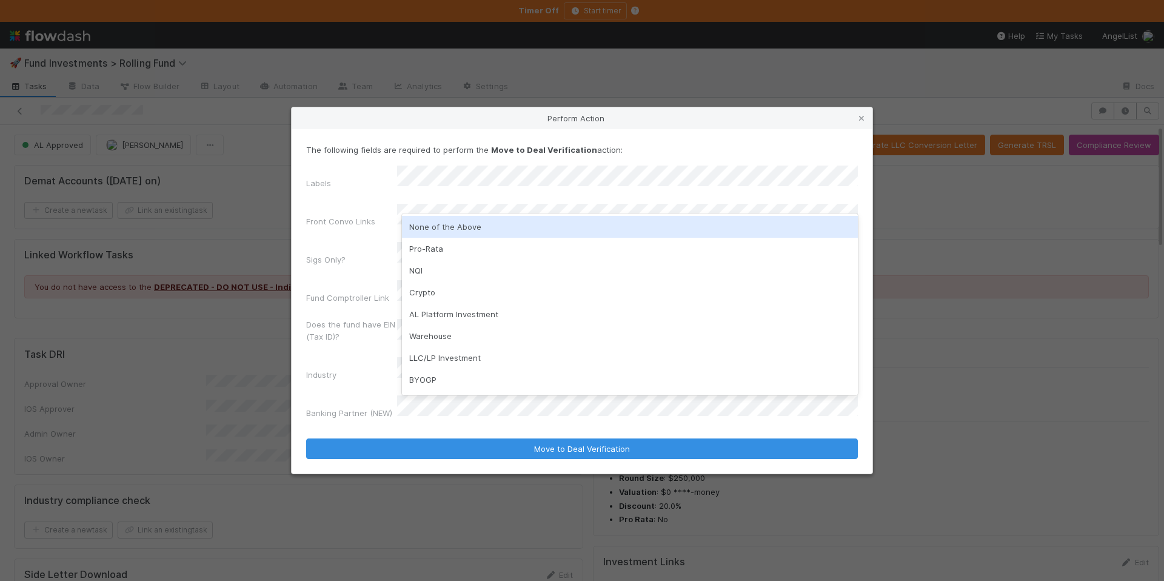
click at [444, 233] on div "None of the Above" at bounding box center [630, 227] width 456 height 22
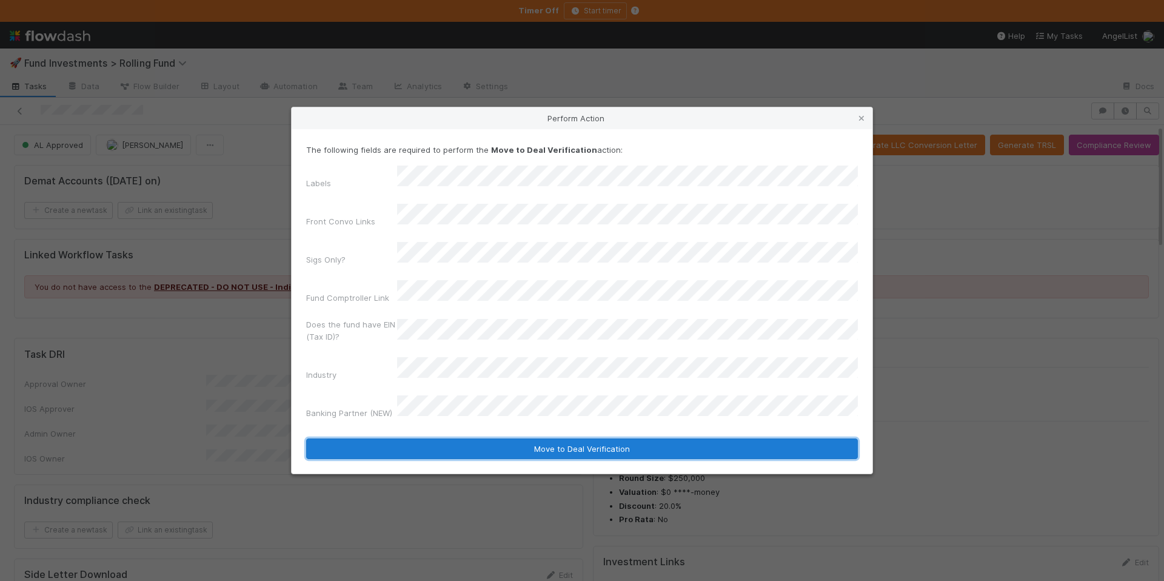
click at [606, 438] on button "Move to Deal Verification" at bounding box center [582, 448] width 552 height 21
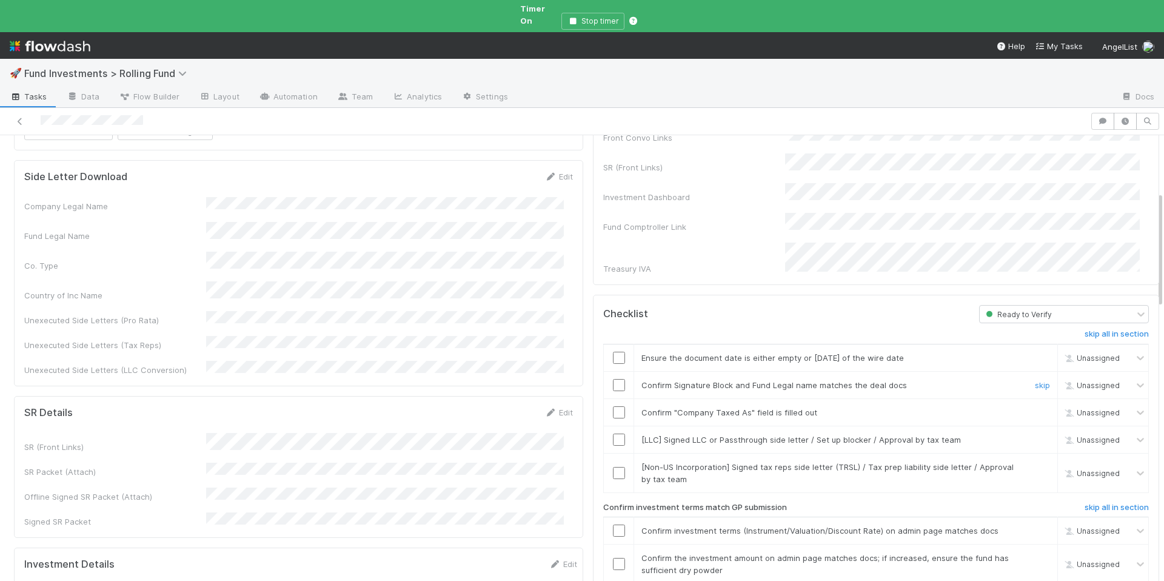
scroll to position [454, 0]
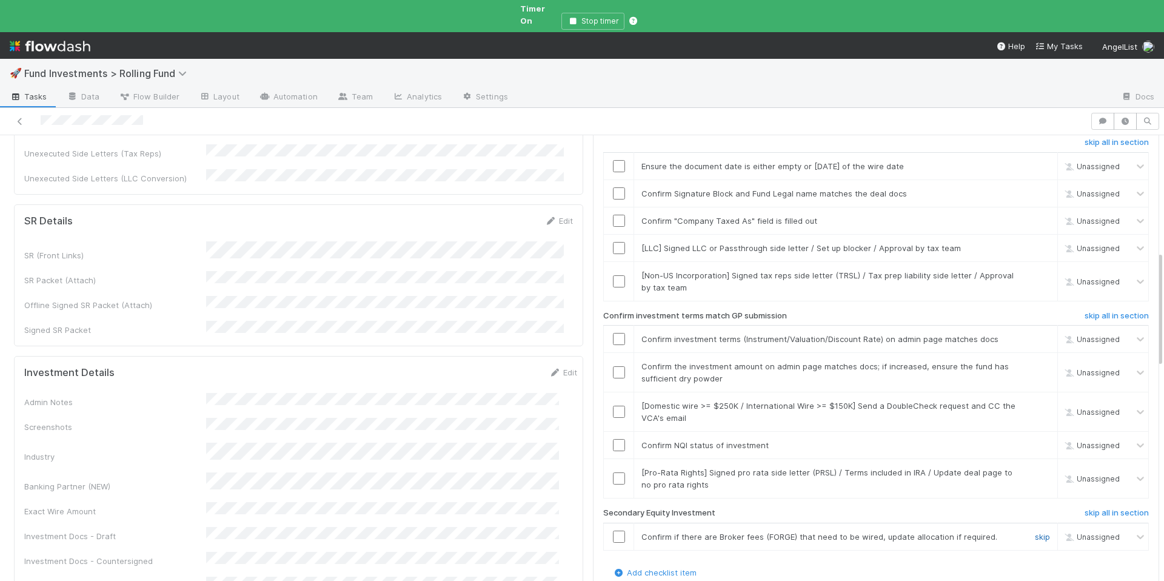
click at [1035, 532] on link "skip" at bounding box center [1042, 537] width 15 height 10
click at [1035, 468] on link "skip" at bounding box center [1042, 473] width 15 height 10
click at [614, 439] on input "checkbox" at bounding box center [619, 445] width 12 height 12
click at [617, 366] on div at bounding box center [619, 372] width 30 height 12
click at [613, 366] on input "checkbox" at bounding box center [619, 372] width 12 height 12
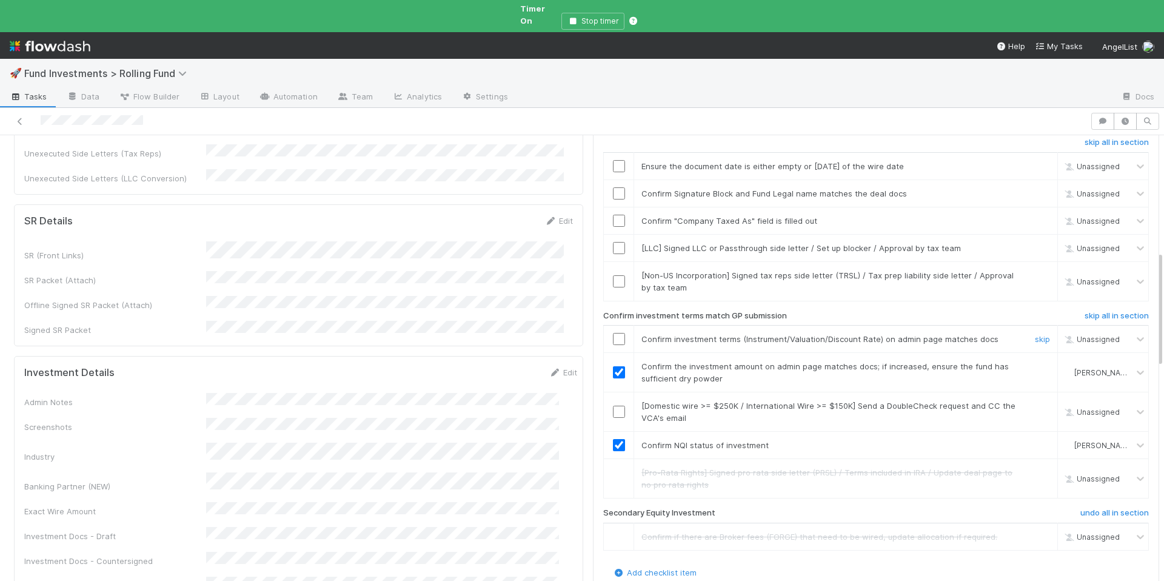
click at [613, 333] on input "checkbox" at bounding box center [619, 339] width 12 height 12
click at [1035, 270] on link "skip" at bounding box center [1042, 275] width 15 height 10
checkbox input "true"
click at [1035, 243] on link "skip" at bounding box center [1042, 248] width 15 height 10
click at [613, 215] on input "checkbox" at bounding box center [619, 221] width 12 height 12
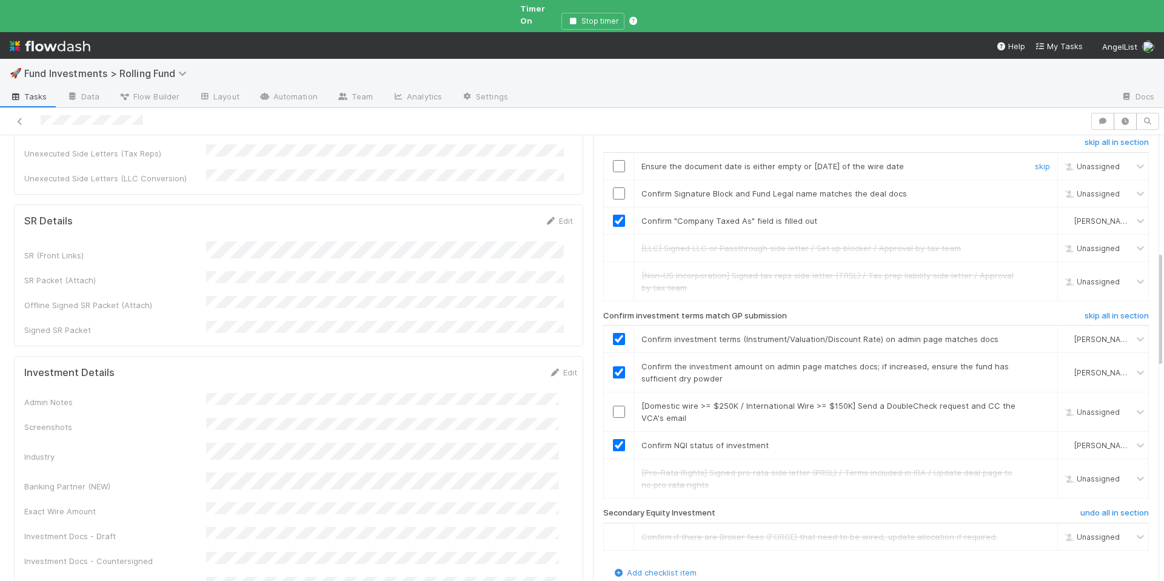
click at [613, 160] on input "checkbox" at bounding box center [619, 166] width 12 height 12
click at [613, 187] on input "checkbox" at bounding box center [619, 193] width 12 height 12
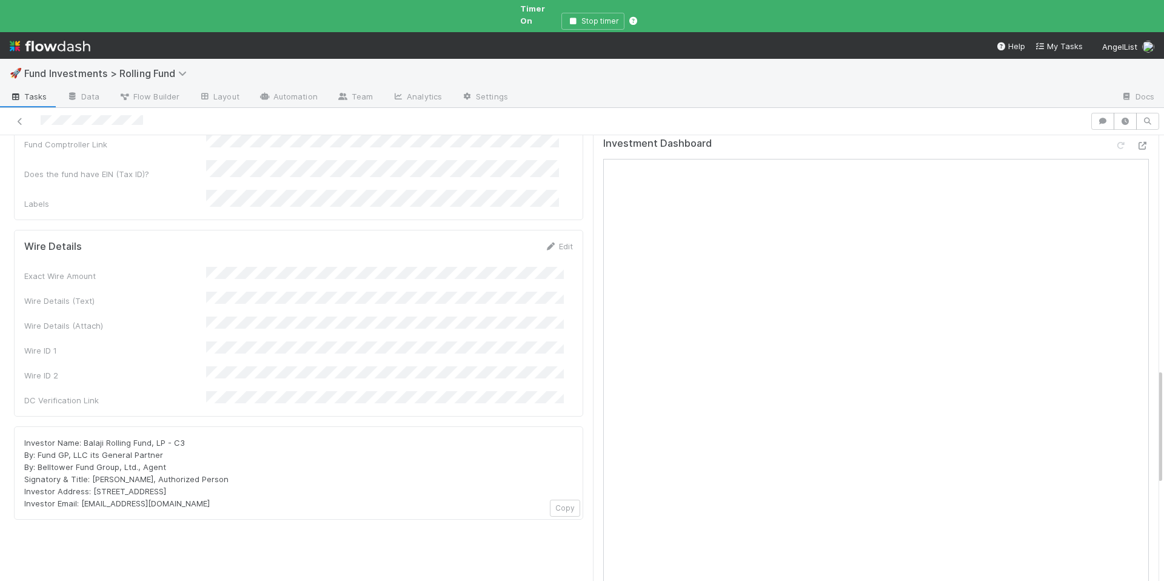
scroll to position [685, 0]
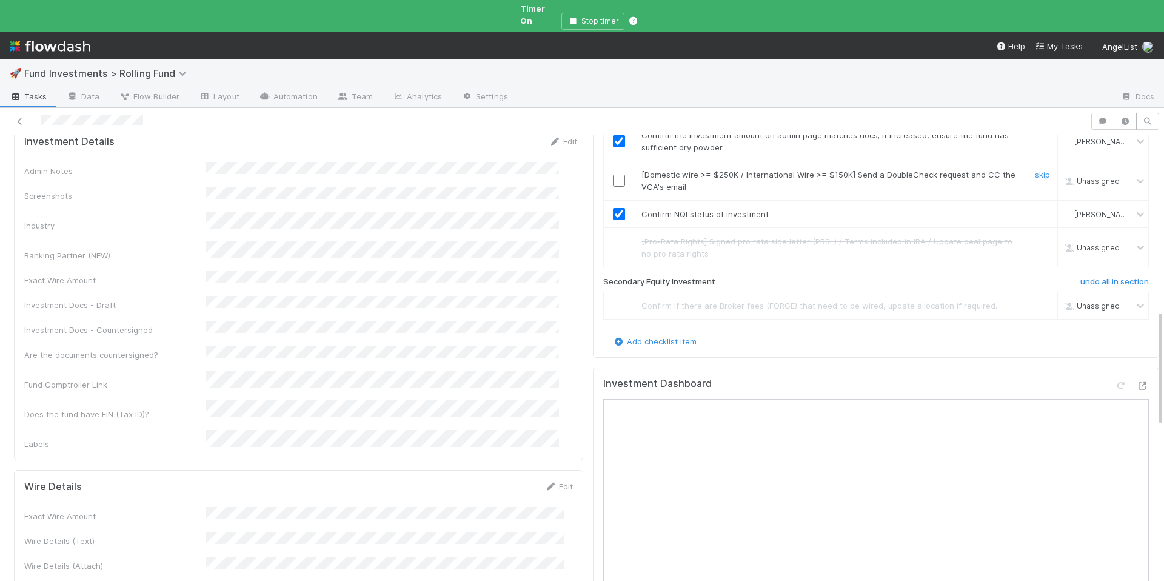
drag, startPoint x: 611, startPoint y: 154, endPoint x: 666, endPoint y: 168, distance: 56.3
click at [613, 175] on input "checkbox" at bounding box center [619, 181] width 12 height 12
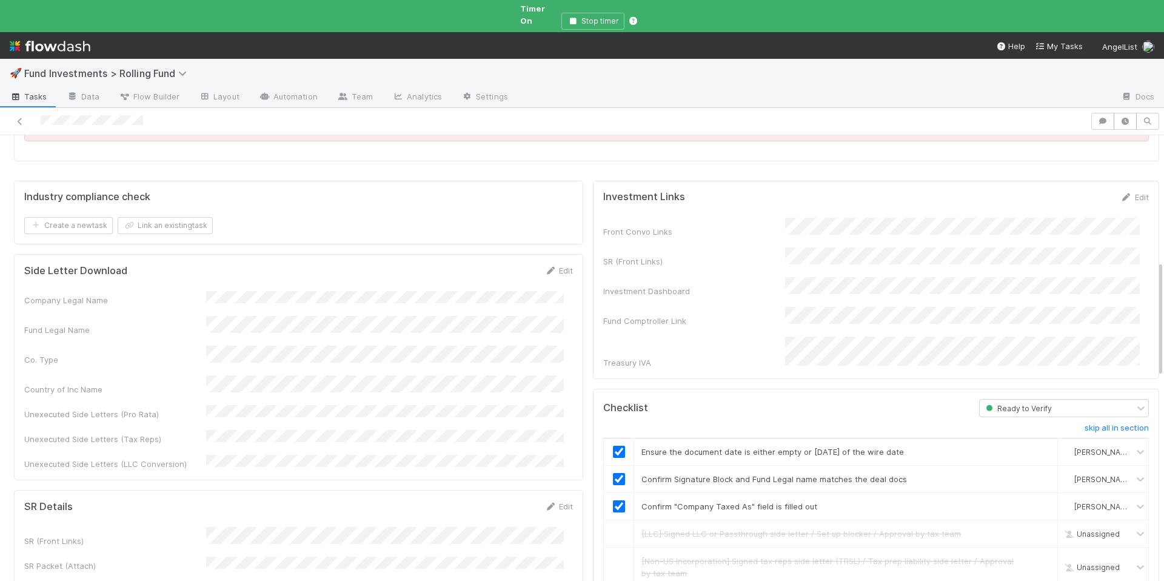
scroll to position [0, 0]
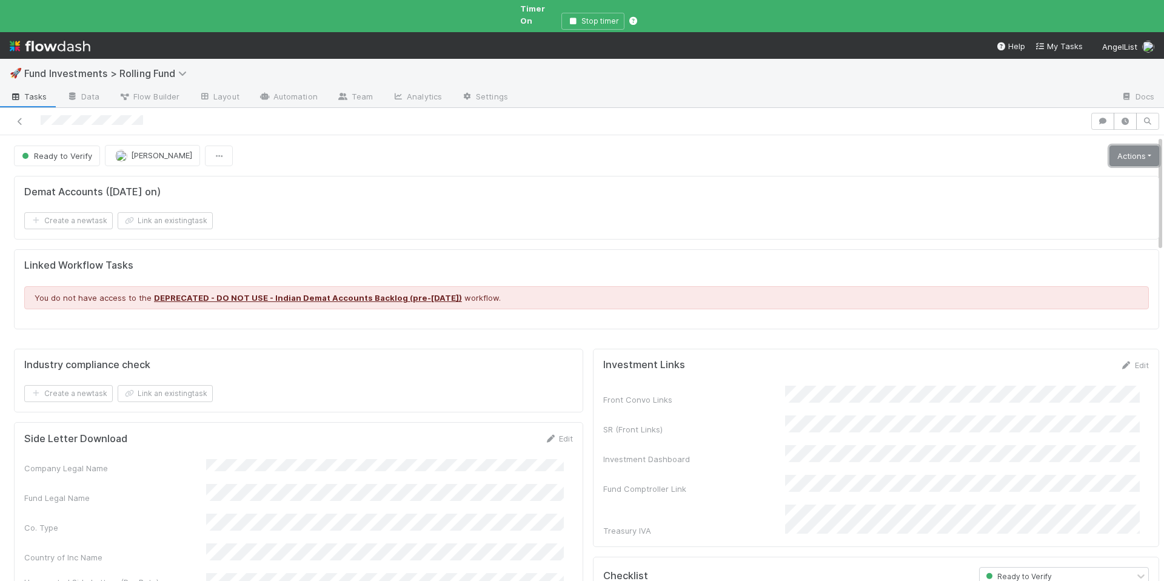
click at [1110, 146] on link "Actions" at bounding box center [1135, 156] width 50 height 21
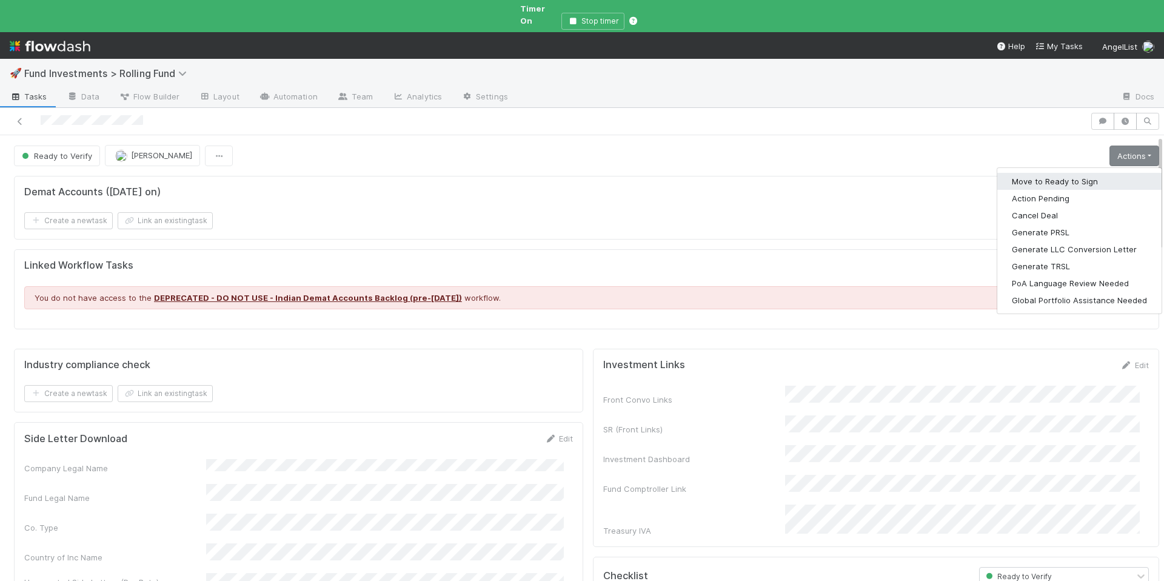
click at [1061, 173] on button "Move to Ready to Sign" at bounding box center [1080, 181] width 164 height 17
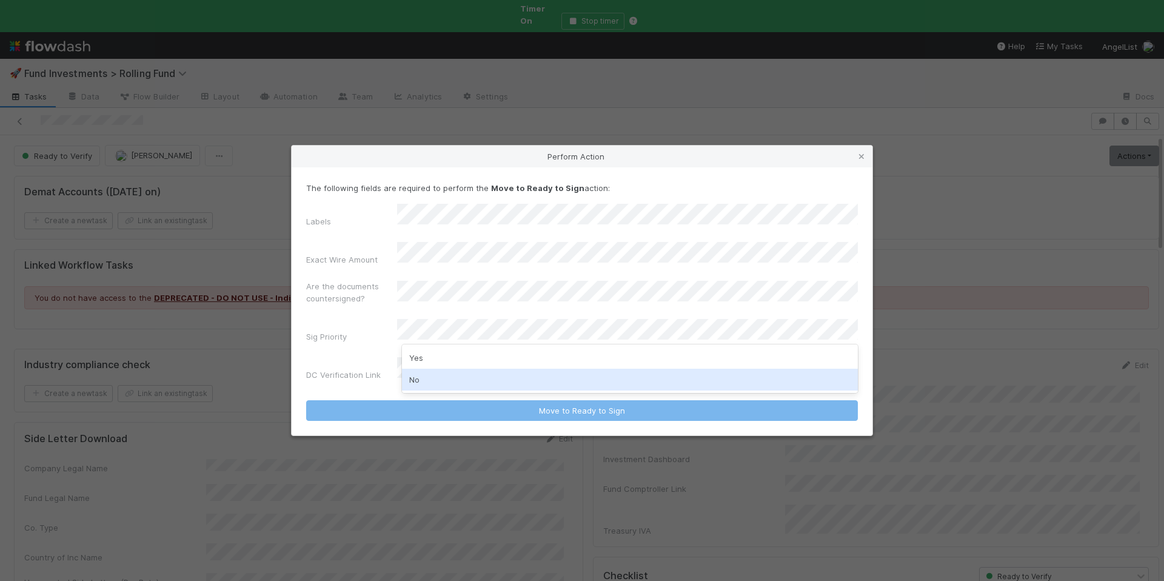
click at [457, 383] on div "No" at bounding box center [630, 380] width 456 height 22
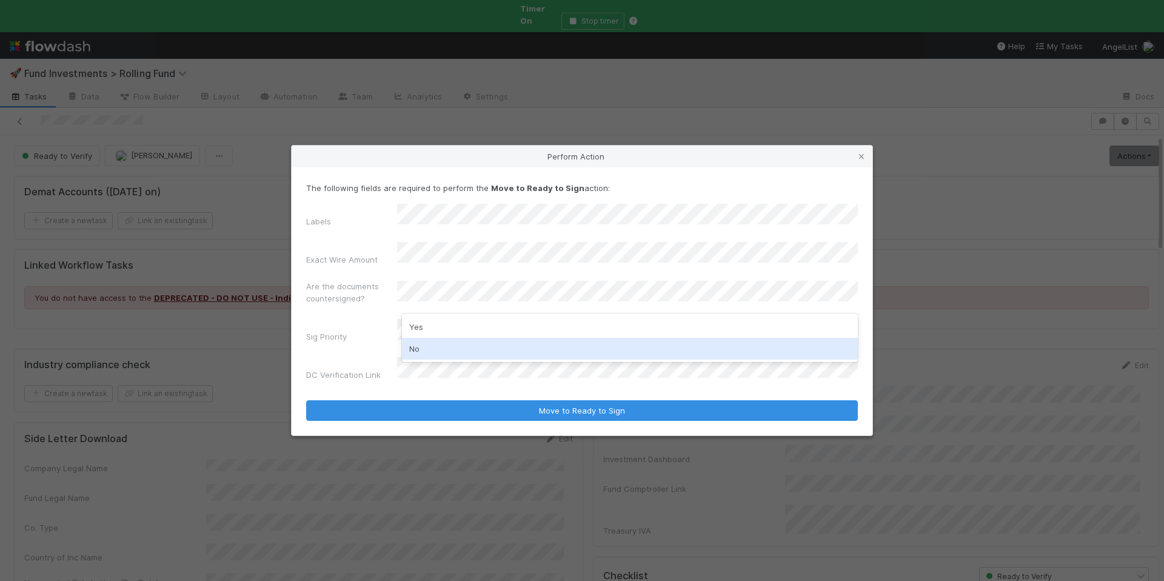
click at [447, 347] on div "No" at bounding box center [630, 349] width 456 height 22
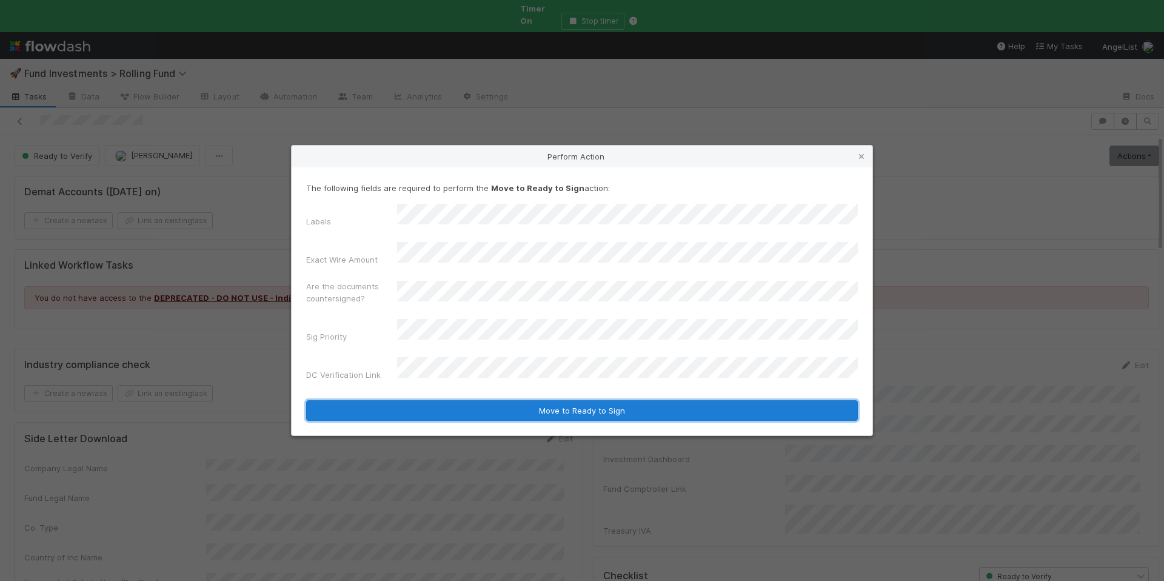
click at [569, 400] on button "Move to Ready to Sign" at bounding box center [582, 410] width 552 height 21
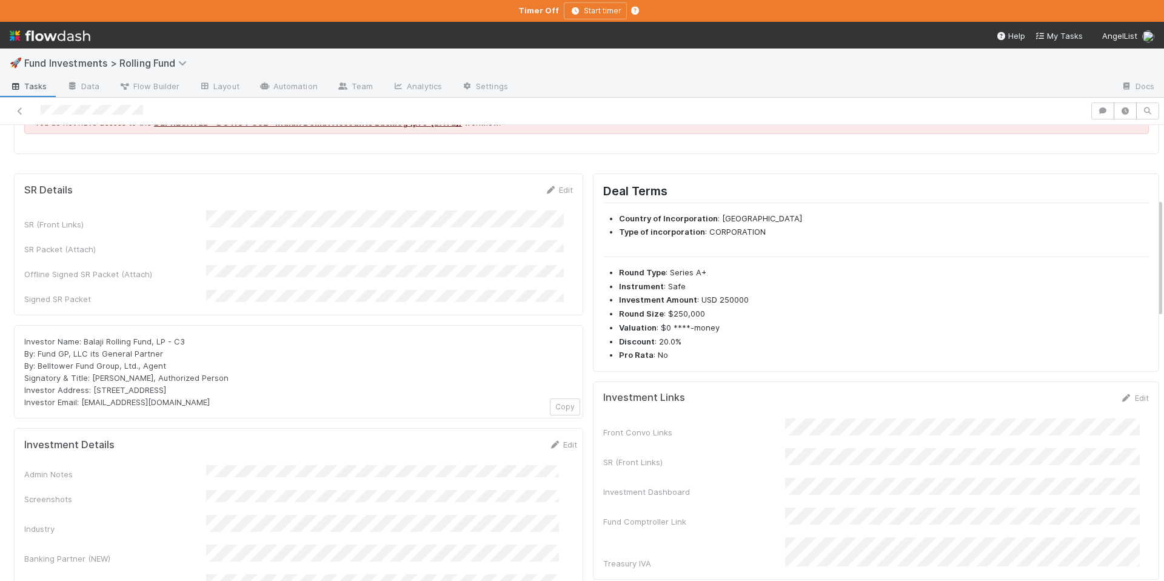
scroll to position [282, 0]
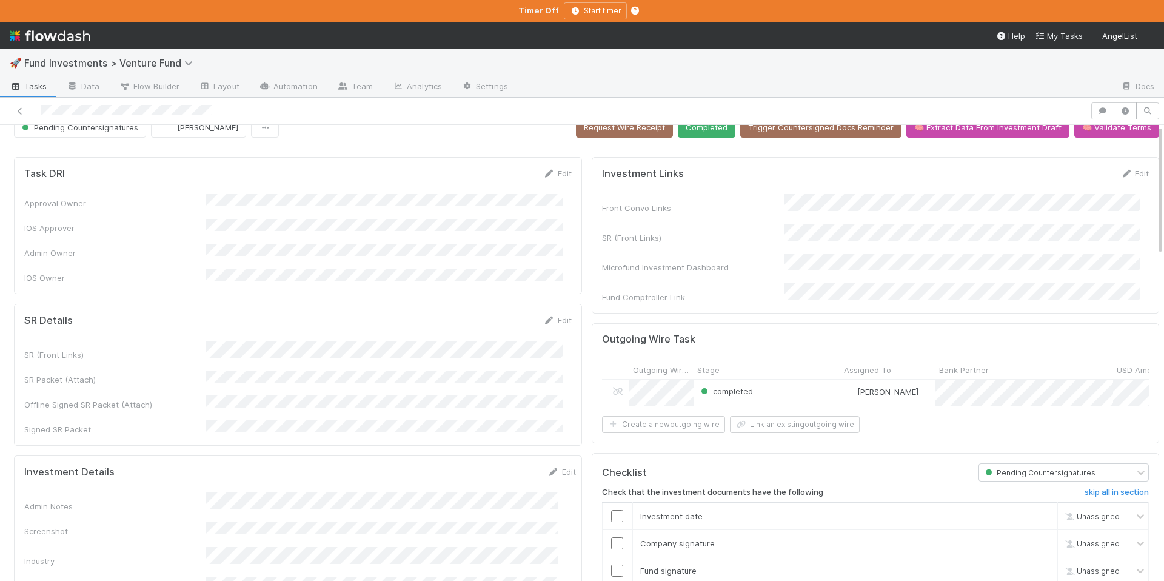
scroll to position [38, 0]
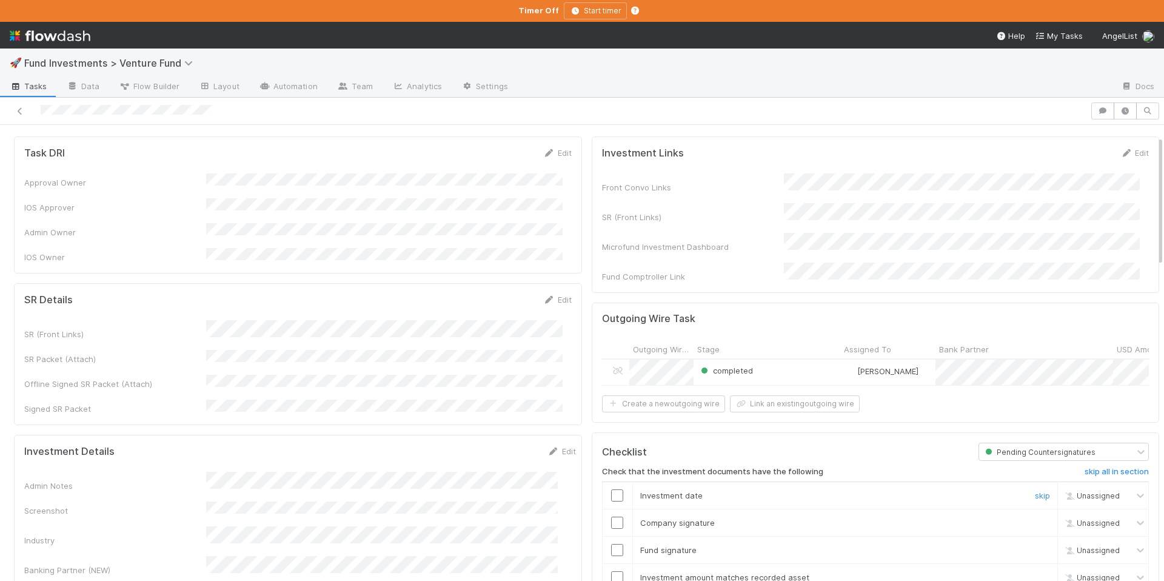
click at [611, 494] on input "checkbox" at bounding box center [617, 495] width 12 height 12
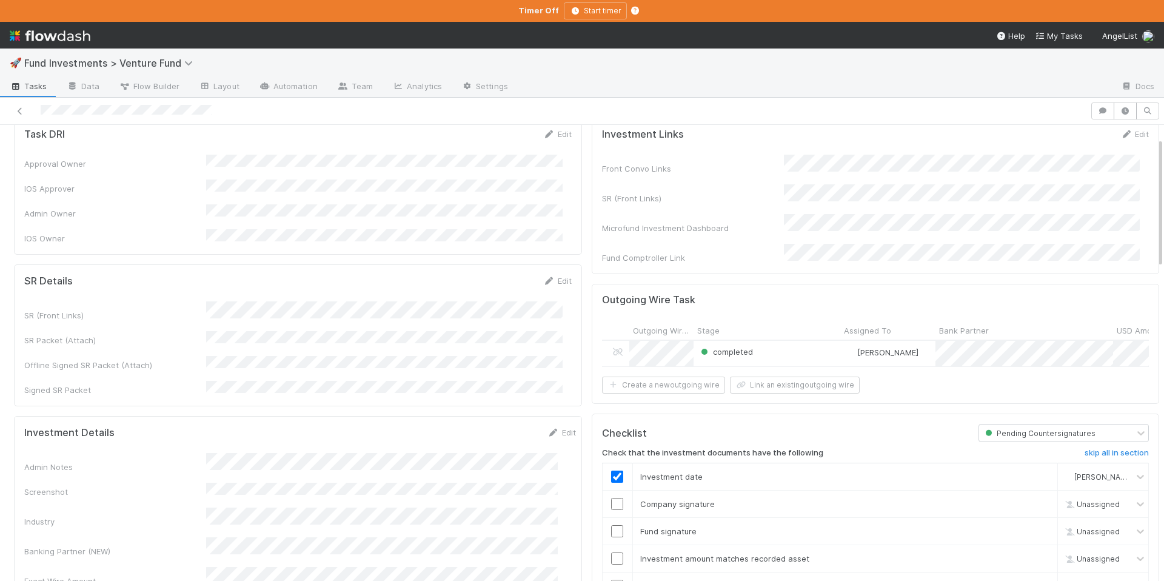
scroll to position [147, 0]
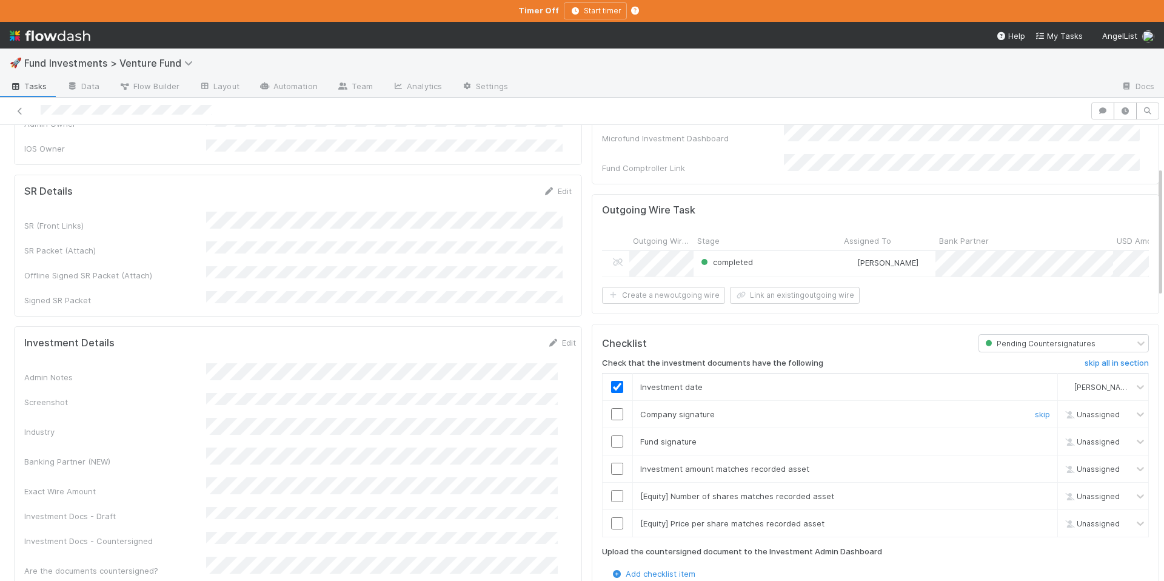
click at [611, 411] on input "checkbox" at bounding box center [617, 414] width 12 height 12
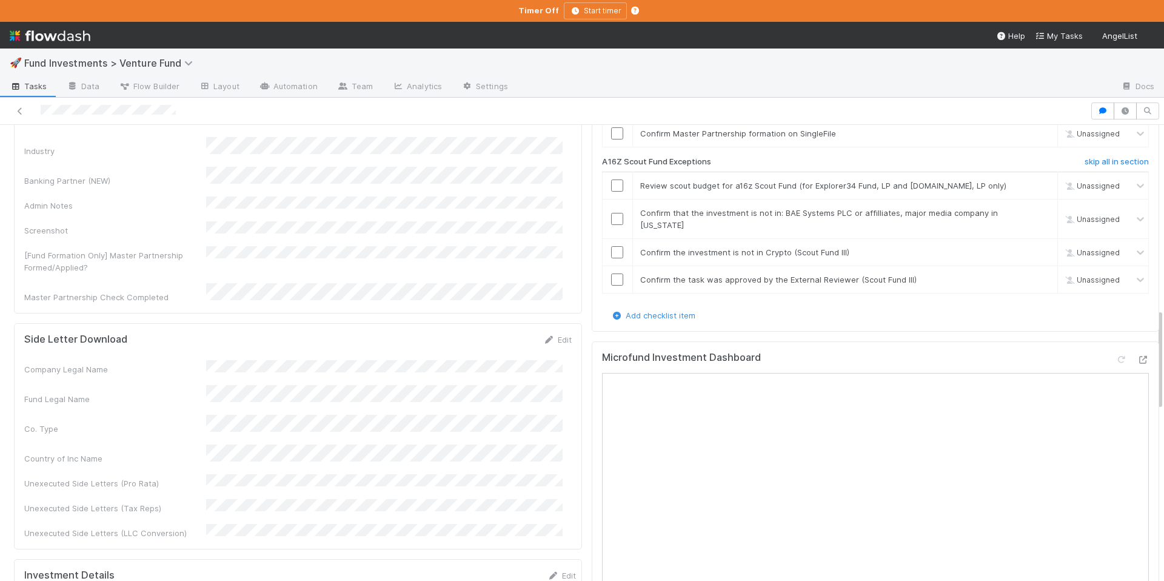
scroll to position [819, 0]
click at [614, 274] on div at bounding box center [618, 277] width 30 height 12
click at [611, 274] on input "checkbox" at bounding box center [617, 277] width 12 height 12
click at [1137, 354] on icon at bounding box center [1143, 358] width 12 height 8
click at [612, 180] on input "checkbox" at bounding box center [617, 183] width 12 height 12
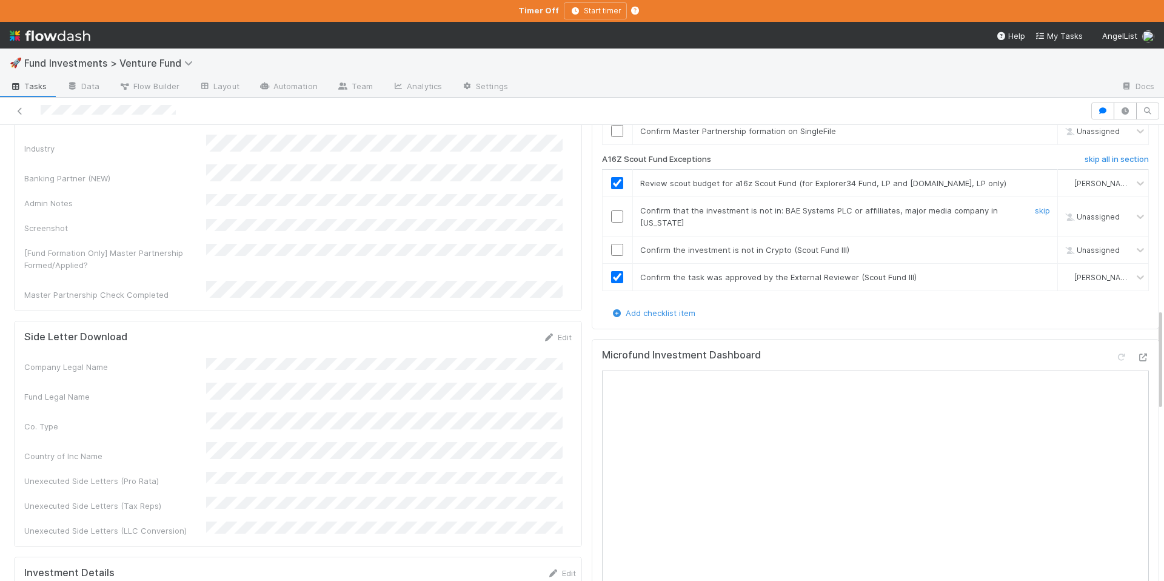
click at [612, 213] on input "checkbox" at bounding box center [617, 216] width 12 height 12
click at [611, 250] on input "checkbox" at bounding box center [617, 250] width 12 height 12
click at [611, 210] on input "checkbox" at bounding box center [617, 216] width 12 height 12
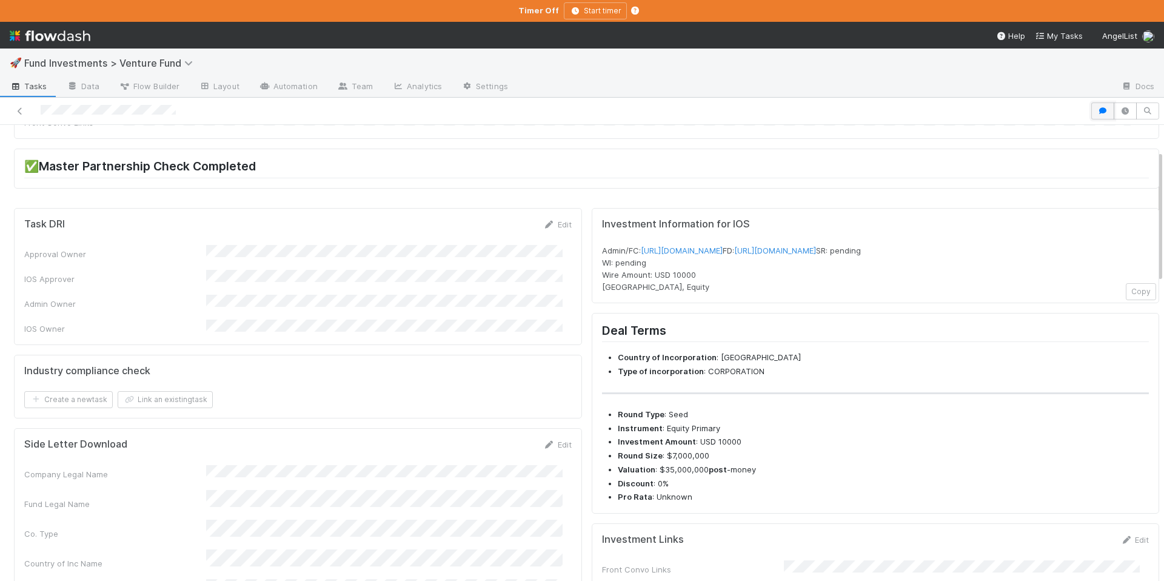
click at [1098, 110] on icon "button" at bounding box center [1103, 110] width 12 height 7
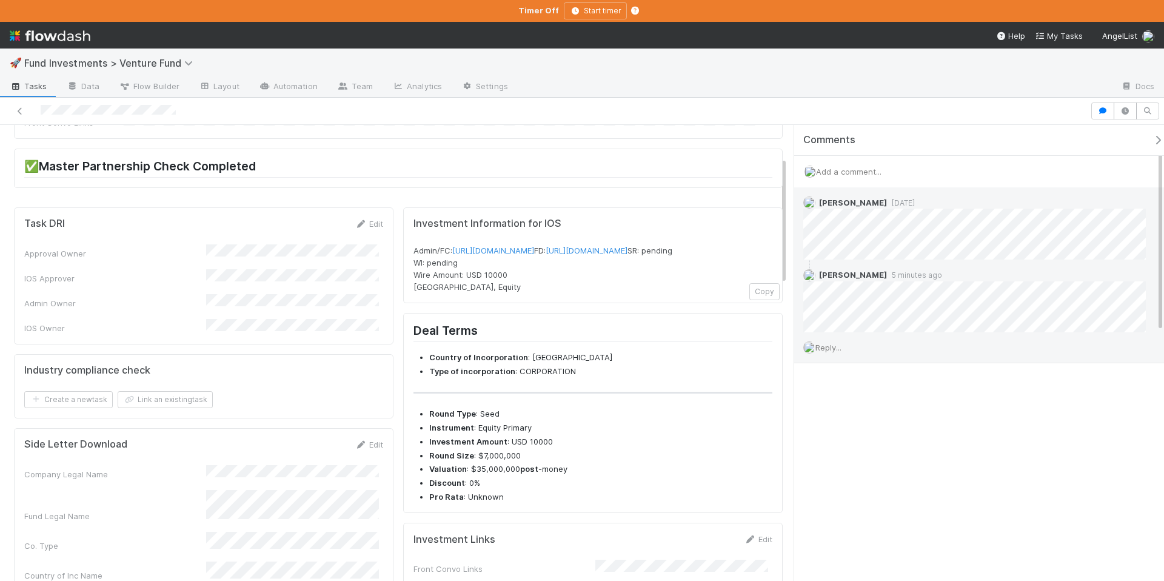
click at [828, 352] on div "Reply..." at bounding box center [979, 347] width 370 height 30
click at [836, 349] on span "Reply..." at bounding box center [829, 348] width 26 height 10
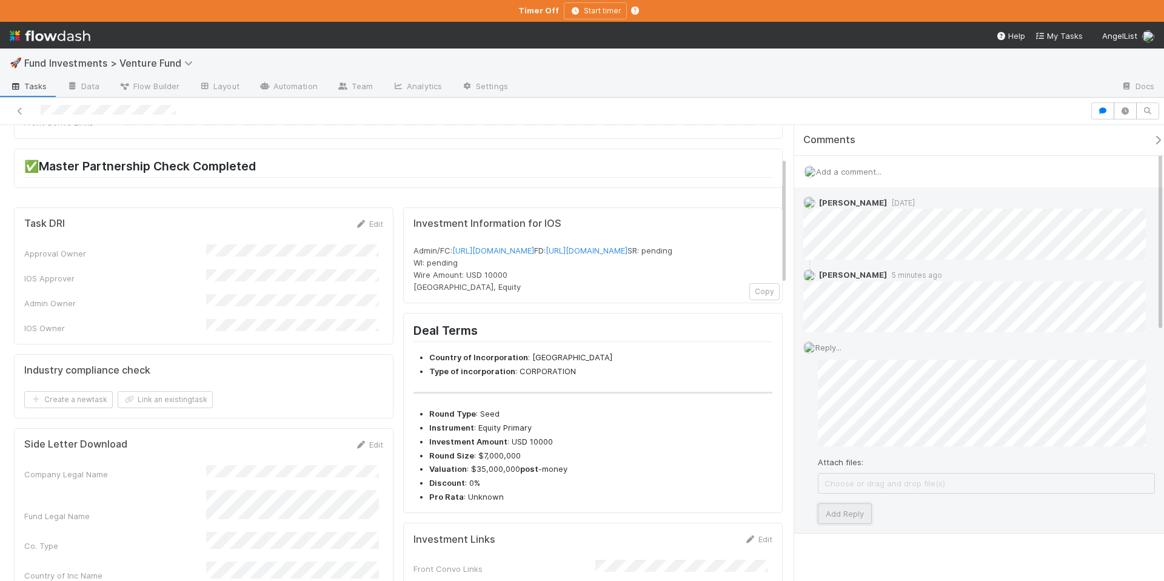
click at [857, 511] on button "Add Reply" at bounding box center [845, 513] width 54 height 21
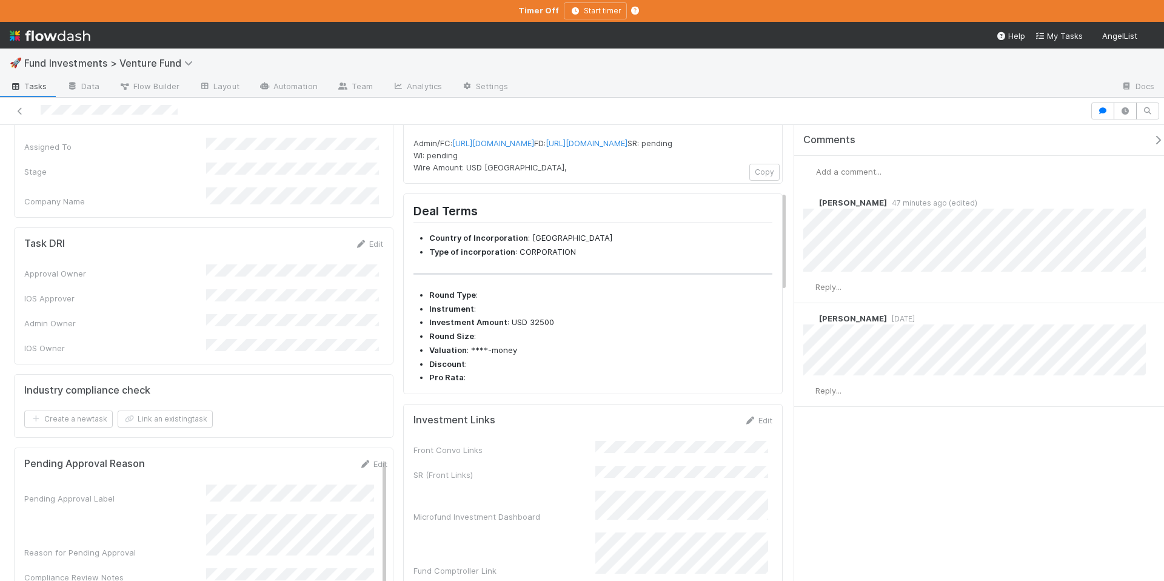
scroll to position [346, 0]
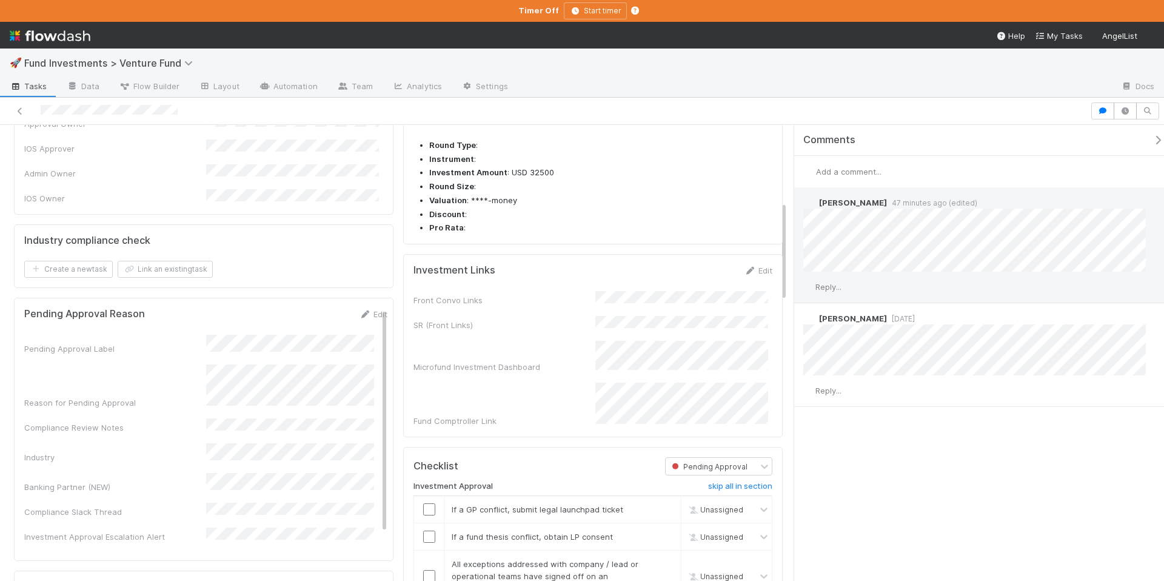
click at [831, 284] on span "Reply..." at bounding box center [829, 287] width 26 height 10
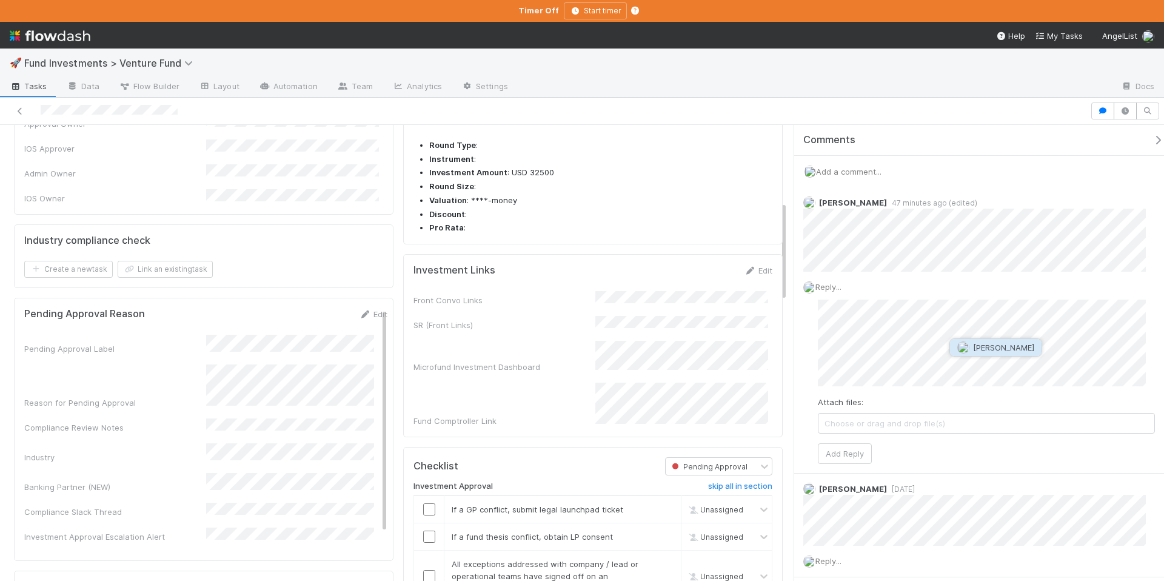
click at [1014, 348] on span "Shradha Menghrajani" at bounding box center [1003, 348] width 61 height 10
click at [824, 474] on div "Chloe Hammett 1 day ago" at bounding box center [979, 510] width 370 height 72
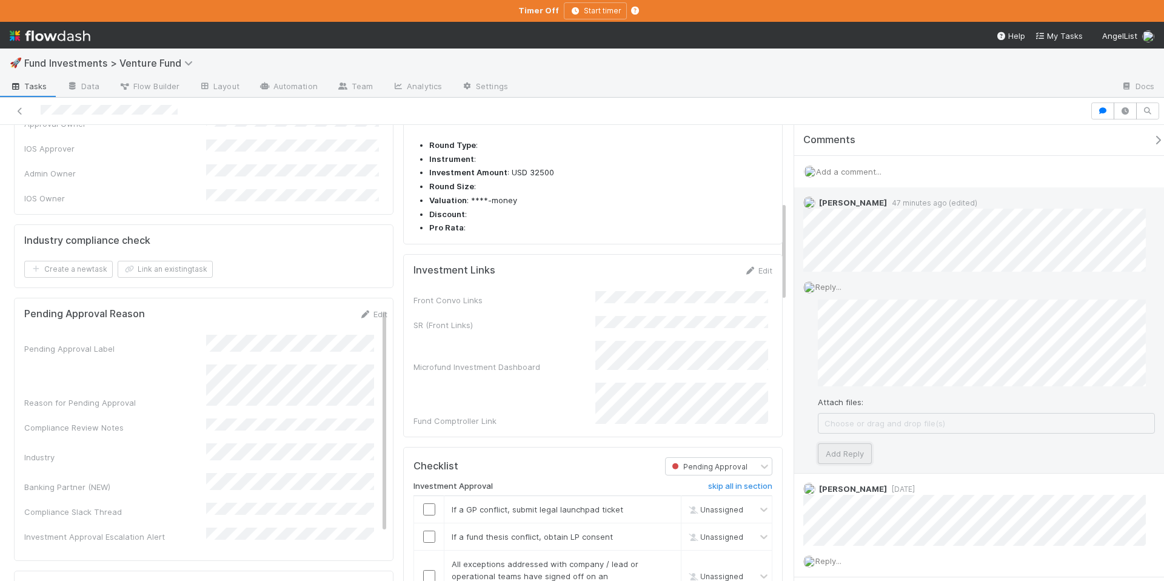
click at [845, 452] on button "Add Reply" at bounding box center [845, 453] width 54 height 21
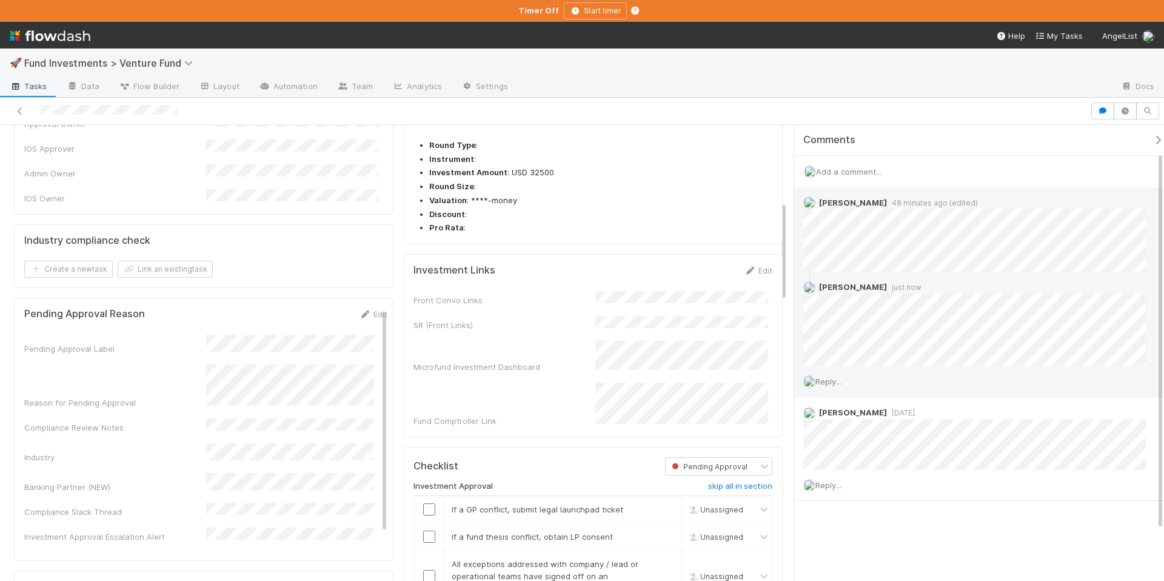
click at [1152, 135] on icon "button" at bounding box center [1158, 140] width 12 height 10
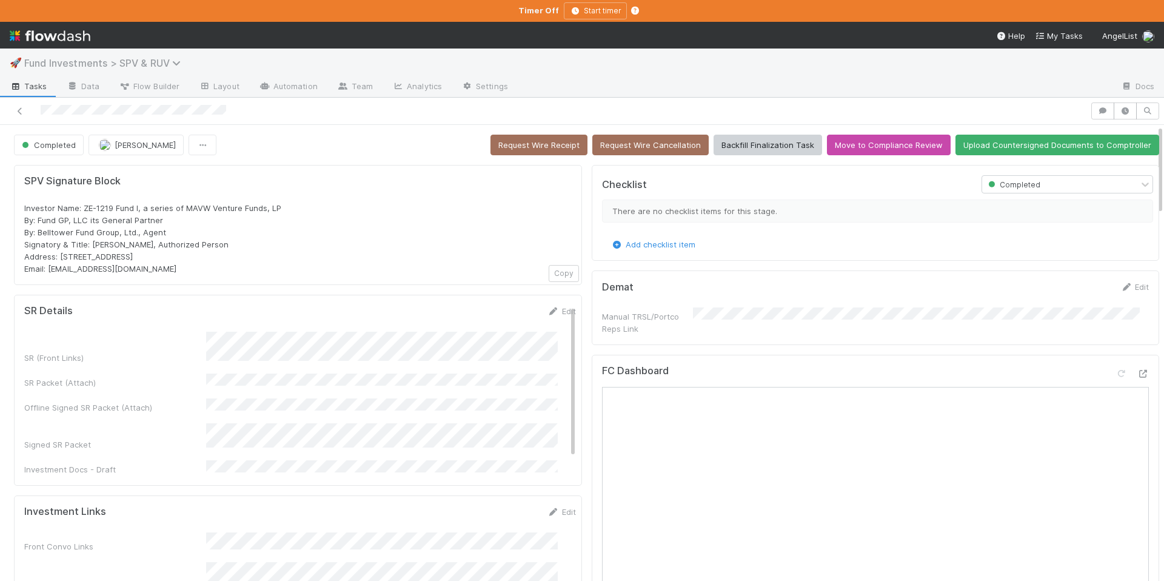
click at [156, 61] on span "Fund Investments > SPV & RUV" at bounding box center [105, 63] width 163 height 12
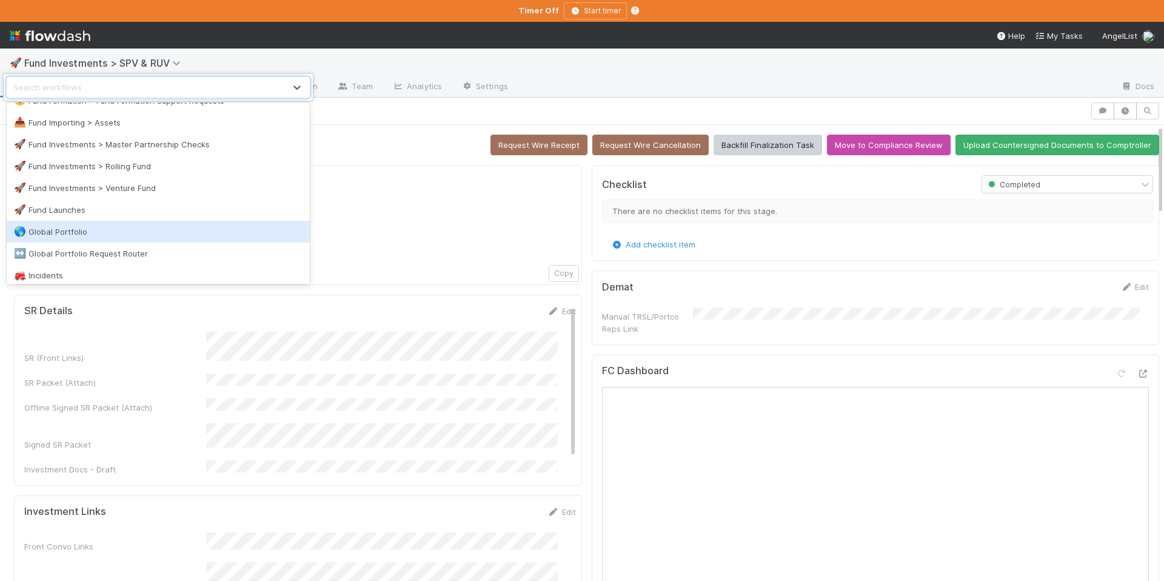
scroll to position [931, 0]
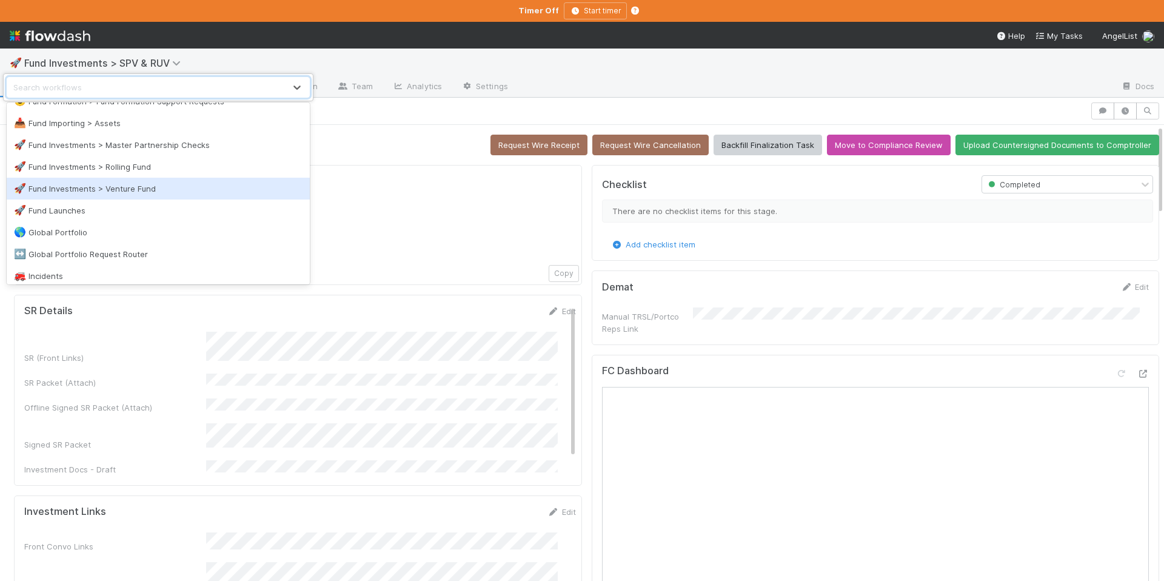
click at [171, 183] on div "🚀 Fund Investments > Venture Fund" at bounding box center [158, 189] width 289 height 12
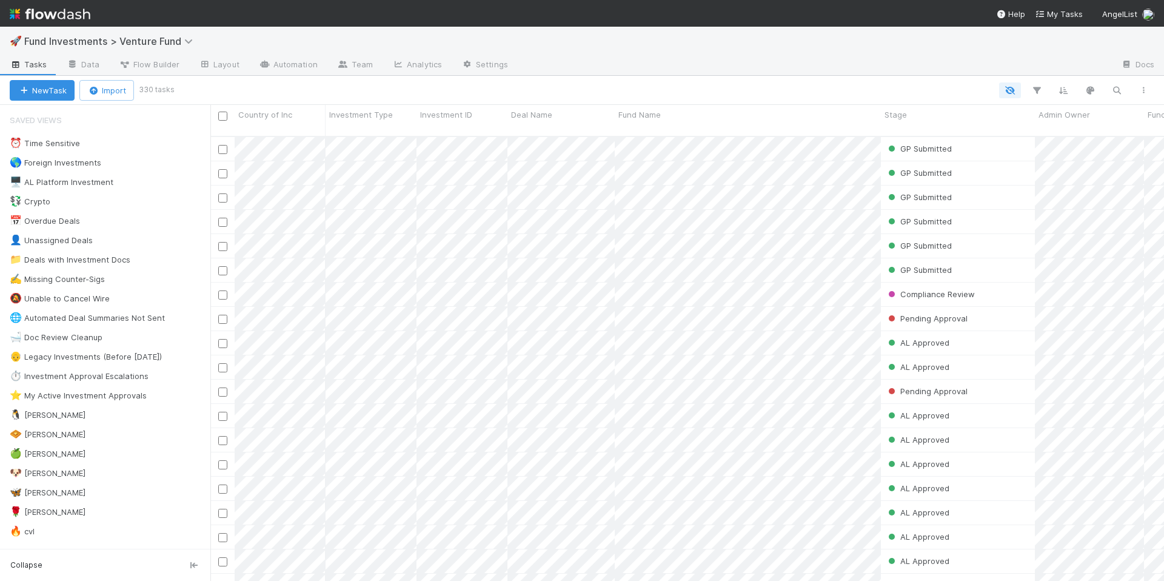
scroll to position [446, 945]
click at [1121, 89] on icon "button" at bounding box center [1117, 90] width 12 height 11
paste input "Neocambrian"
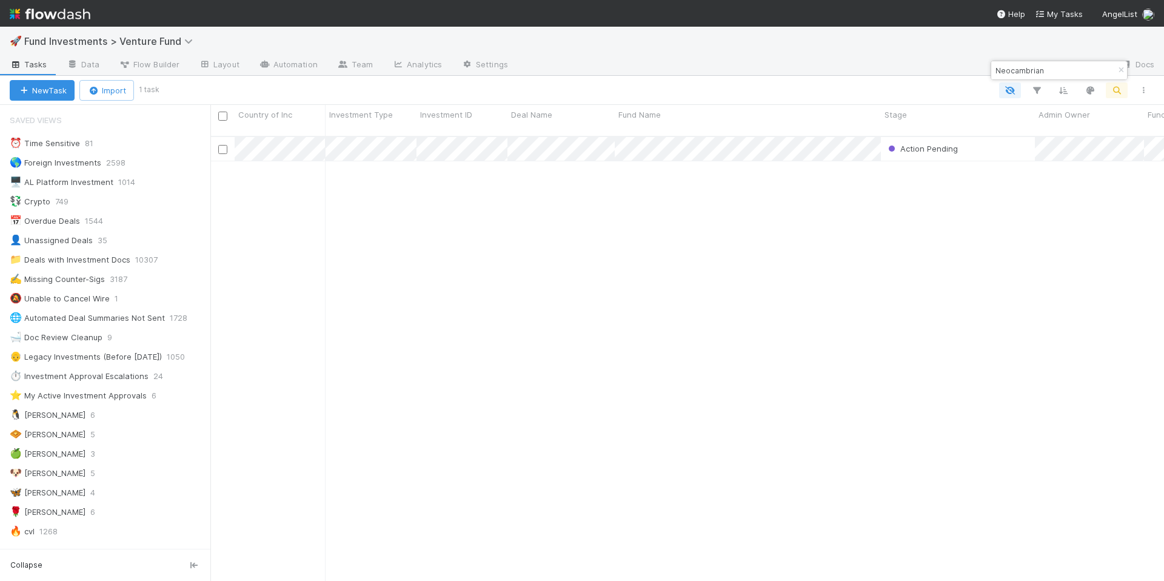
type input "Neocambrian"
click at [1005, 147] on div "Action Pending" at bounding box center [958, 149] width 154 height 24
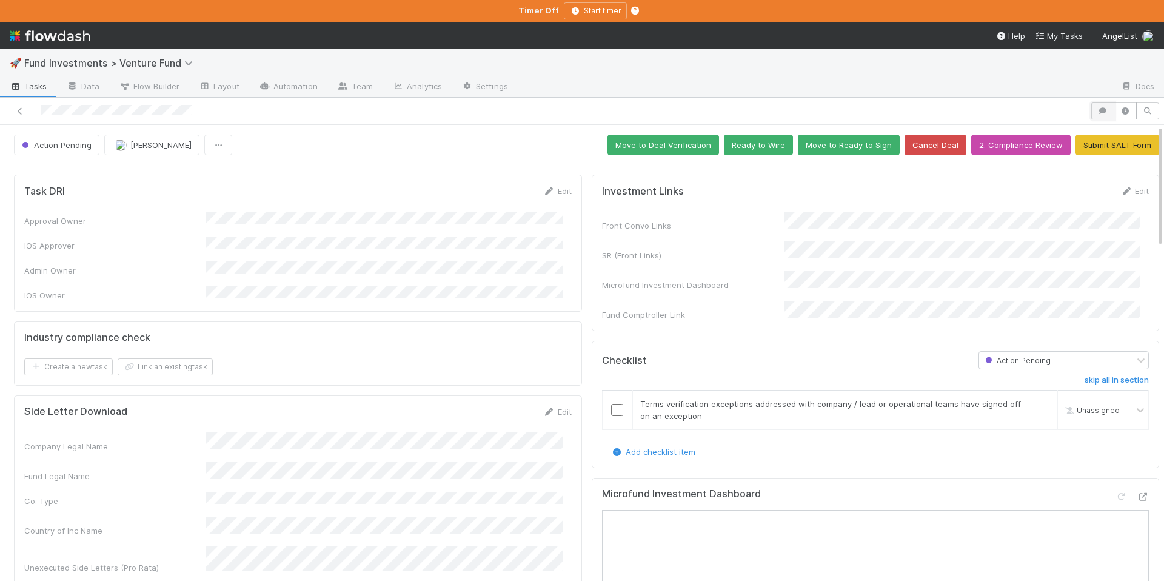
click at [1093, 105] on button "button" at bounding box center [1103, 110] width 23 height 17
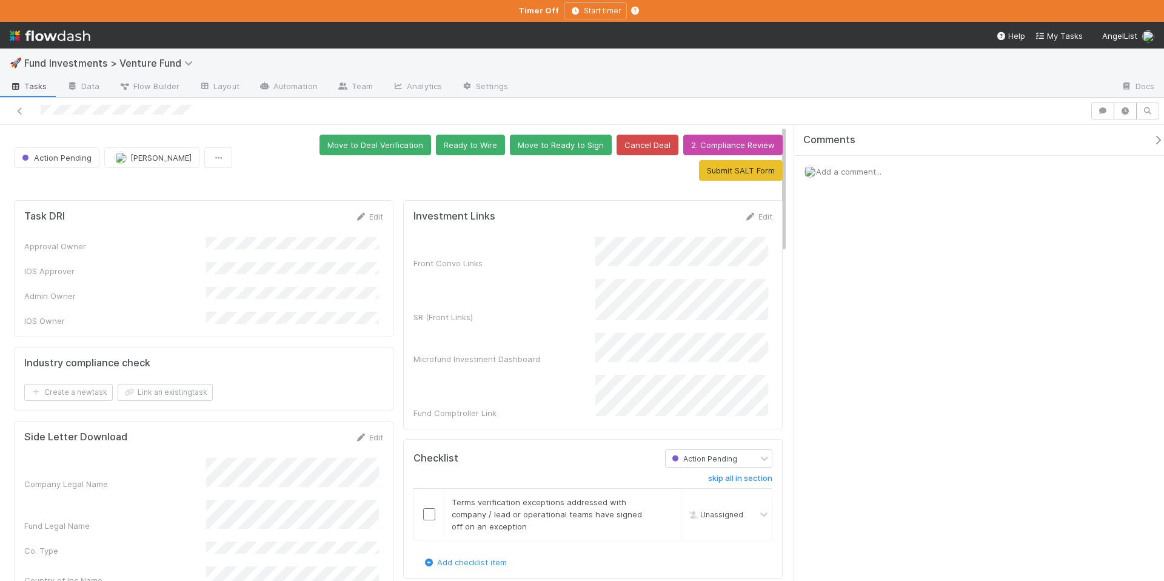
drag, startPoint x: 832, startPoint y: 167, endPoint x: 850, endPoint y: 169, distance: 18.4
click at [833, 167] on span "Add a comment..." at bounding box center [848, 172] width 65 height 10
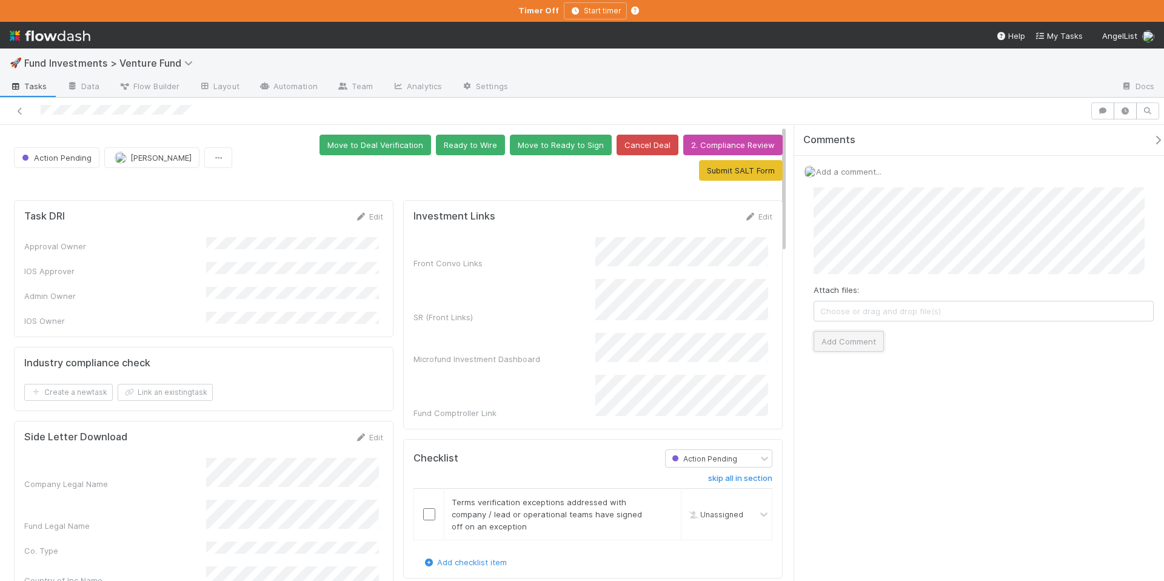
click at [834, 340] on button "Add Comment" at bounding box center [849, 341] width 70 height 21
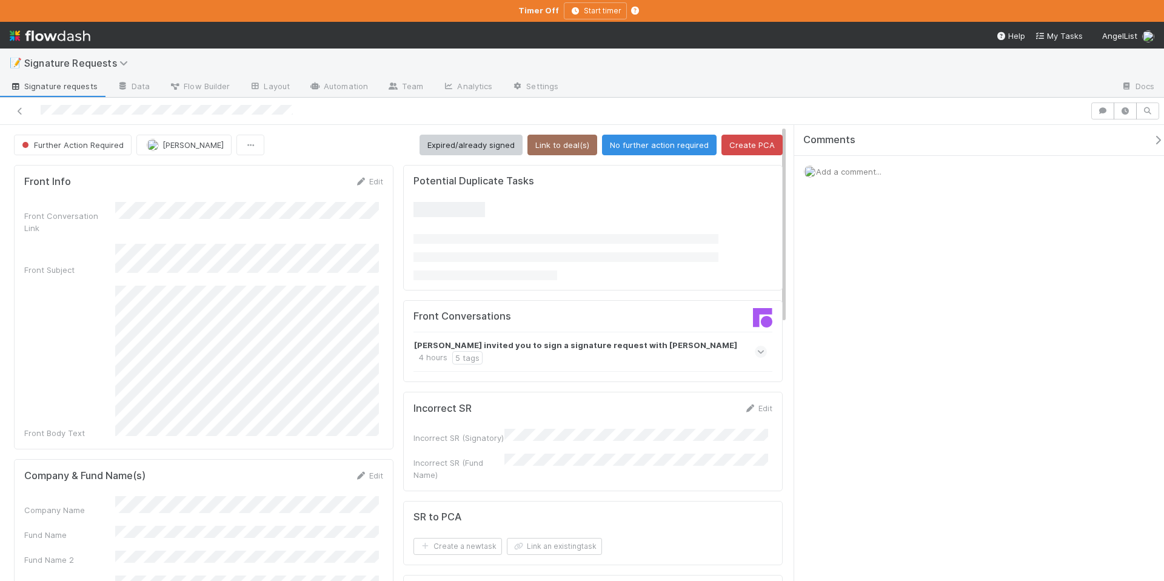
click at [1153, 140] on icon "button" at bounding box center [1158, 140] width 12 height 10
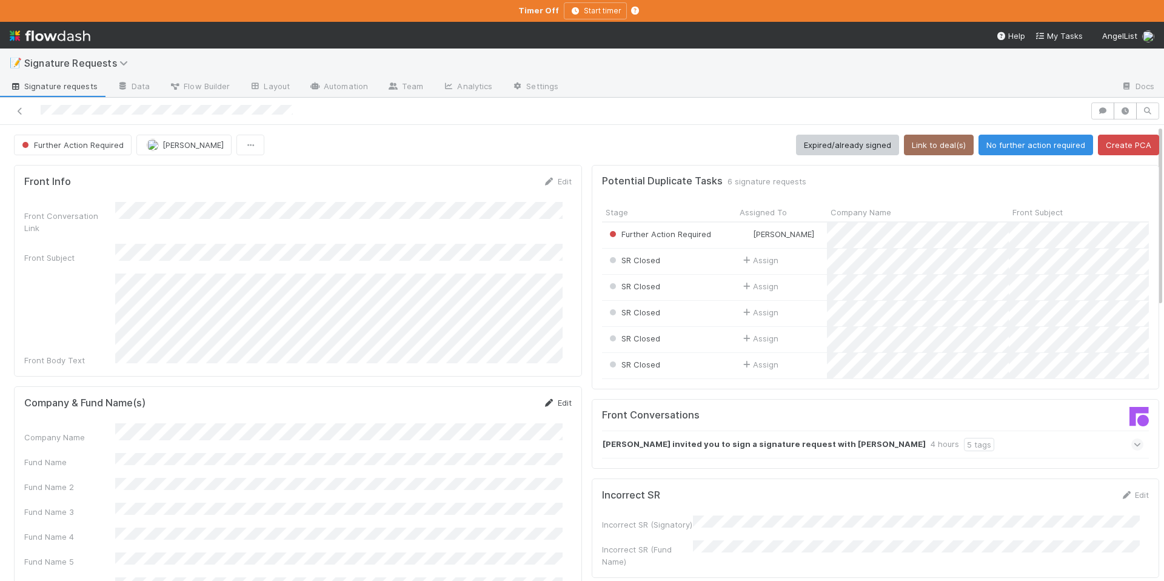
click at [555, 398] on link "Edit" at bounding box center [557, 403] width 29 height 10
click at [463, 463] on div "Company Name Fund Name Fund Name 2 Fund Name 3 Fund Name 4 Fund Name 5 Comptrol…" at bounding box center [298, 566] width 548 height 269
click at [502, 397] on button "Save" at bounding box center [507, 407] width 35 height 21
click at [941, 146] on button "Link to deal(s)" at bounding box center [939, 145] width 70 height 21
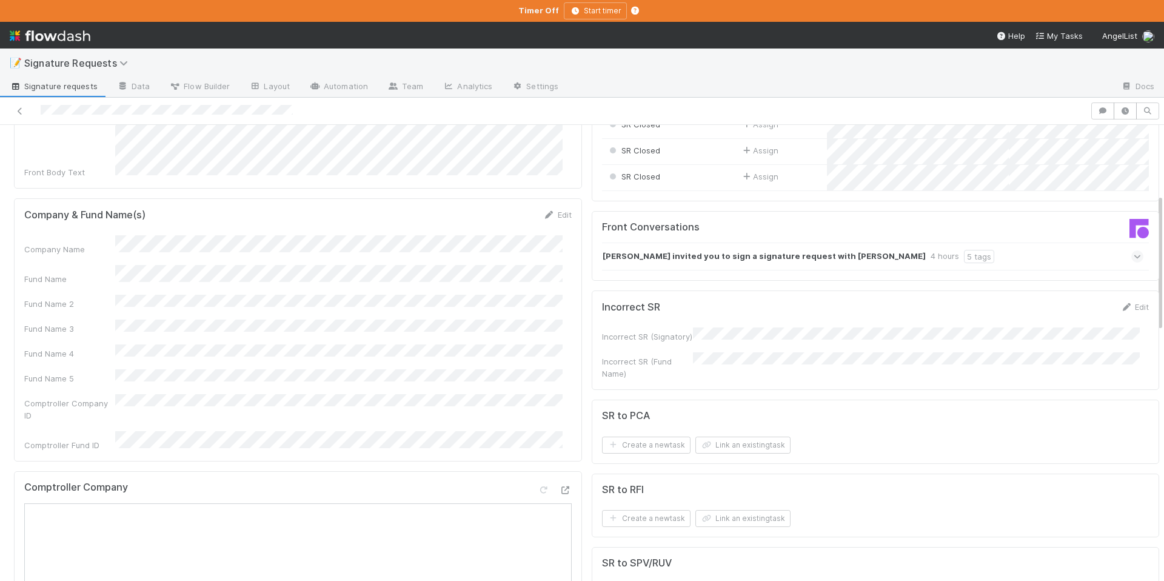
scroll to position [145, 0]
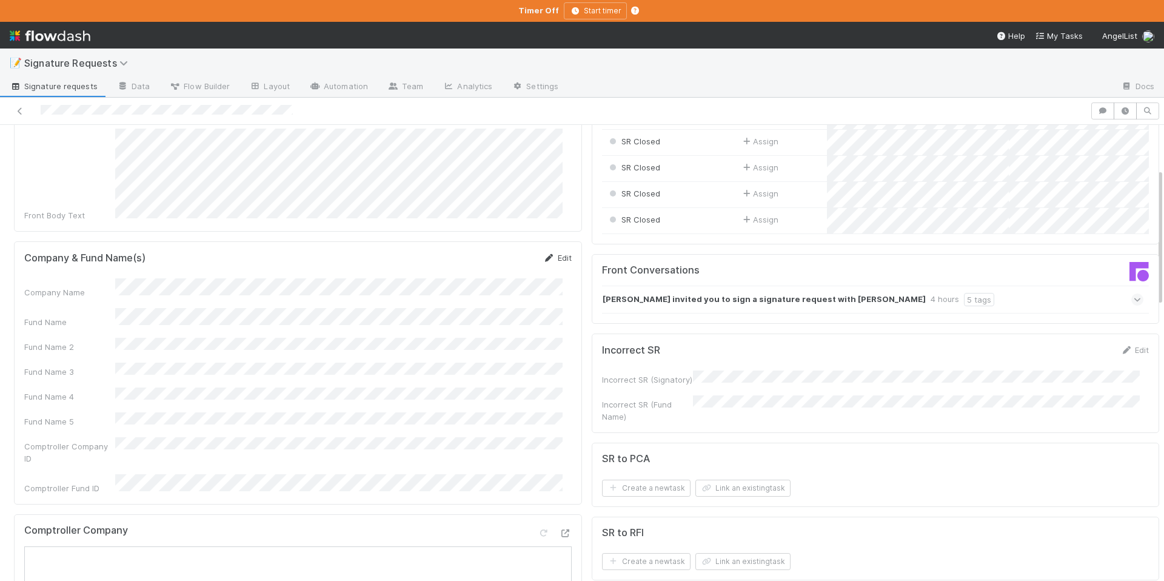
click at [548, 253] on link "Edit" at bounding box center [557, 258] width 29 height 10
drag, startPoint x: 503, startPoint y: 240, endPoint x: 509, endPoint y: 244, distance: 7.4
click at [503, 252] on button "Save" at bounding box center [507, 262] width 35 height 21
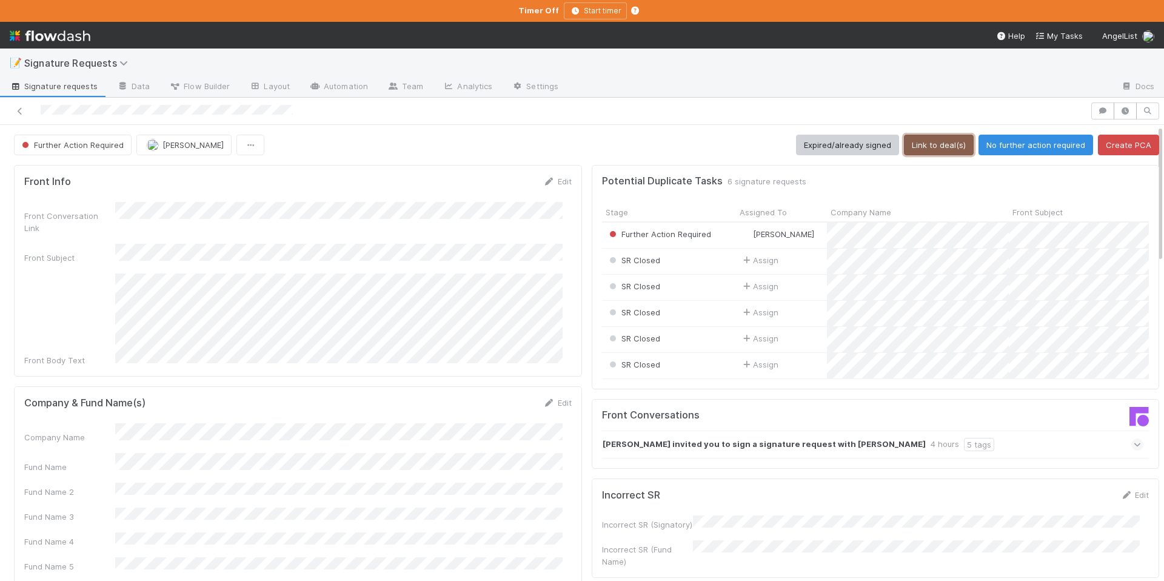
click at [911, 138] on button "Link to deal(s)" at bounding box center [939, 145] width 70 height 21
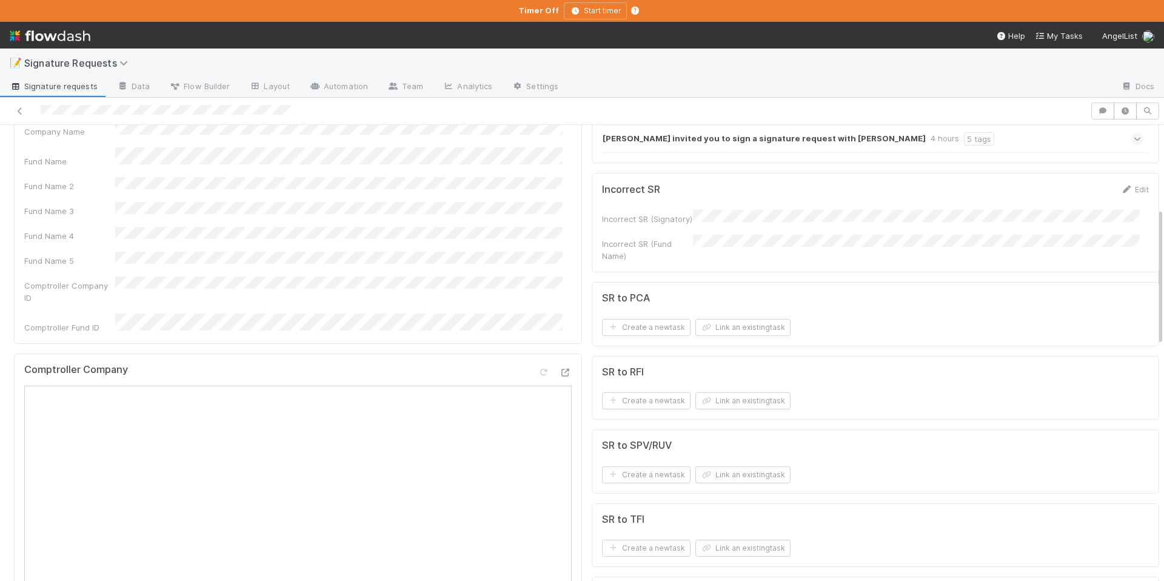
scroll to position [412, 0]
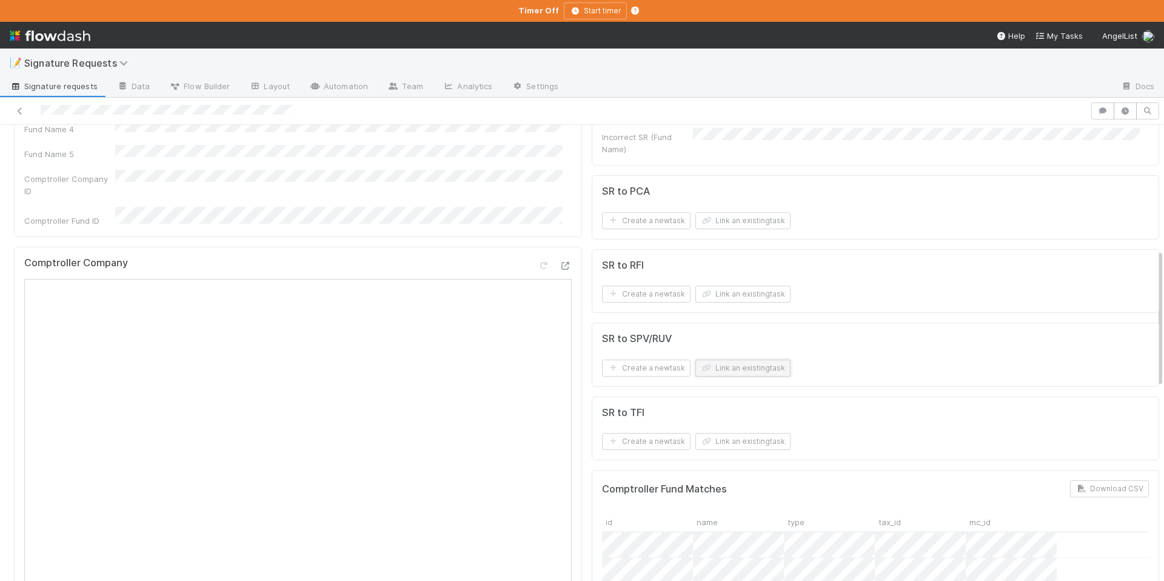
click at [719, 367] on button "Link an existing task" at bounding box center [743, 368] width 95 height 17
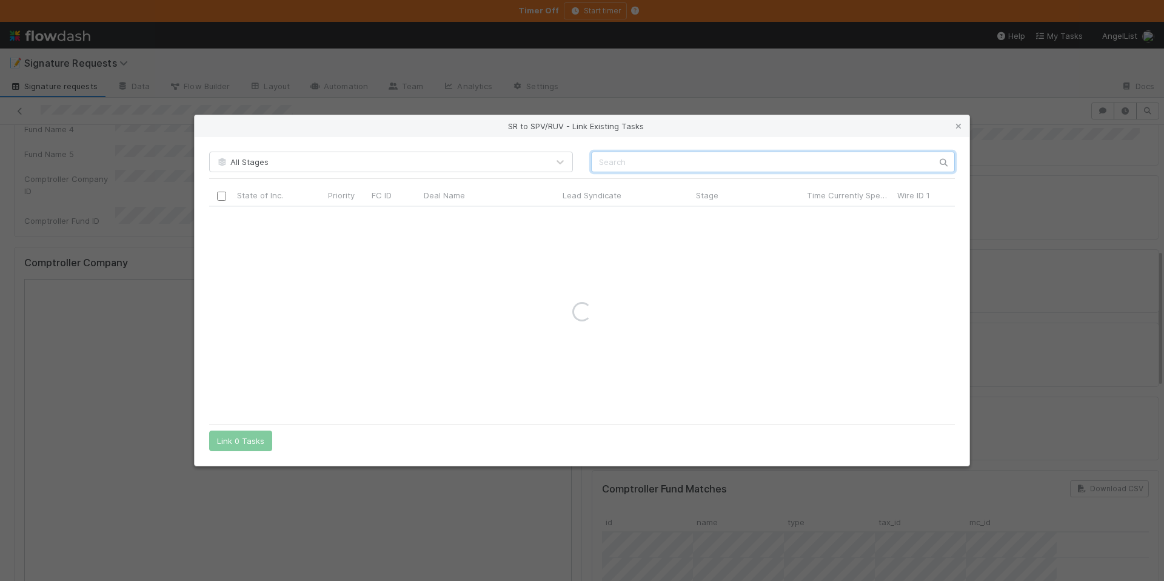
click at [617, 156] on input "text" at bounding box center [773, 162] width 364 height 21
paste input "Synthara AG"
type input "Synthara AG"
click at [962, 120] on link at bounding box center [959, 126] width 12 height 12
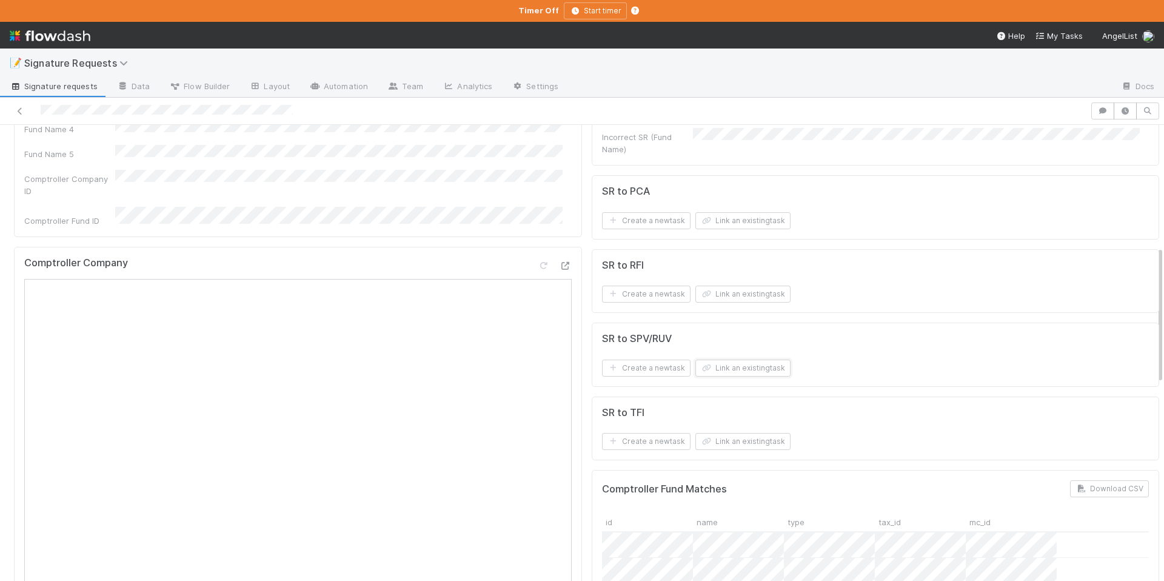
scroll to position [389, 0]
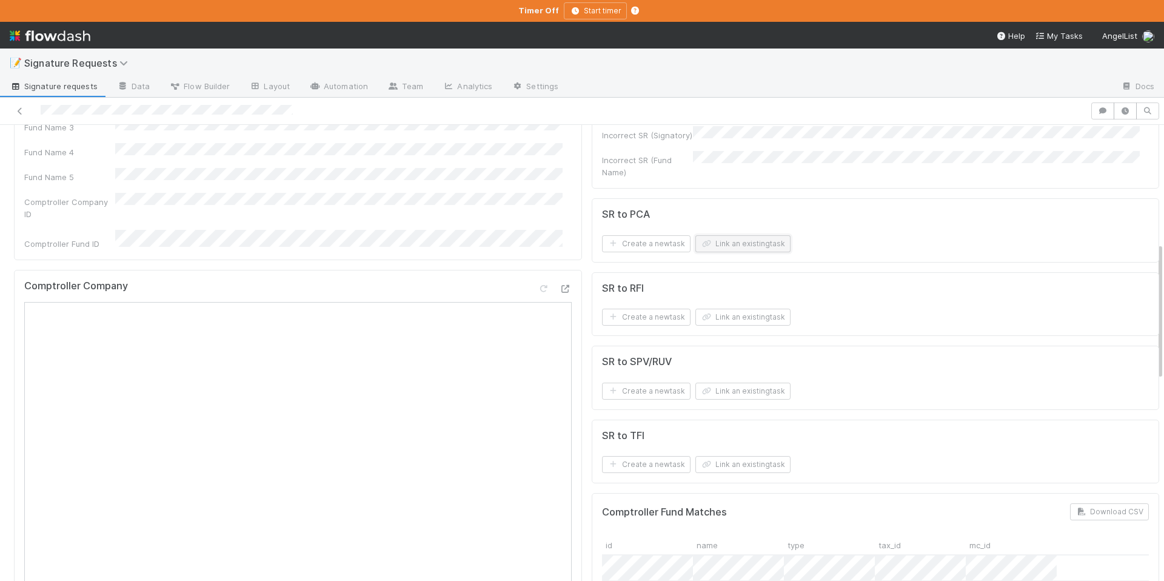
click at [720, 240] on button "Link an existing task" at bounding box center [743, 243] width 95 height 17
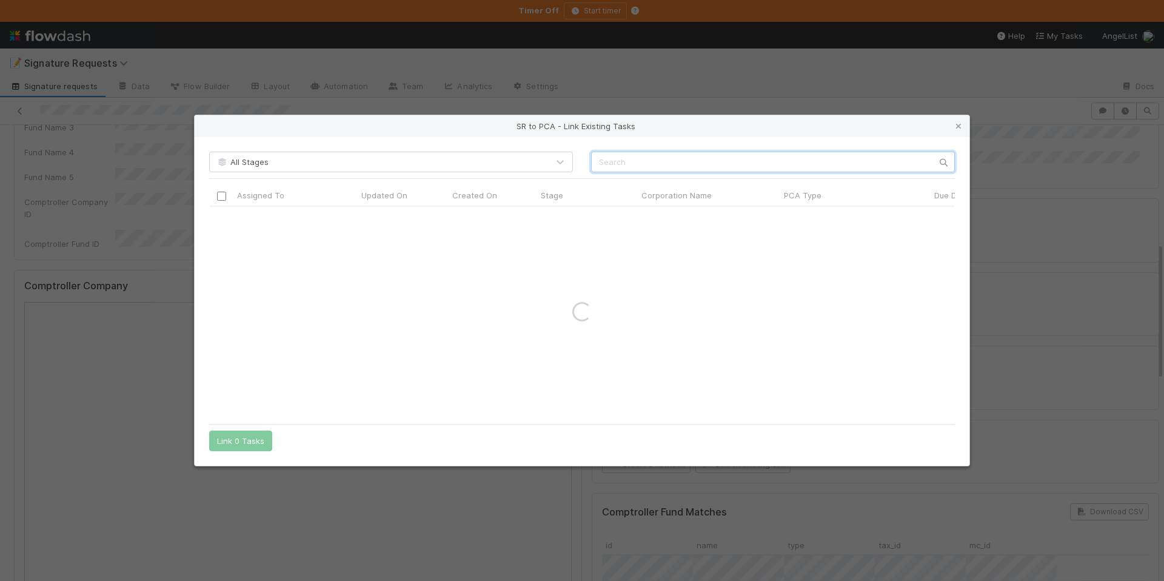
click at [605, 159] on input "text" at bounding box center [773, 162] width 364 height 21
paste input "Synthara AG"
drag, startPoint x: 597, startPoint y: 164, endPoint x: 600, endPoint y: 172, distance: 7.7
click at [598, 164] on input "Synthara AG" at bounding box center [773, 162] width 364 height 21
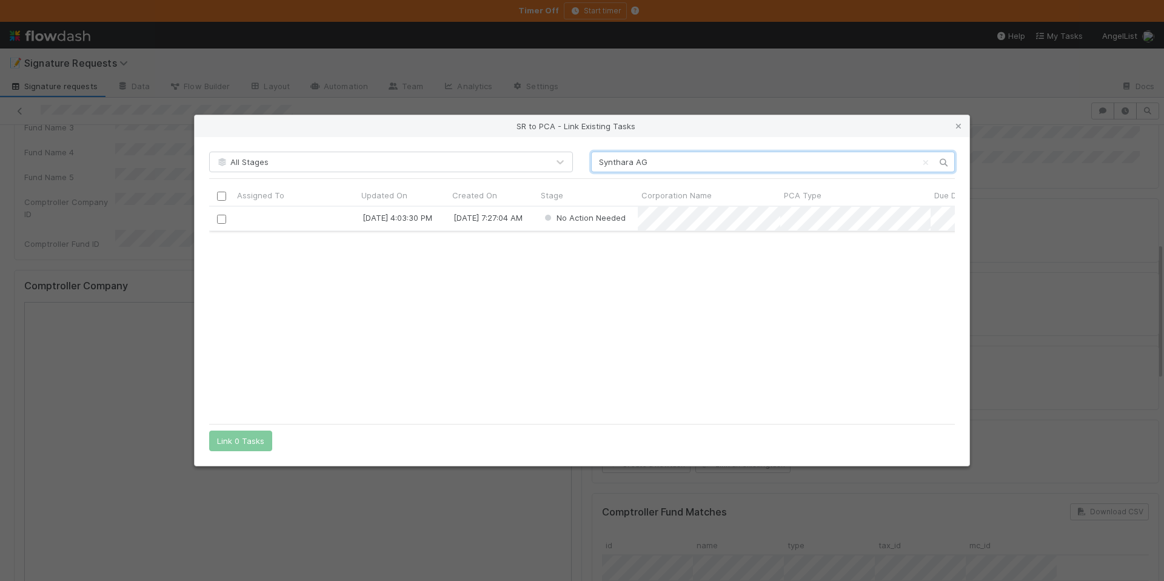
type input "Synthara AG"
click at [218, 220] on input "checkbox" at bounding box center [221, 218] width 9 height 9
drag, startPoint x: 245, startPoint y: 437, endPoint x: 455, endPoint y: 428, distance: 210.6
click at [455, 428] on div "All Stages Synthara AG Assigned To Updated On Created On Stage Corporation Name…" at bounding box center [582, 301] width 775 height 328
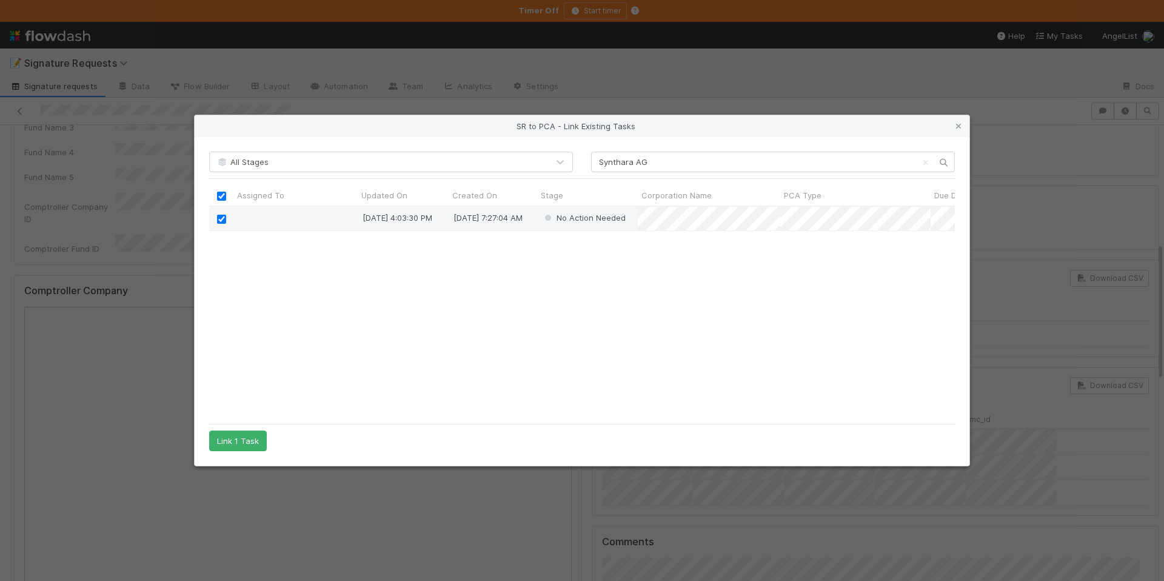
click at [964, 128] on div "SR to PCA - Link Existing Tasks" at bounding box center [582, 126] width 775 height 22
click at [951, 126] on div "SR to PCA - Link Existing Tasks" at bounding box center [582, 126] width 775 height 22
click at [956, 126] on icon at bounding box center [959, 126] width 12 height 8
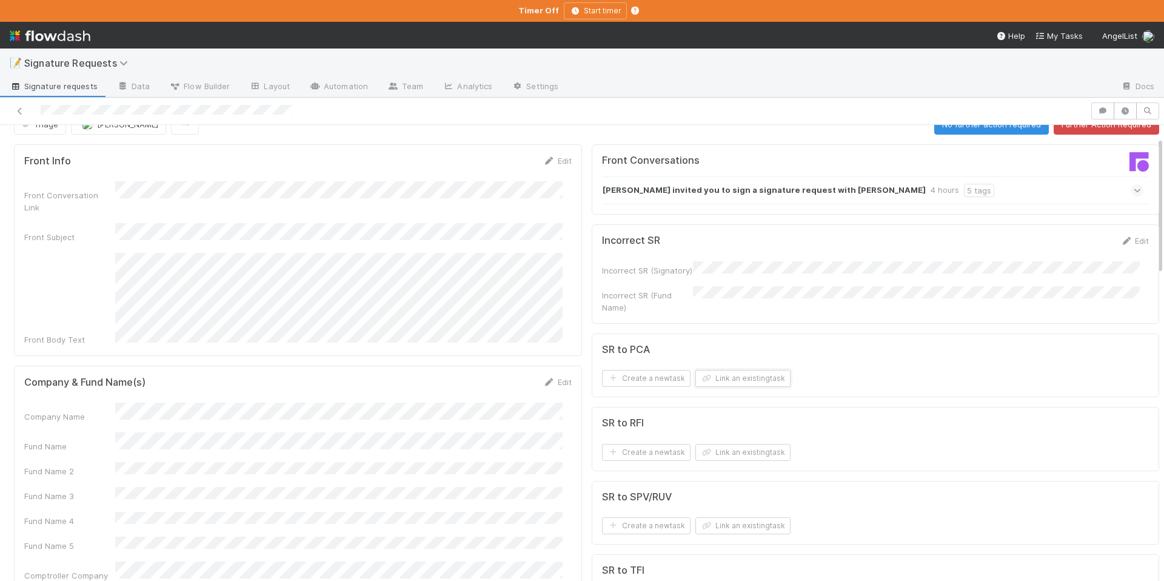
scroll to position [0, 0]
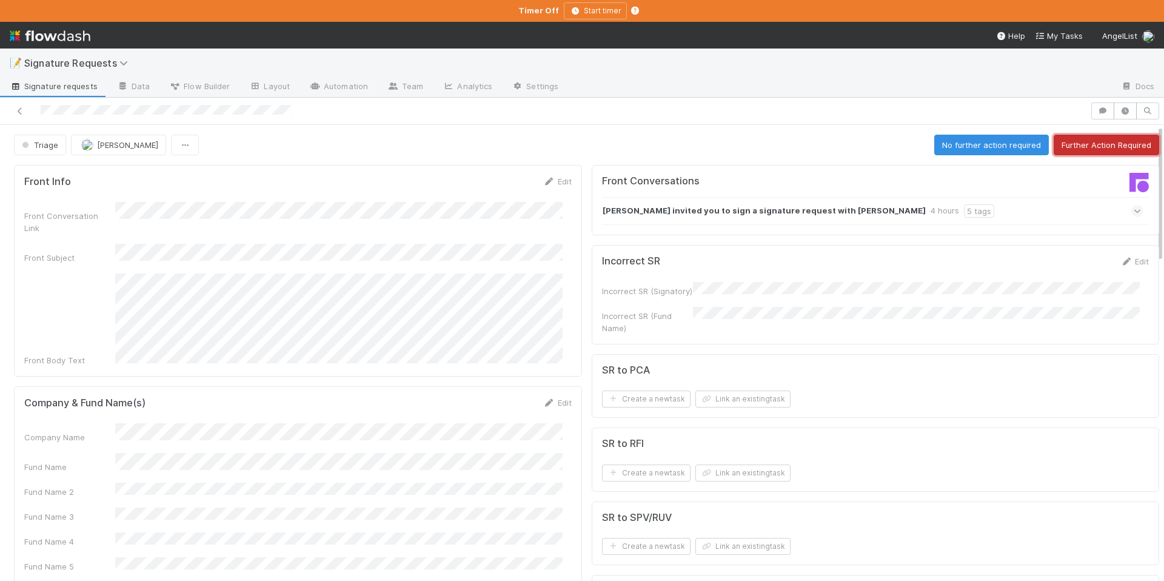
click at [1075, 144] on button "Further Action Required" at bounding box center [1107, 145] width 106 height 21
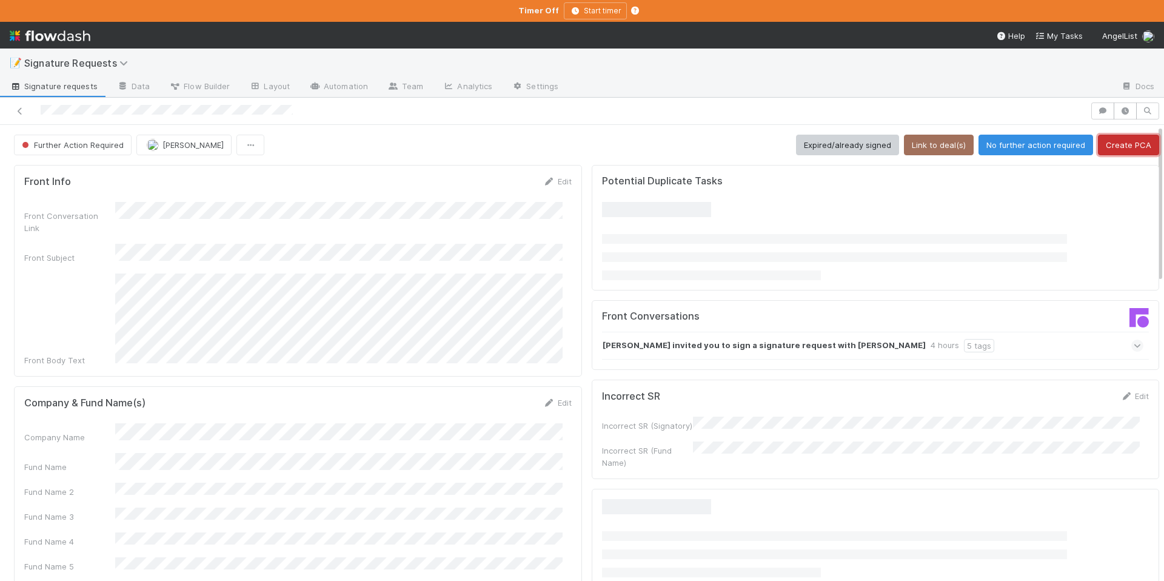
click at [1099, 139] on button "Create PCA" at bounding box center [1128, 145] width 61 height 21
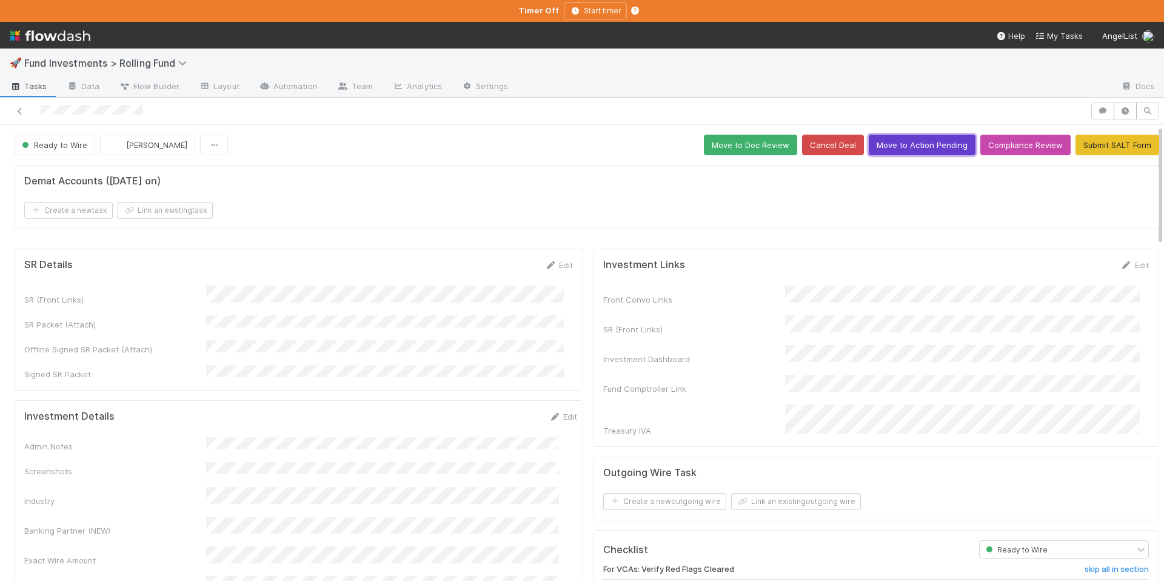
click at [899, 143] on button "Move to Action Pending" at bounding box center [922, 145] width 107 height 21
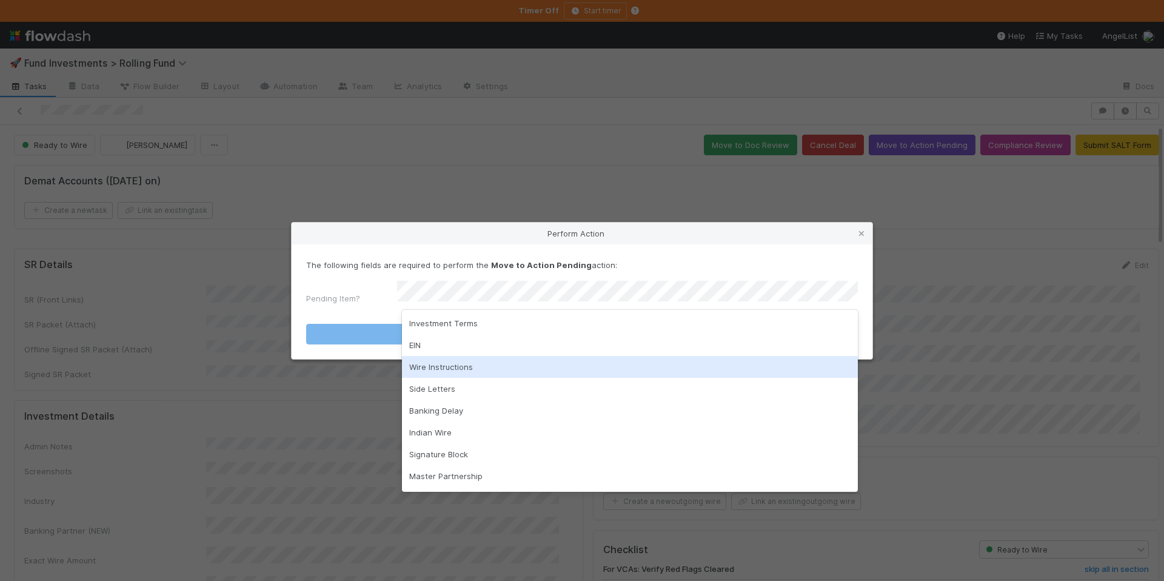
click at [465, 367] on div "Wire Instructions" at bounding box center [630, 367] width 456 height 22
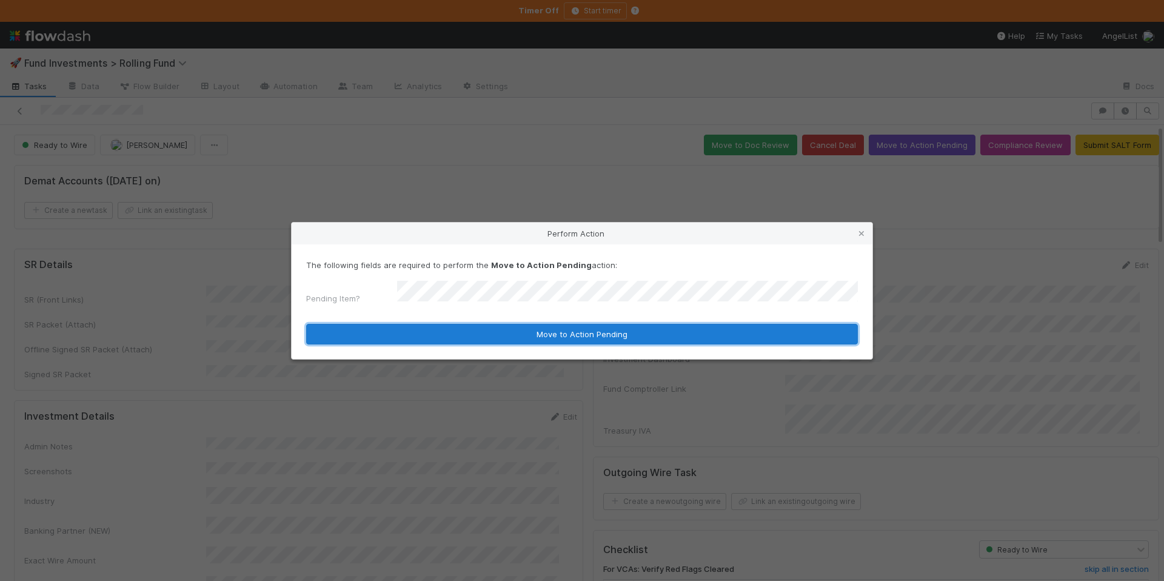
drag, startPoint x: 539, startPoint y: 338, endPoint x: 537, endPoint y: 318, distance: 20.0
click at [538, 338] on button "Move to Action Pending" at bounding box center [582, 334] width 552 height 21
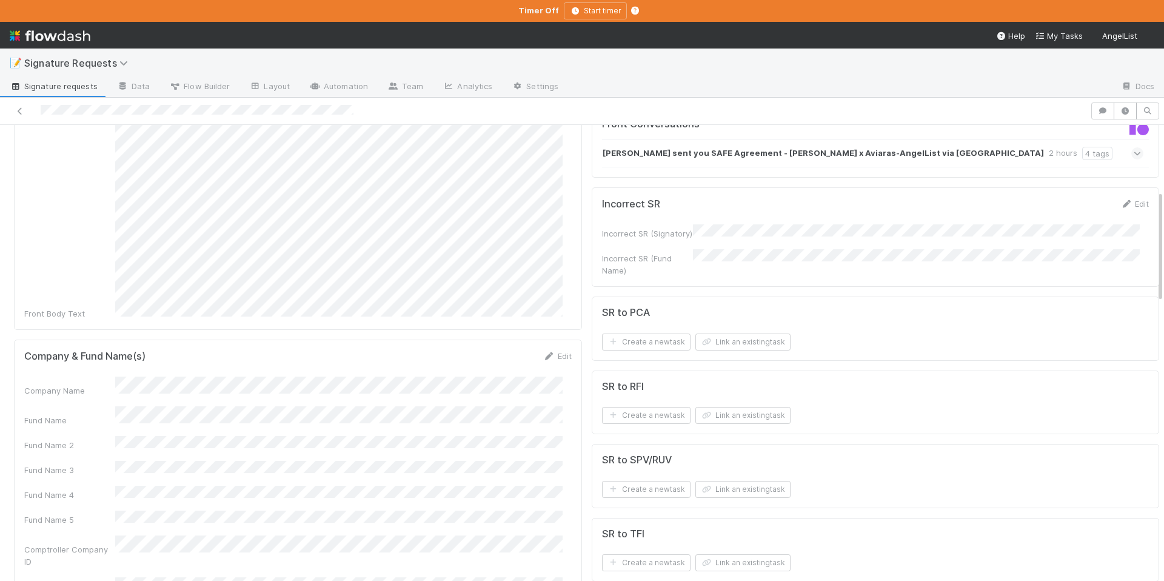
scroll to position [267, 0]
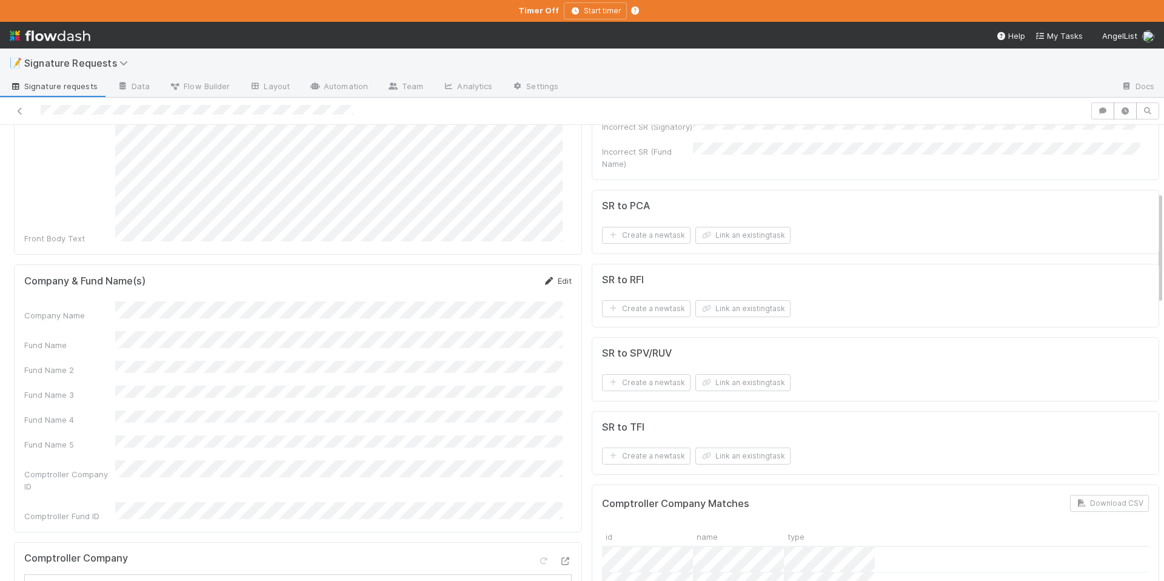
click at [548, 276] on link "Edit" at bounding box center [557, 281] width 29 height 10
click at [497, 275] on button "Save" at bounding box center [507, 285] width 35 height 21
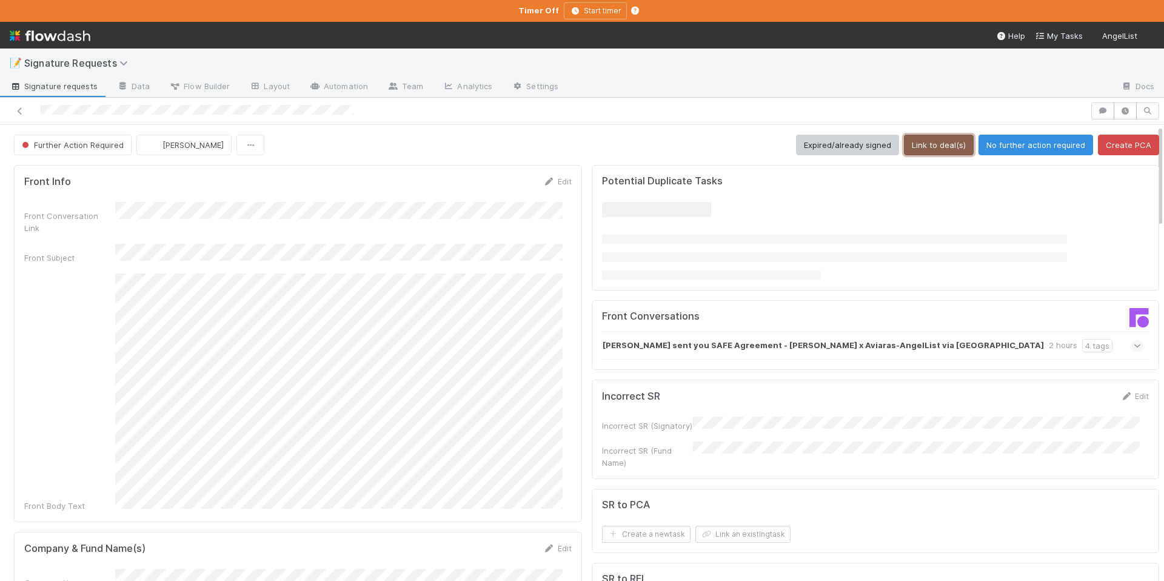
drag, startPoint x: 921, startPoint y: 147, endPoint x: 941, endPoint y: 156, distance: 22.8
click at [921, 147] on button "Link to deal(s)" at bounding box center [939, 145] width 70 height 21
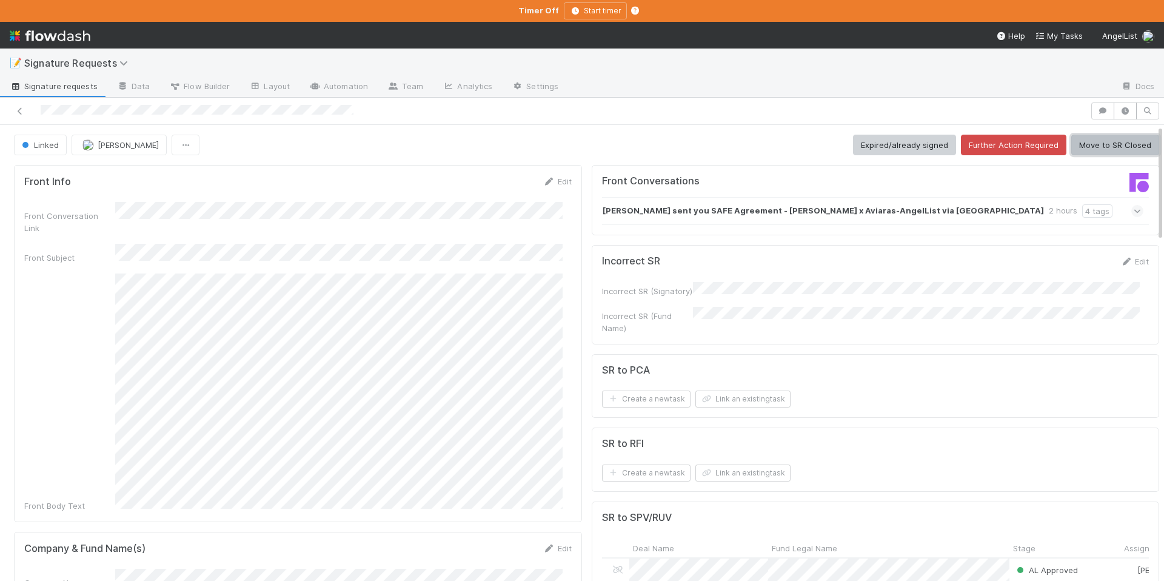
click at [1084, 147] on button "Move to SR Closed" at bounding box center [1116, 145] width 88 height 21
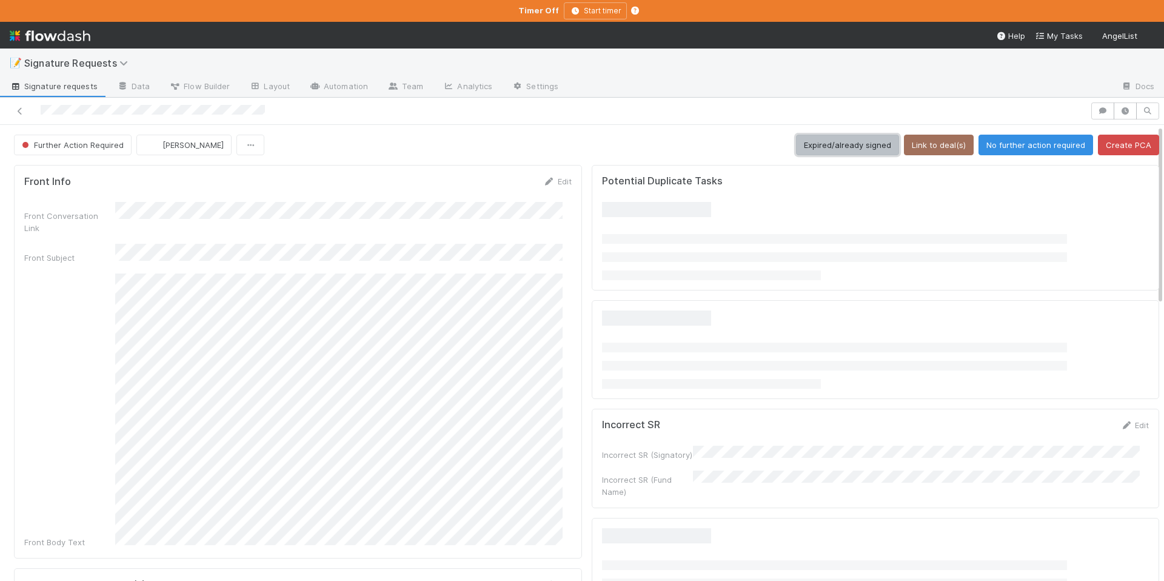
click at [828, 146] on button "Expired/already signed" at bounding box center [847, 145] width 103 height 21
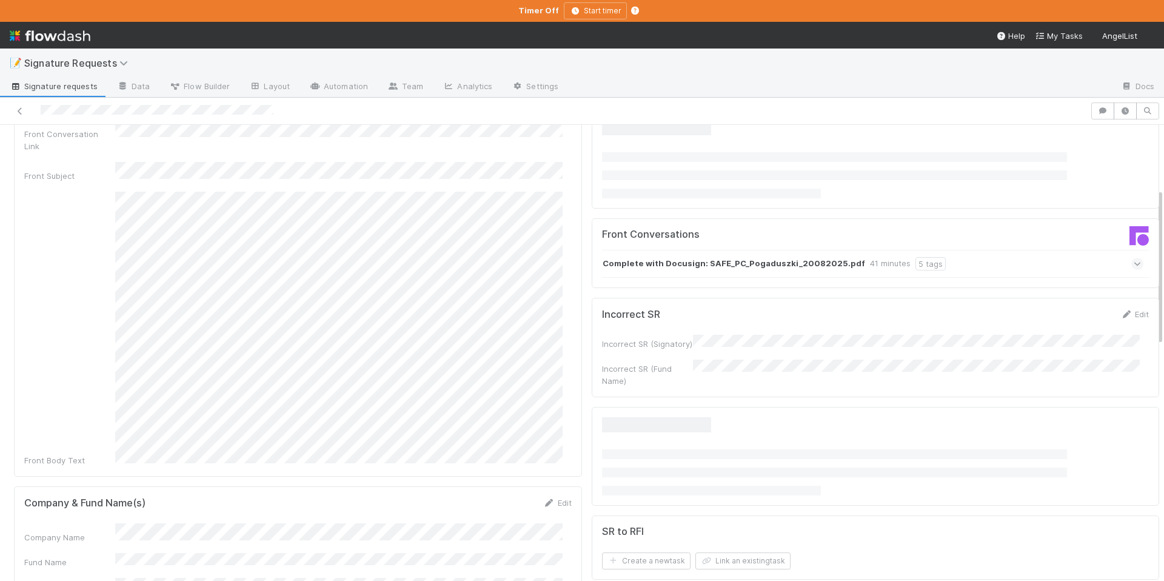
scroll to position [185, 0]
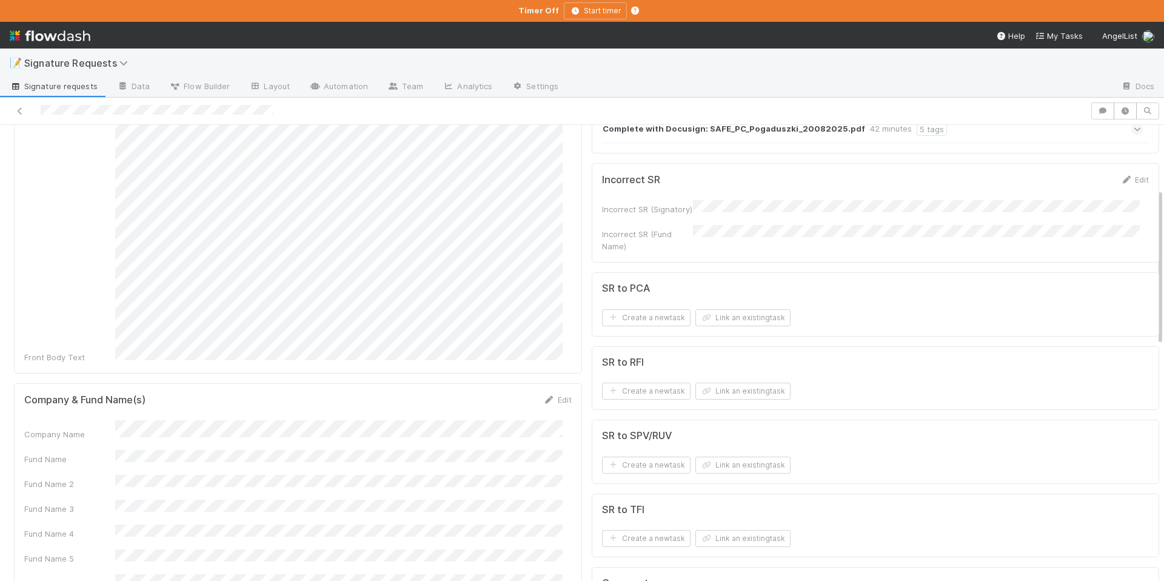
drag, startPoint x: 550, startPoint y: 377, endPoint x: 488, endPoint y: 400, distance: 65.8
click at [549, 395] on link "Edit" at bounding box center [557, 400] width 29 height 10
click at [508, 394] on button "Save" at bounding box center [507, 404] width 35 height 21
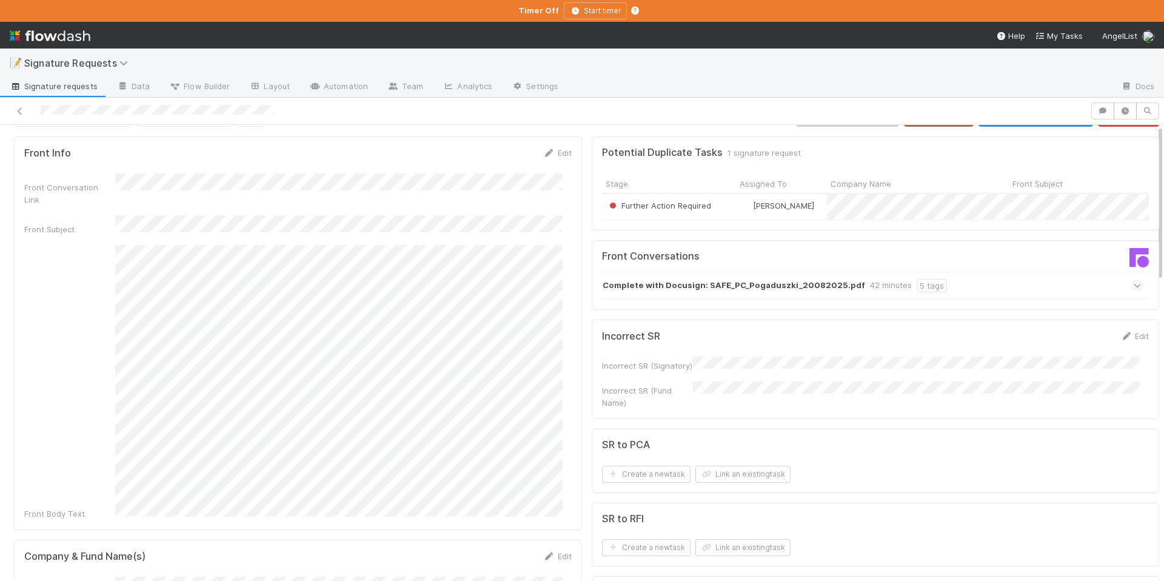
scroll to position [0, 0]
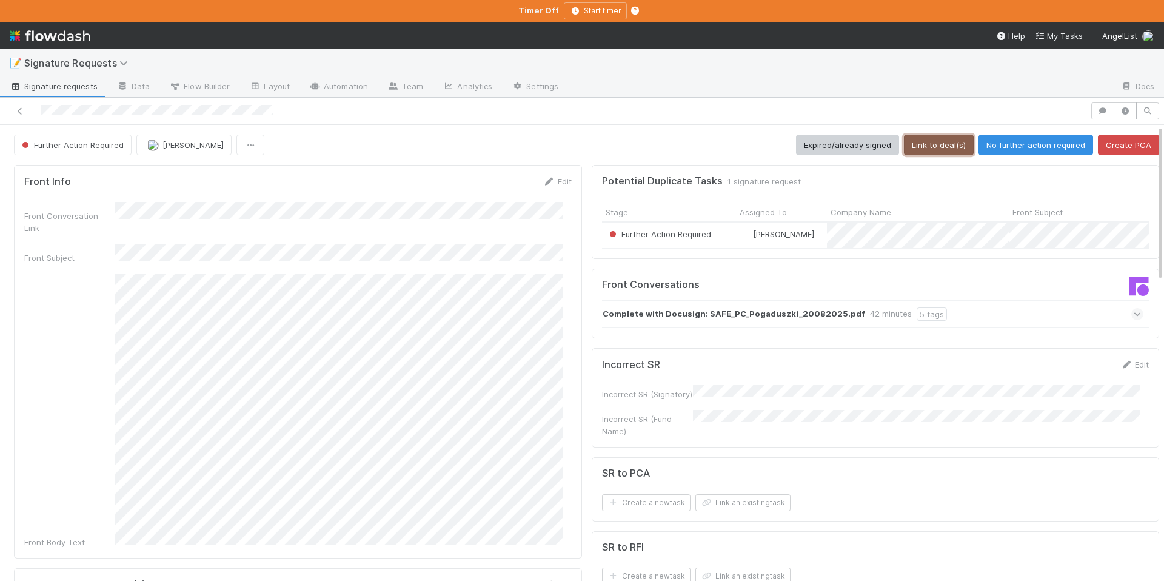
drag, startPoint x: 914, startPoint y: 149, endPoint x: 971, endPoint y: 190, distance: 69.5
click at [914, 149] on button "Link to deal(s)" at bounding box center [939, 145] width 70 height 21
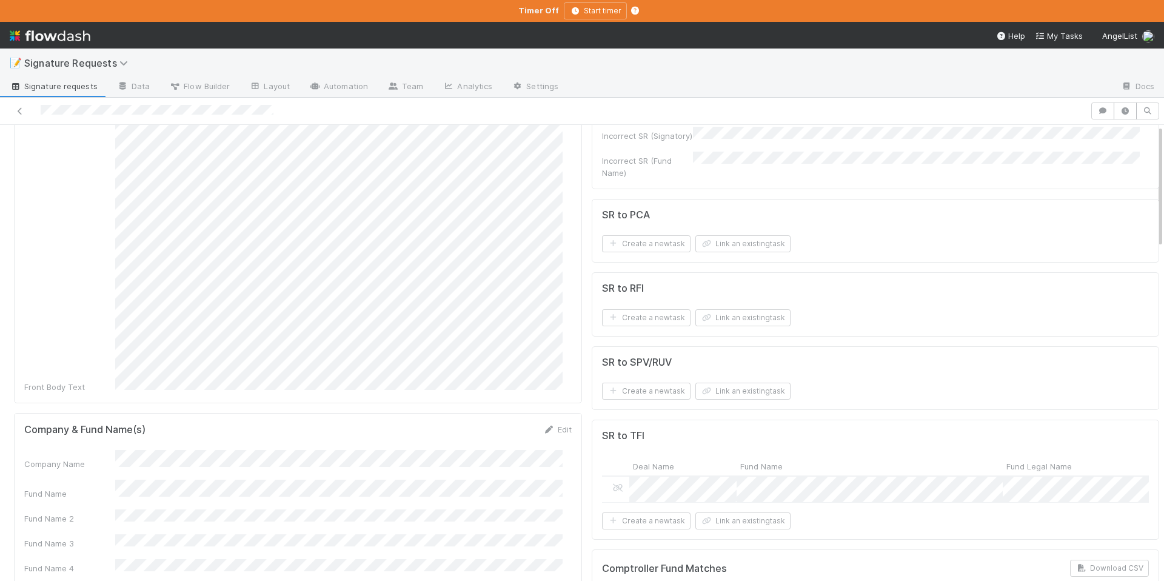
scroll to position [337, 0]
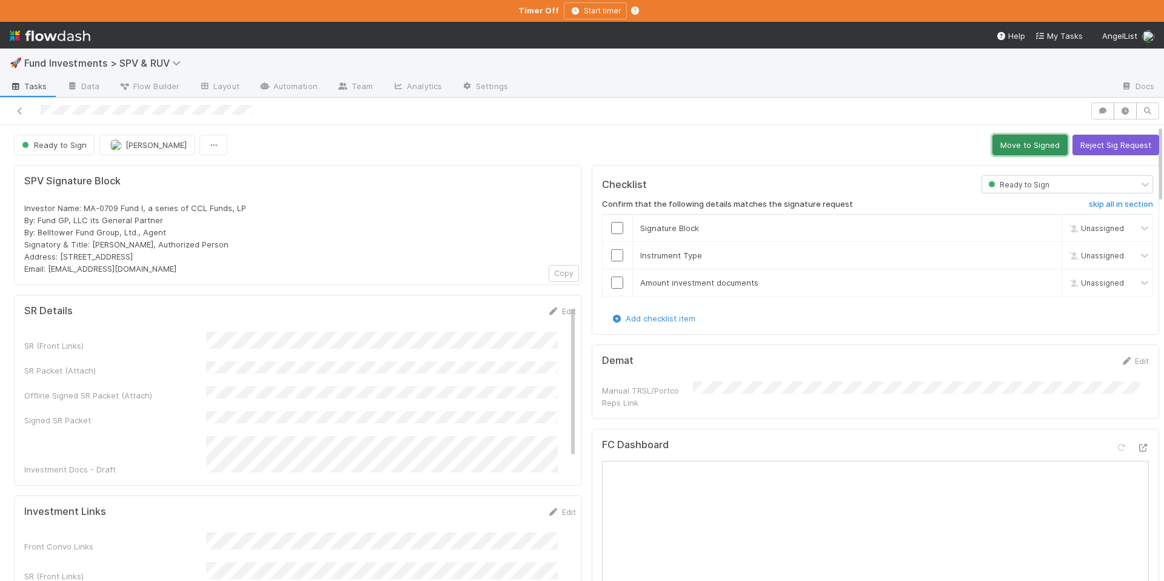
click at [993, 142] on button "Move to Signed" at bounding box center [1030, 145] width 75 height 21
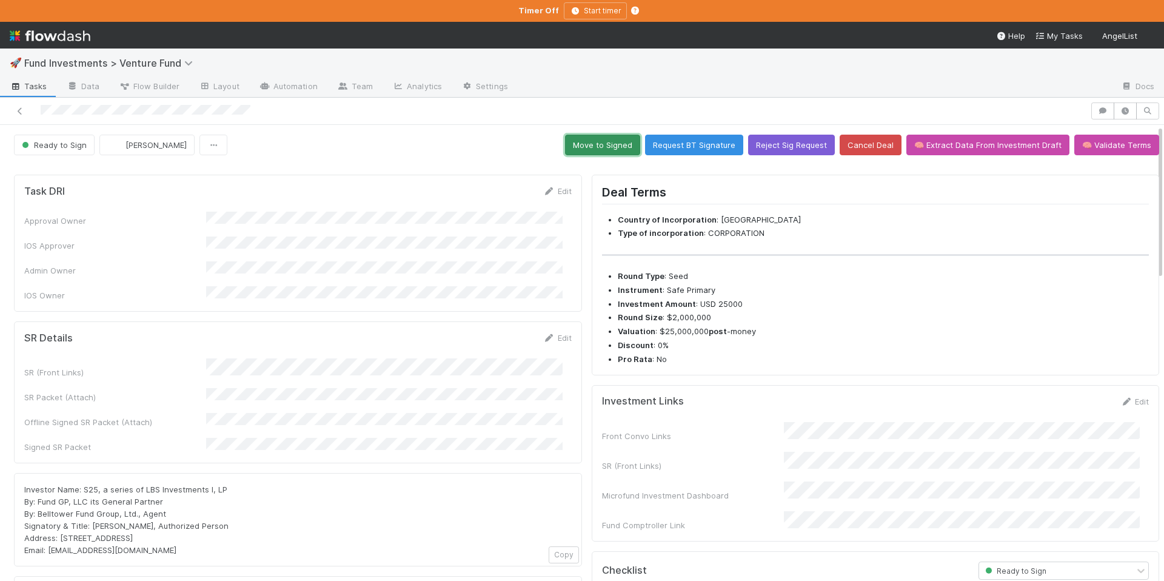
click at [594, 146] on button "Move to Signed" at bounding box center [602, 145] width 75 height 21
